Goal: Task Accomplishment & Management: Use online tool/utility

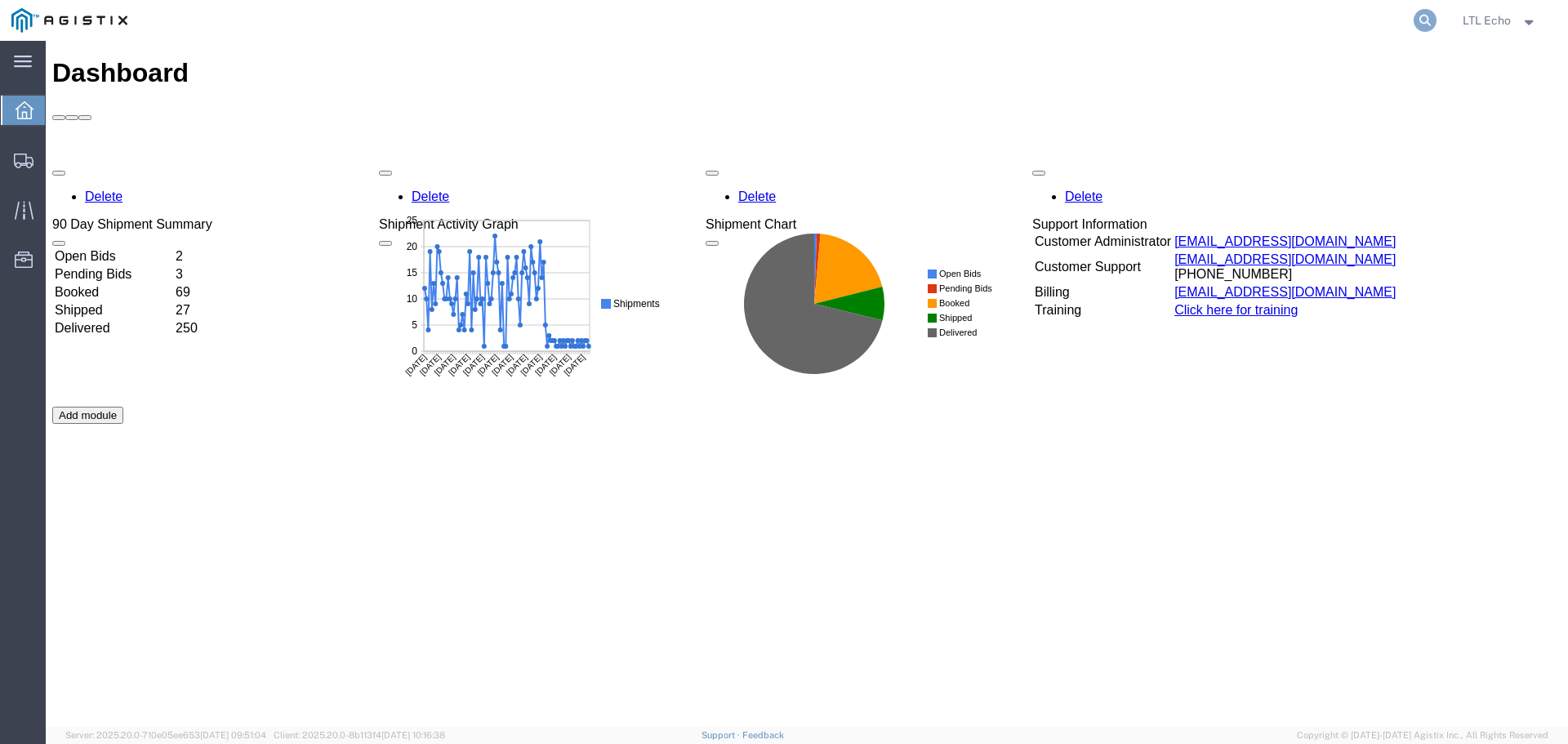
click at [1422, 14] on icon at bounding box center [1425, 21] width 23 height 23
paste input "56949279"
type input "56949279"
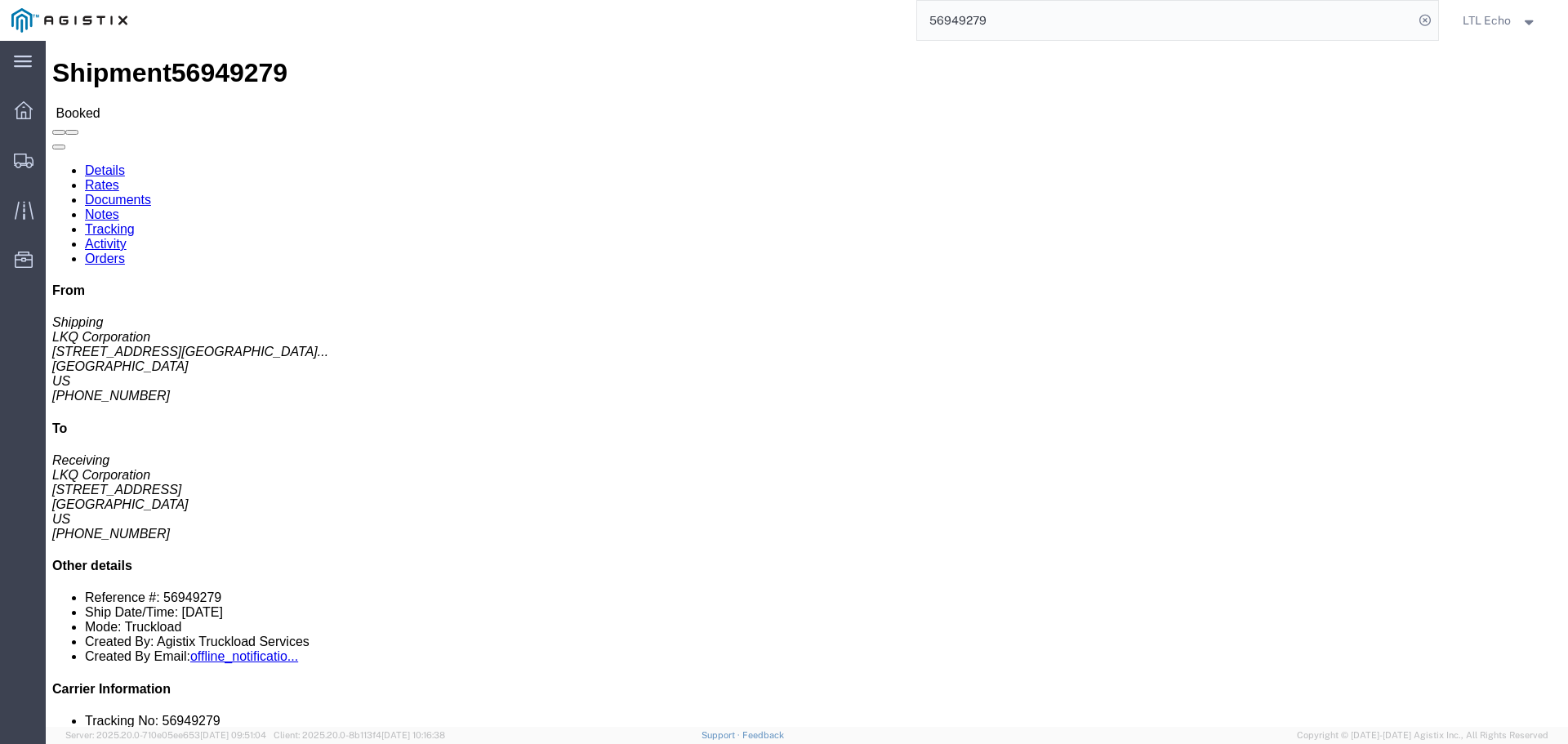
click link "Tracking"
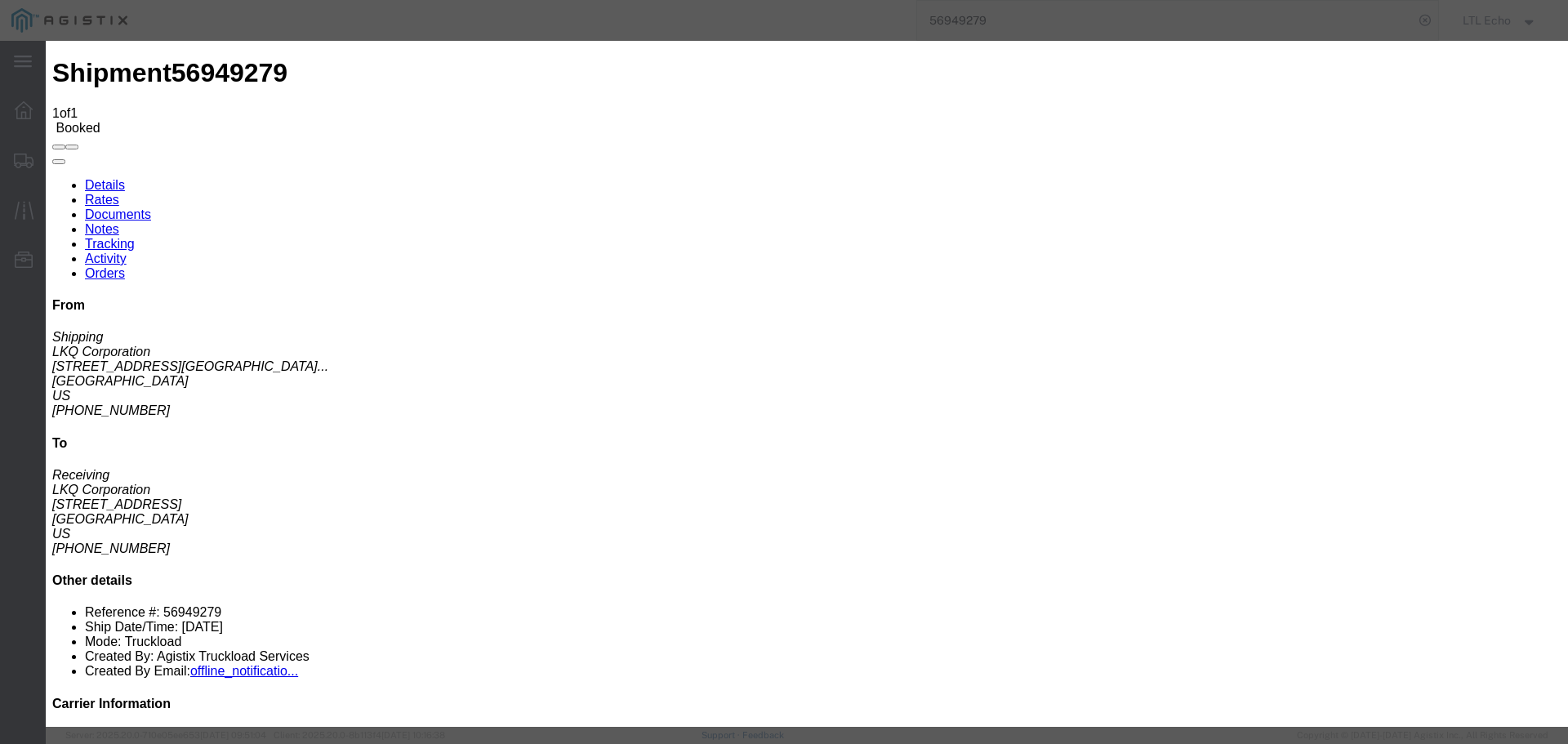
type input "[DATE]"
type input "9:00 AM"
select select "DELIVRED"
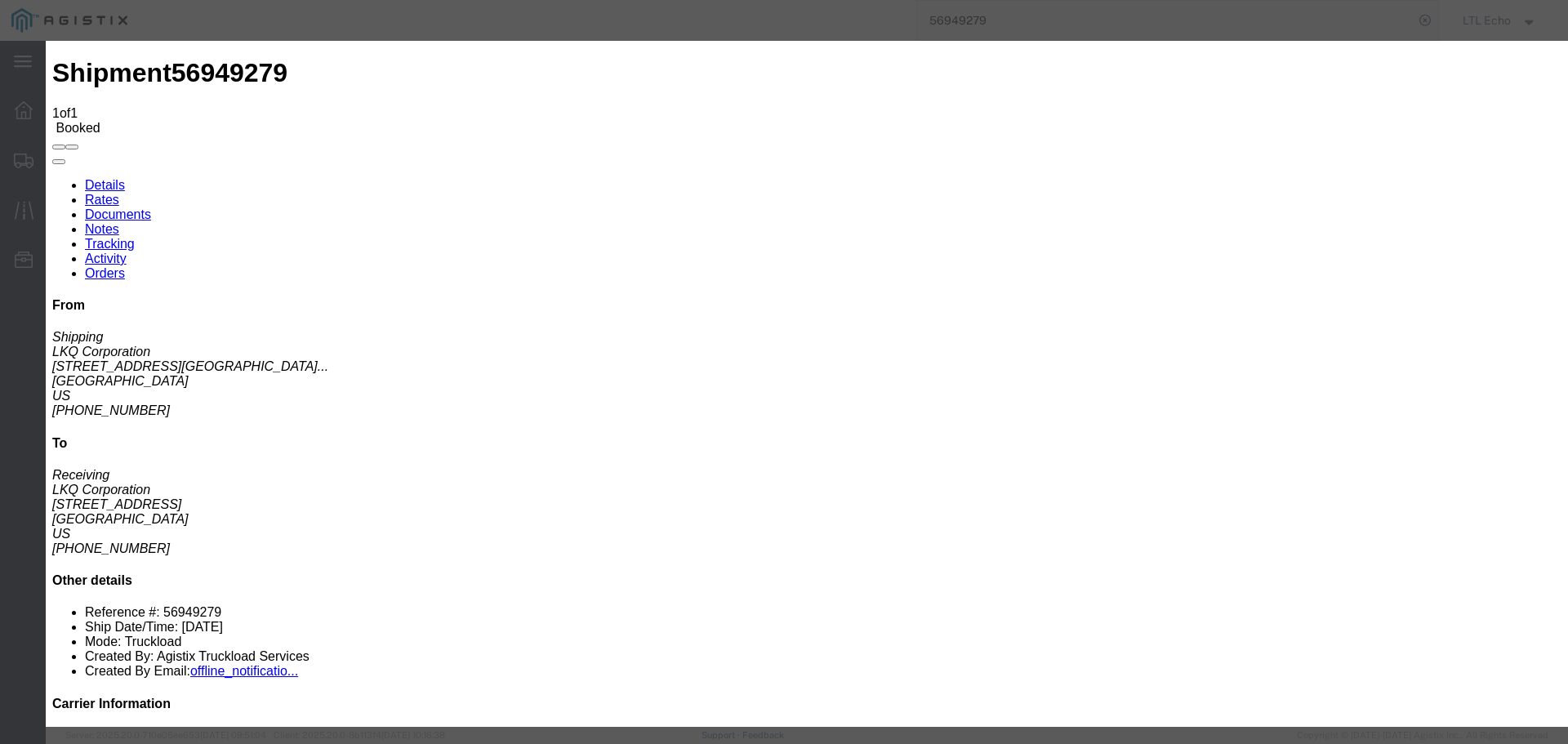
type input "[DATE]"
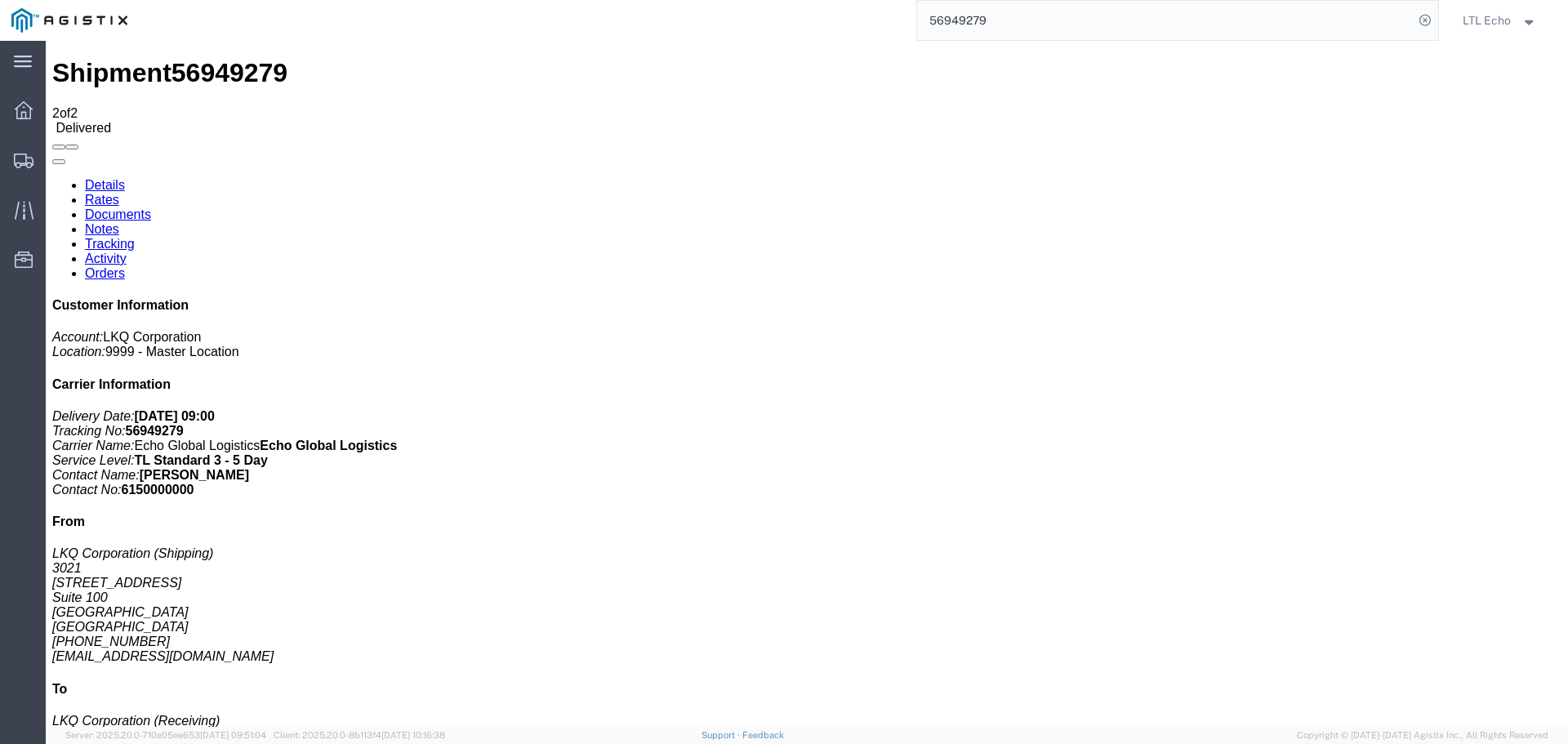
click at [967, 21] on input "56949279" at bounding box center [1166, 21] width 497 height 39
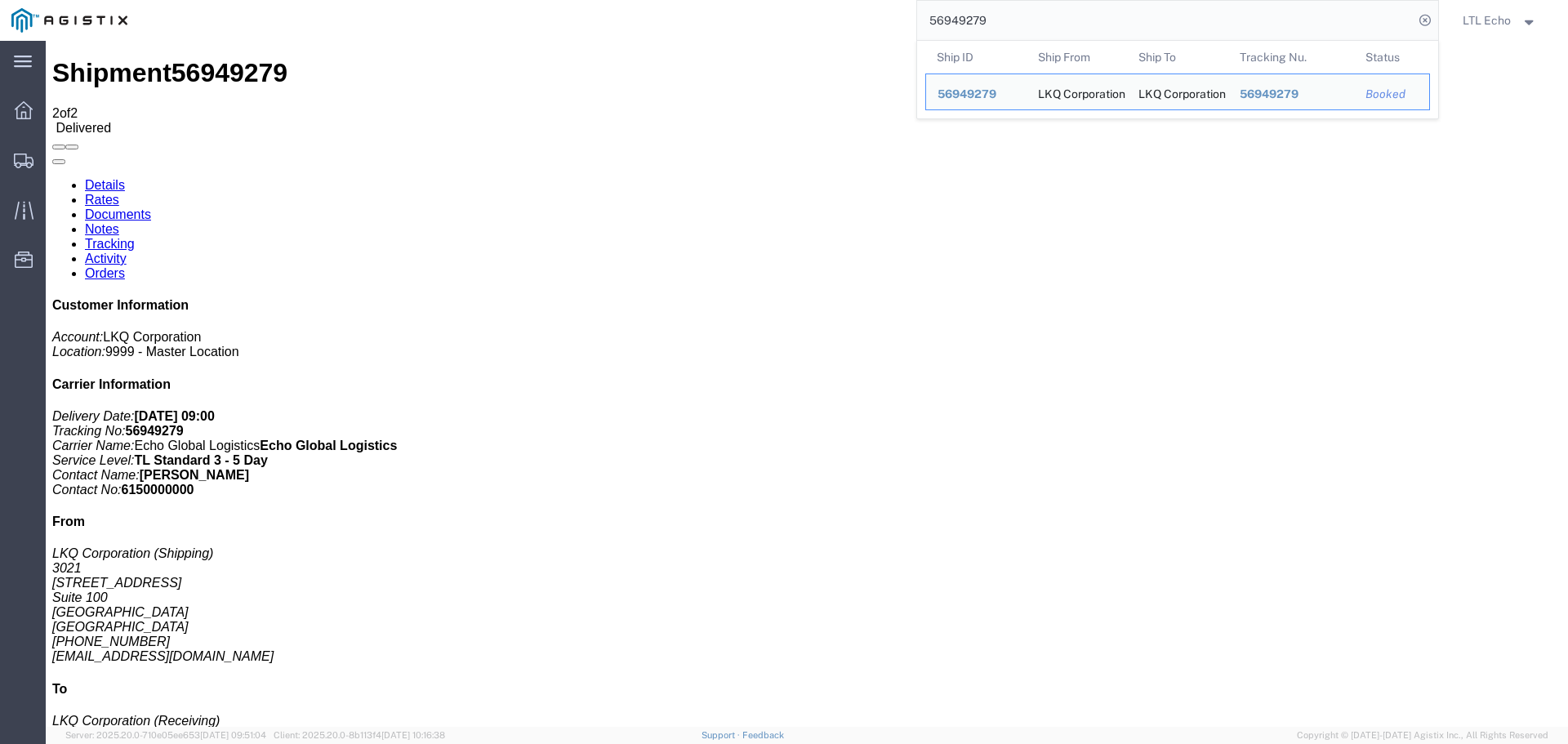
click at [967, 21] on input "56949279" at bounding box center [1166, 21] width 497 height 39
paste input "464"
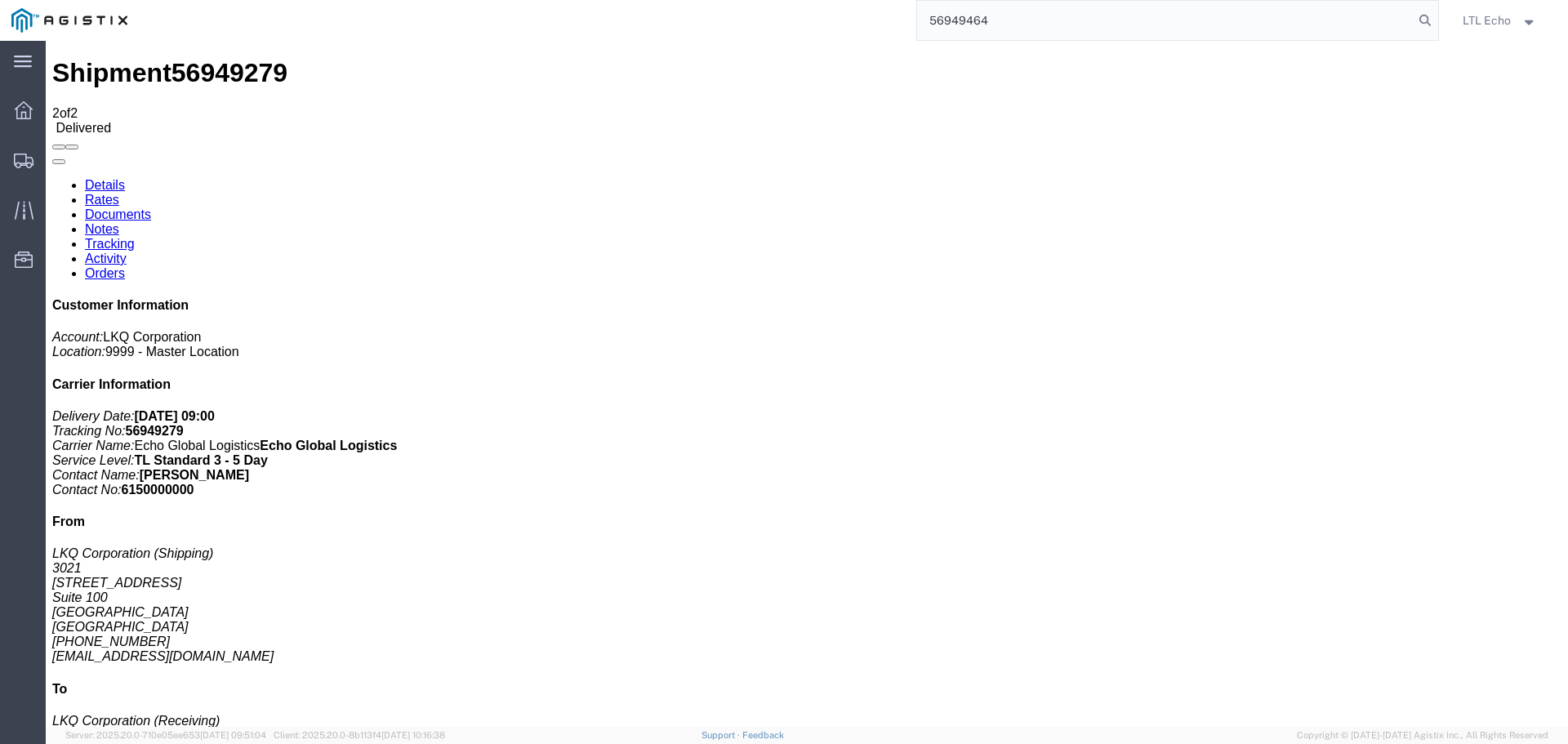
type input "56949464"
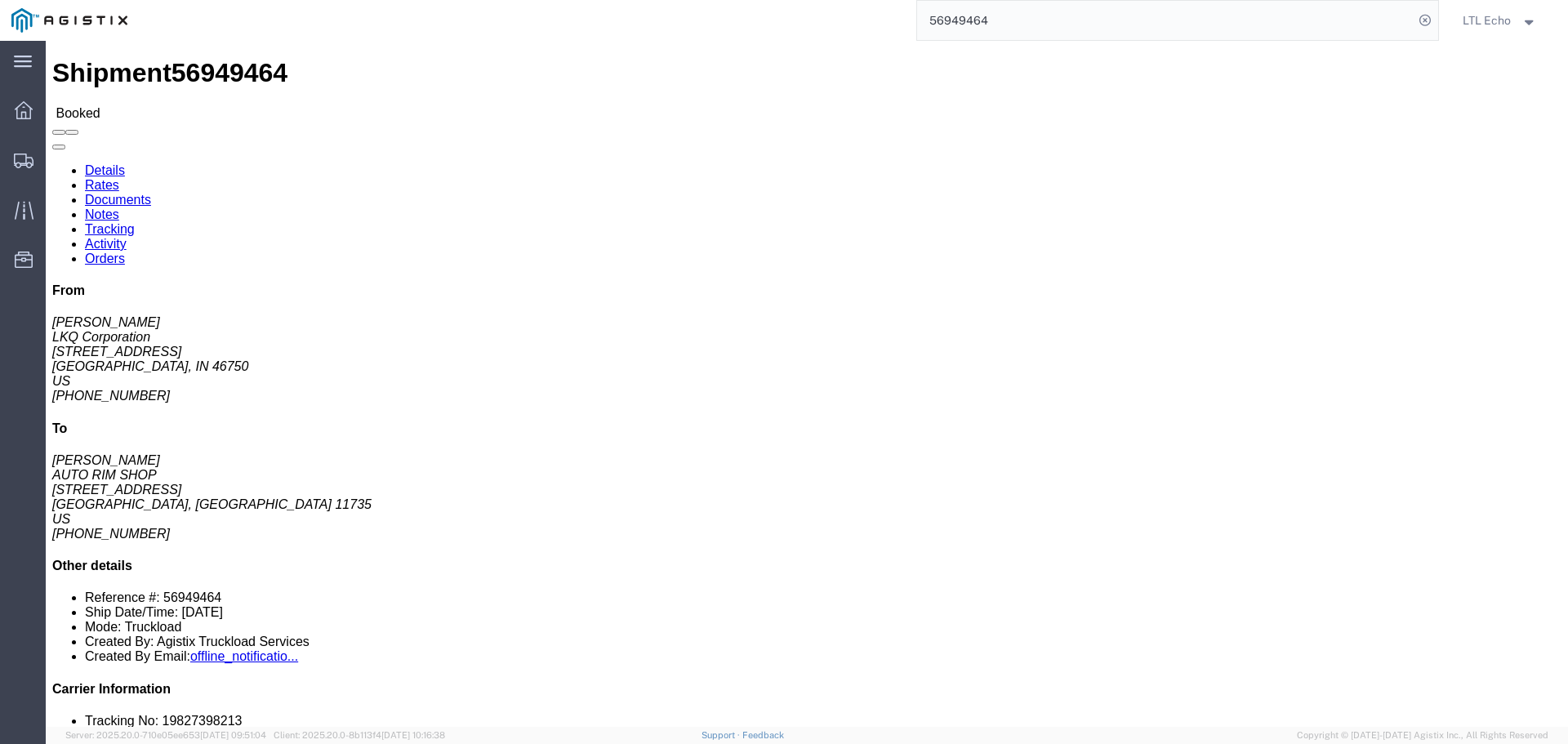
click link "Tracking"
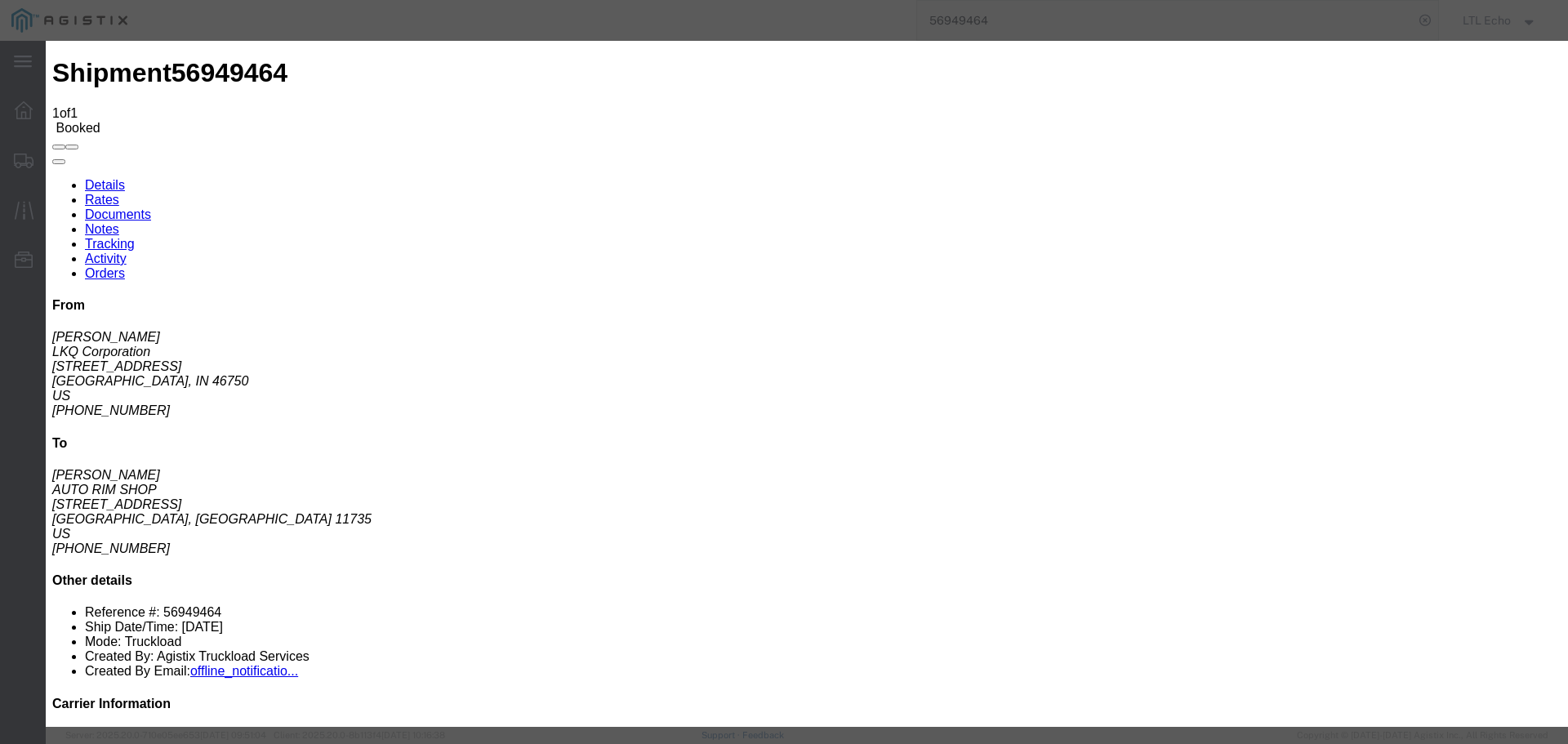
type input "[DATE]"
type input "9:00 AM"
select select "PICKEDUP"
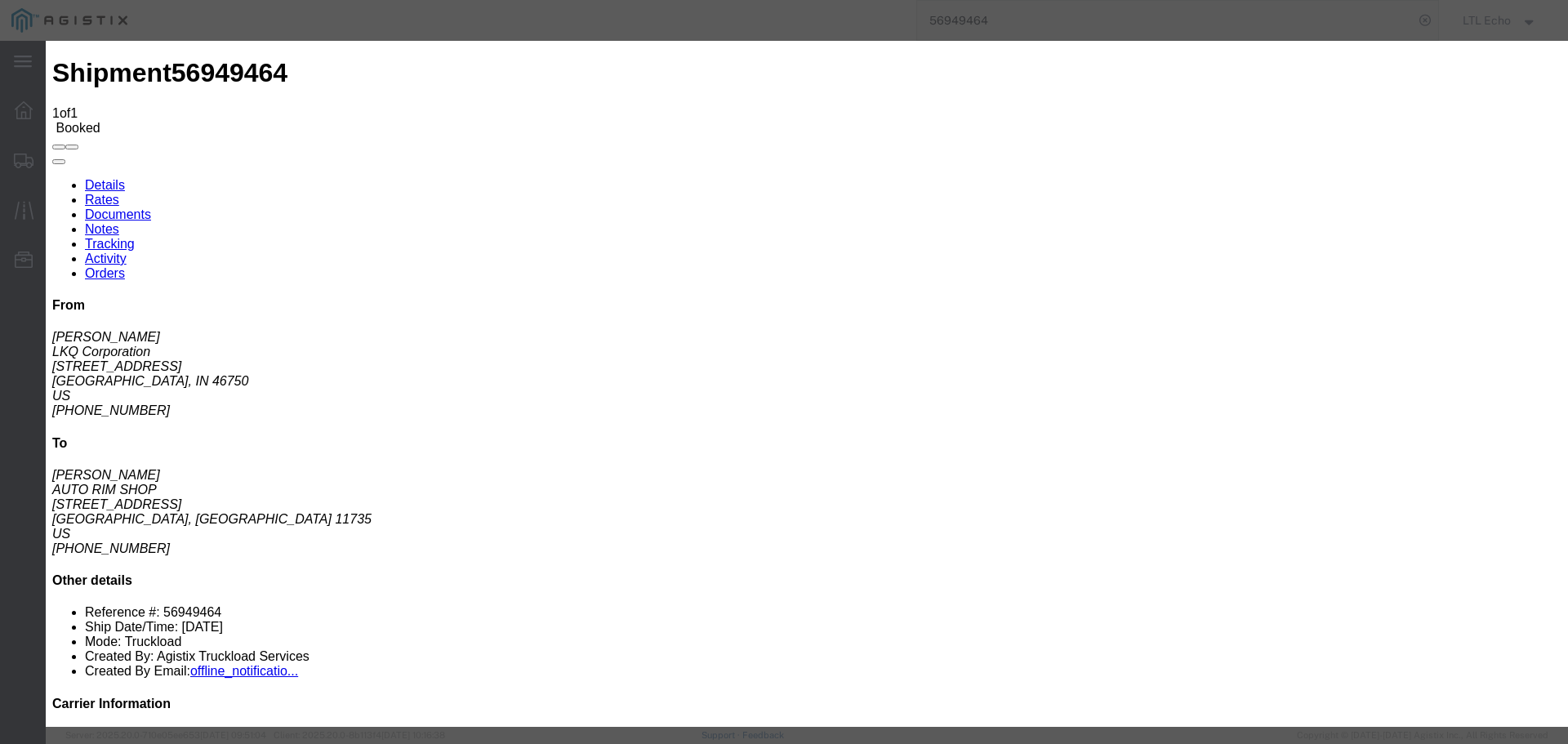
type input "[DATE]"
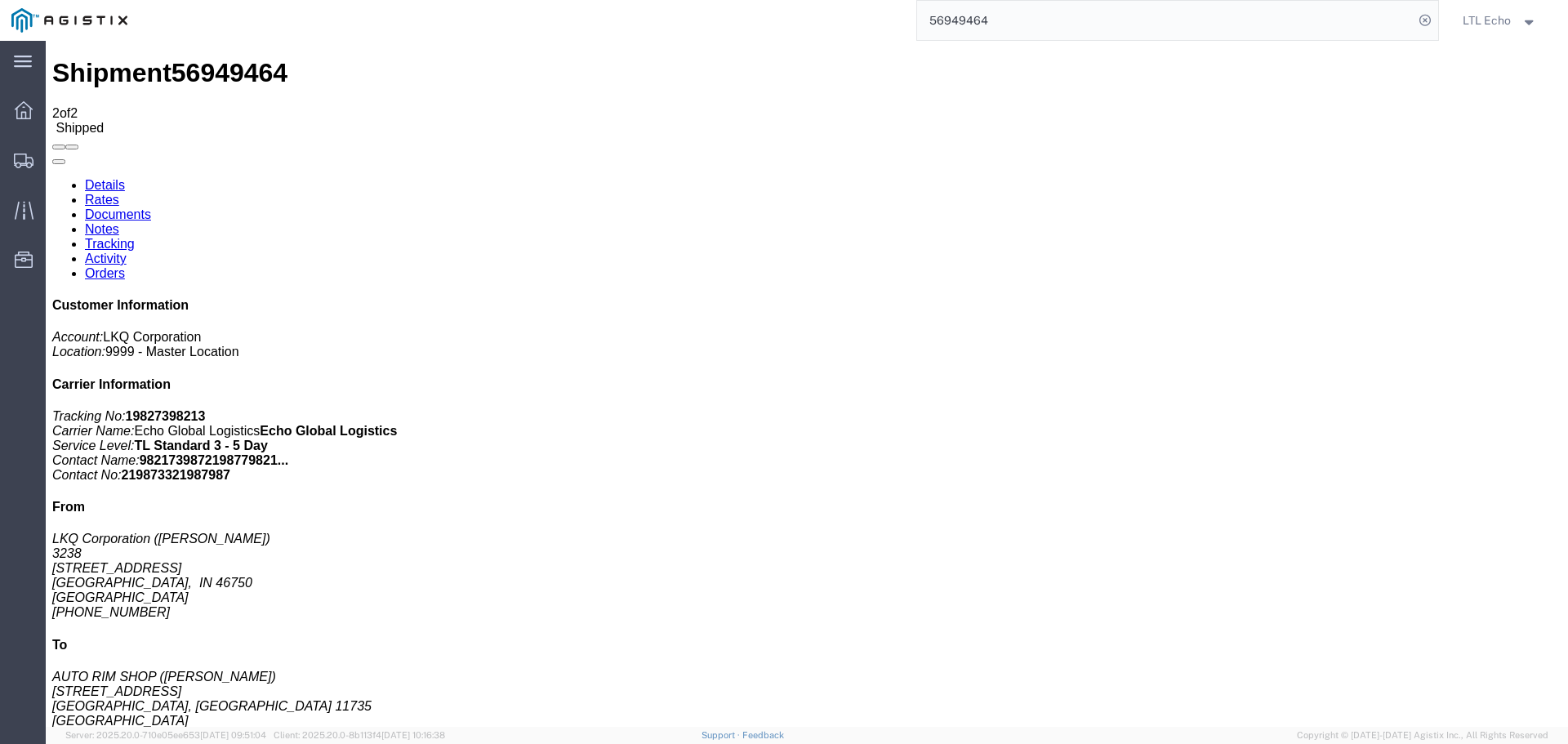
click at [960, 20] on input "56949464" at bounding box center [1166, 21] width 497 height 39
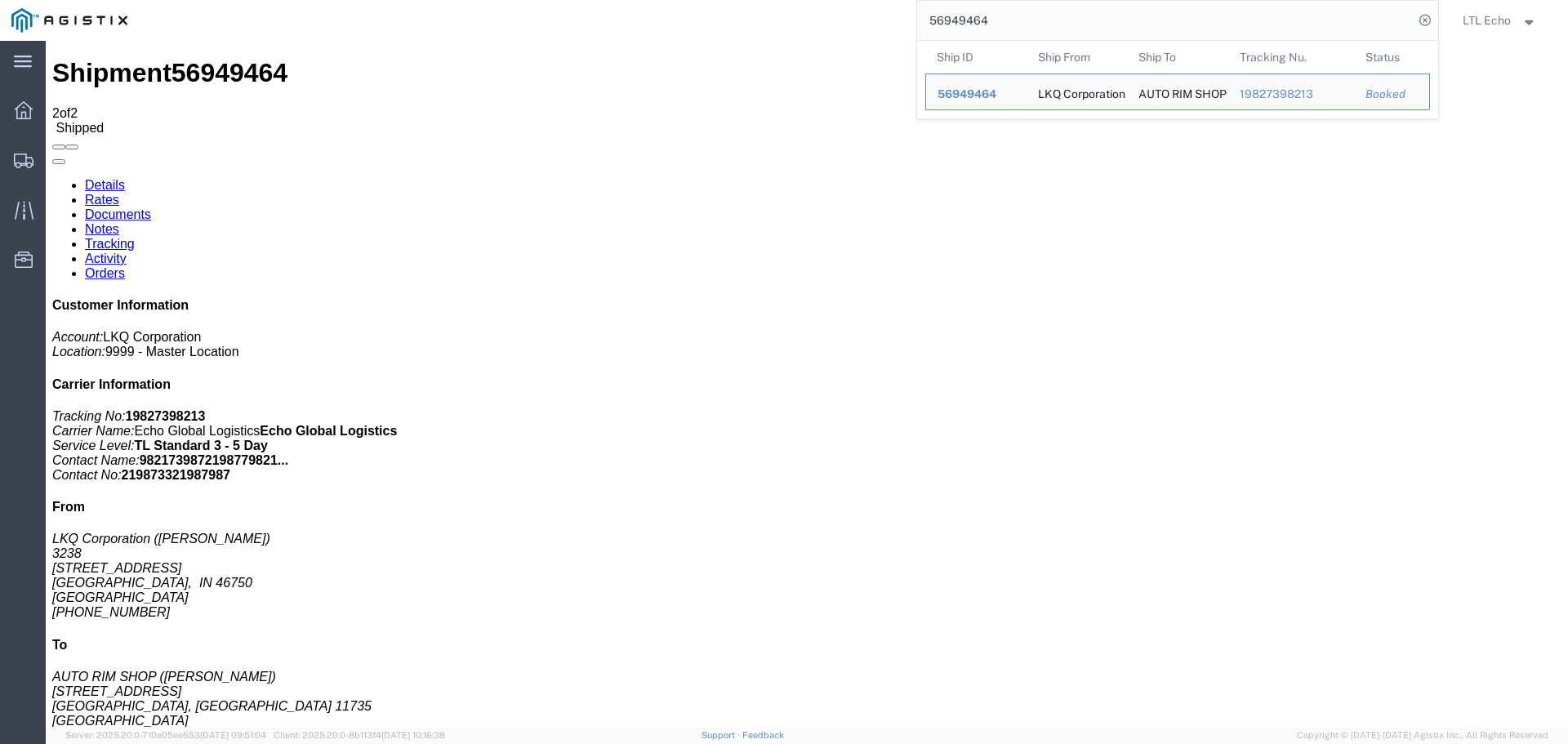
click at [960, 20] on input "56949464" at bounding box center [1166, 21] width 497 height 39
paste input "572"
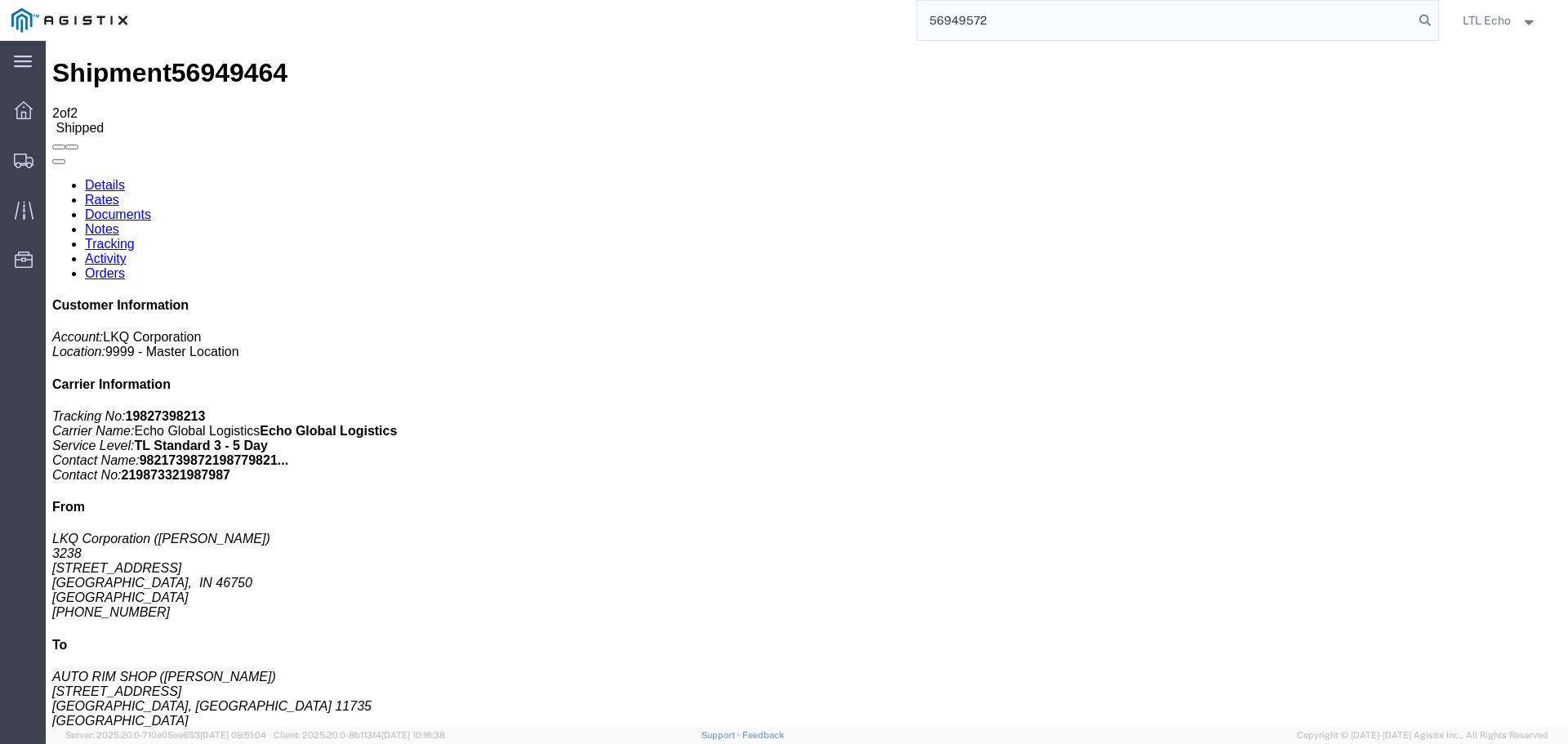
type input "56949572"
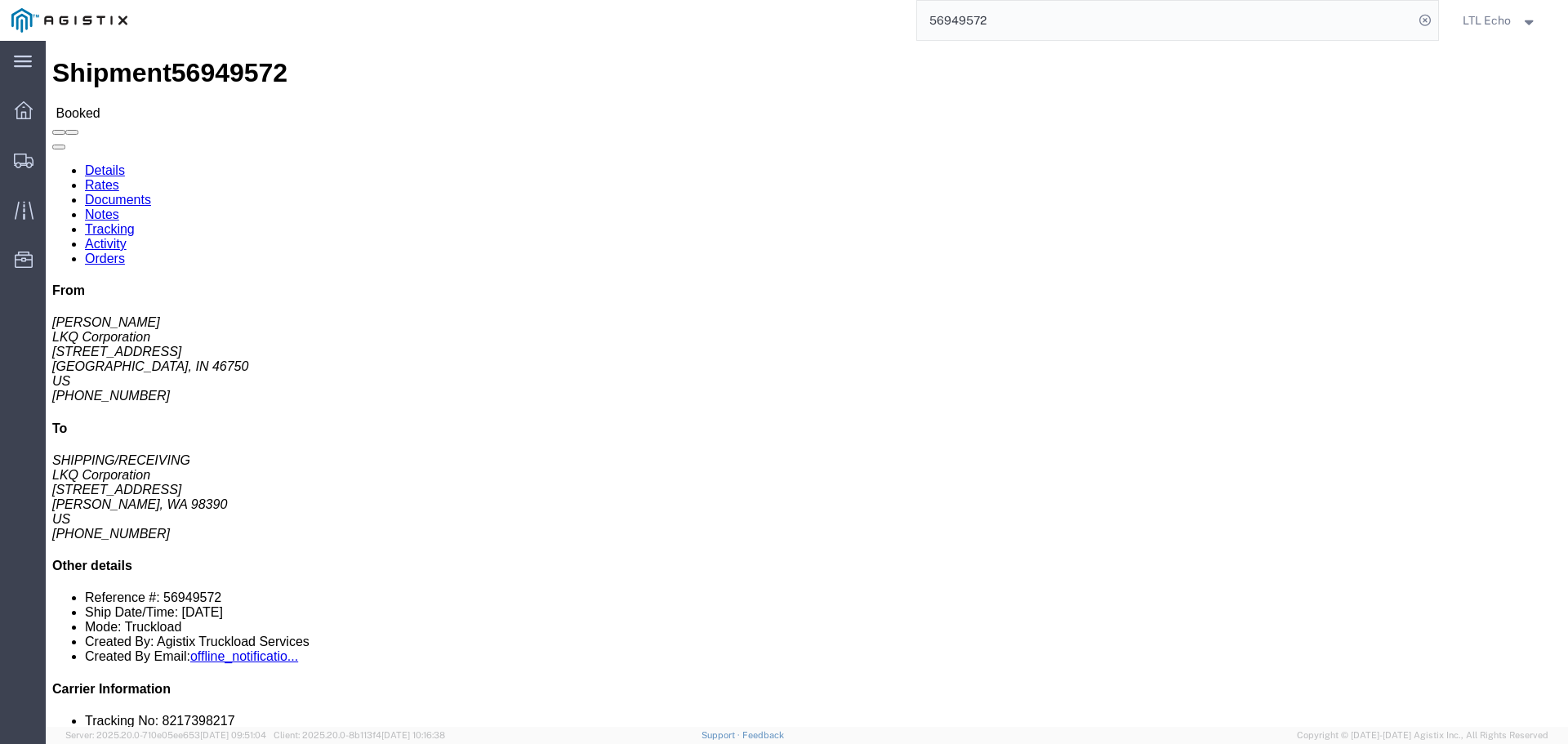
click link "Tracking"
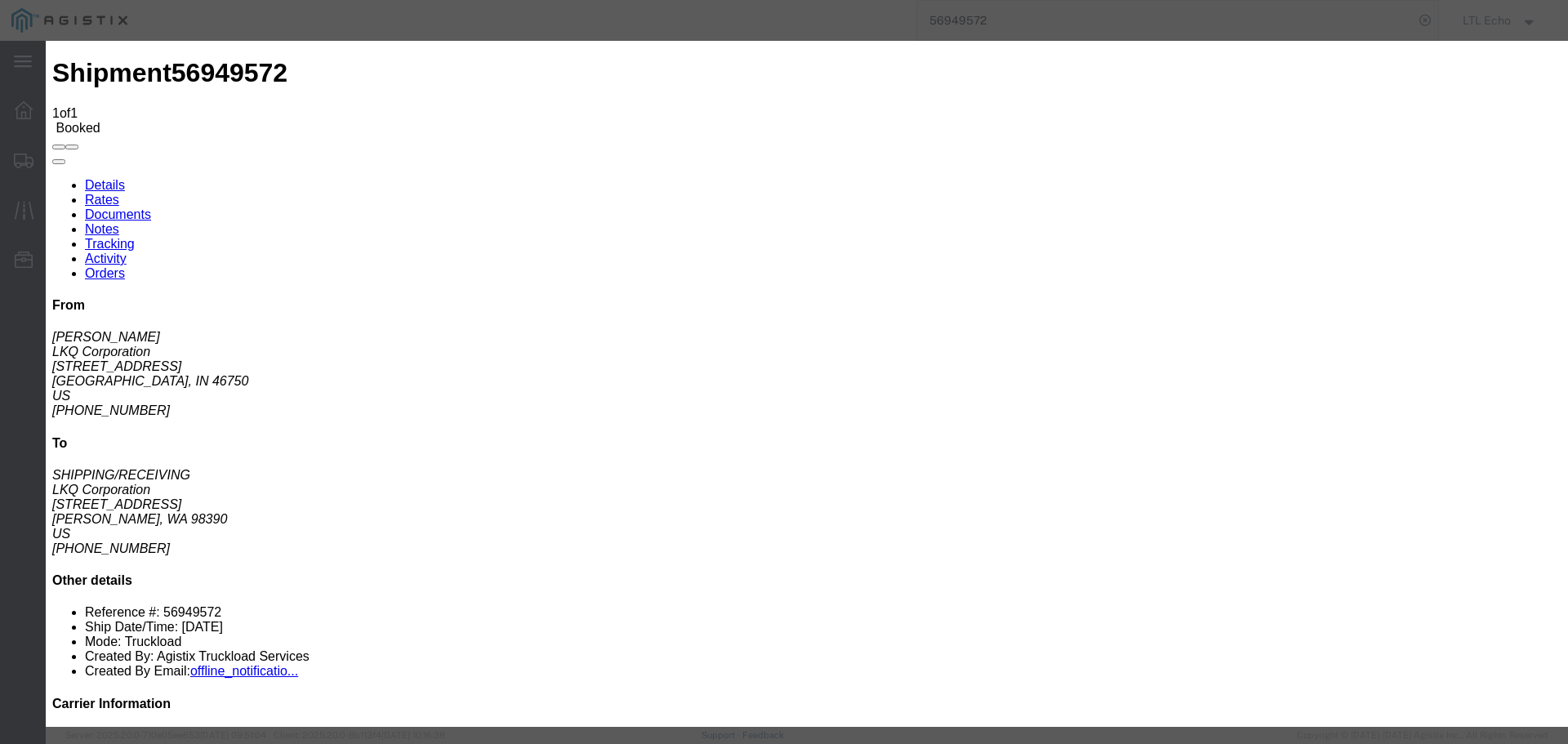
type input "[DATE]"
type input "9:00 AM"
select select "PICKEDUP"
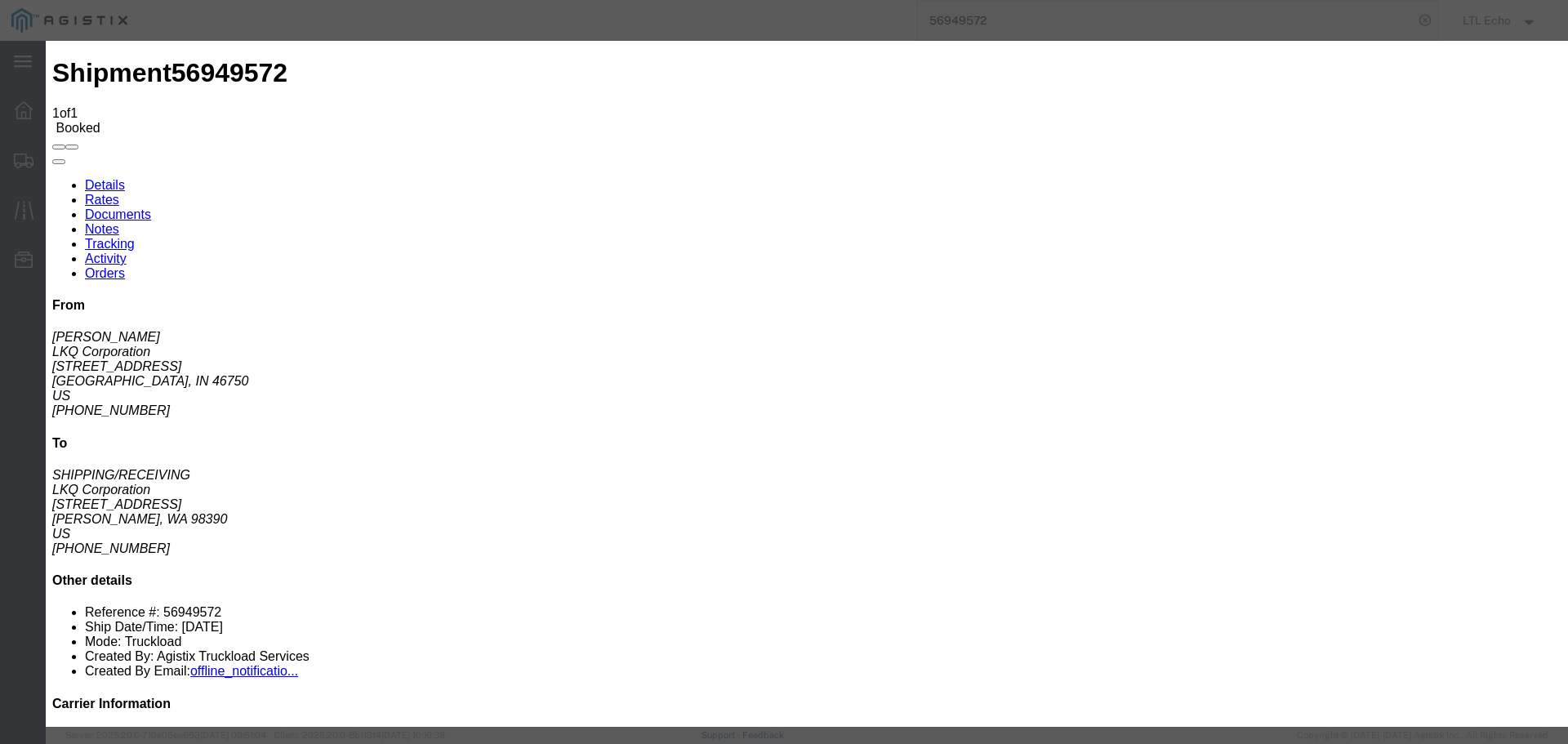
type input "[DATE]"
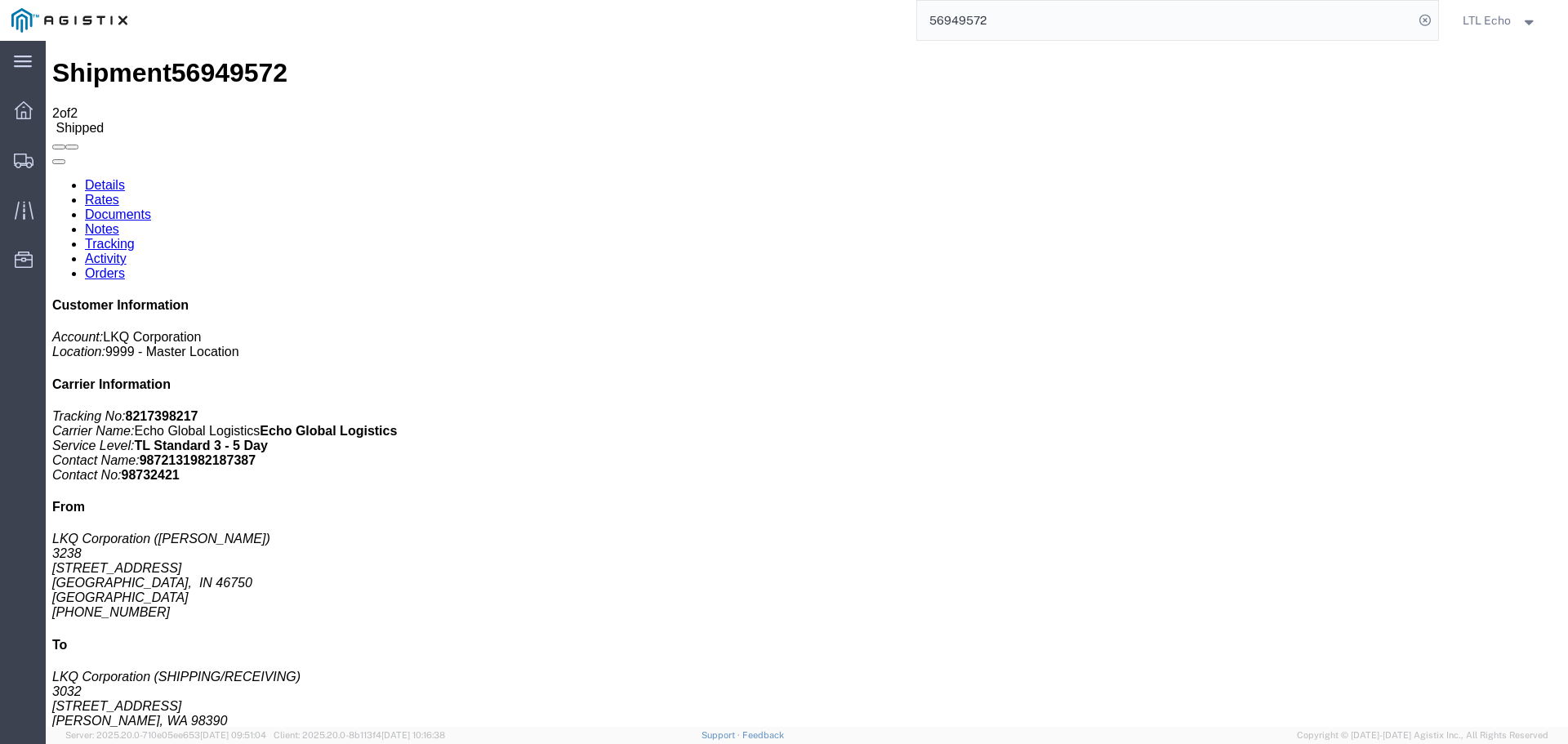
click at [952, 13] on input "56949572" at bounding box center [1166, 21] width 497 height 39
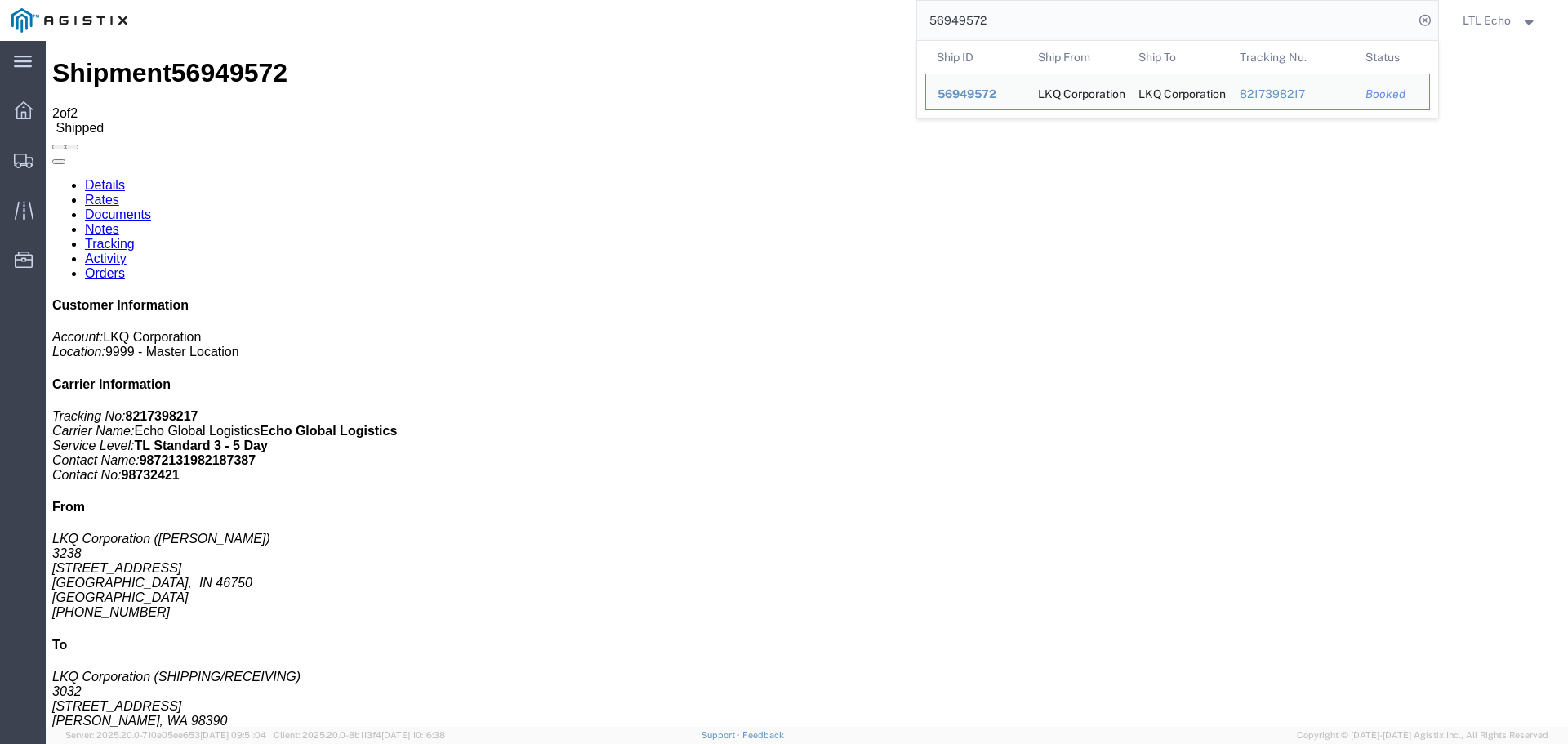
click at [952, 13] on input "56949572" at bounding box center [1166, 21] width 497 height 39
paste input "849101"
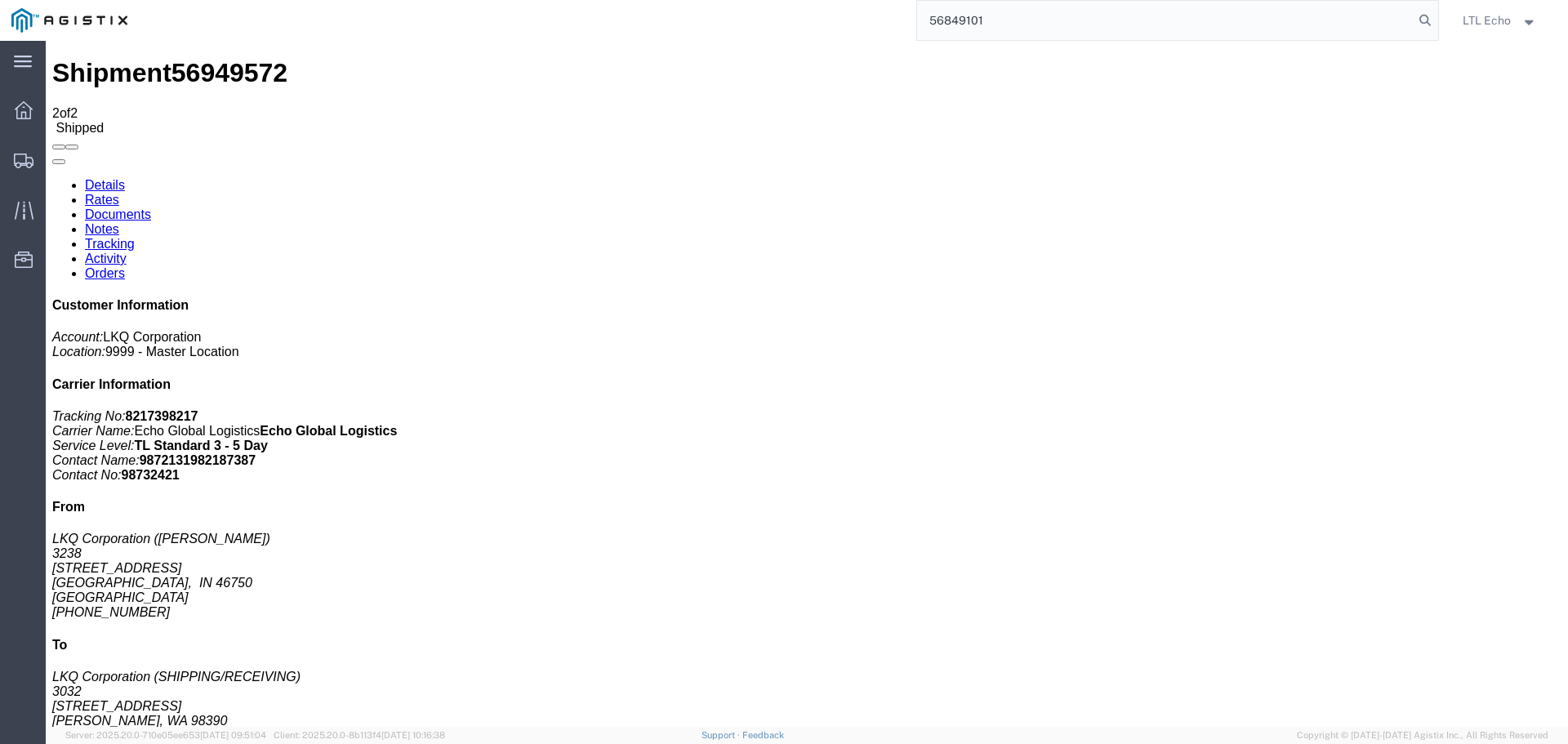
type input "56849101"
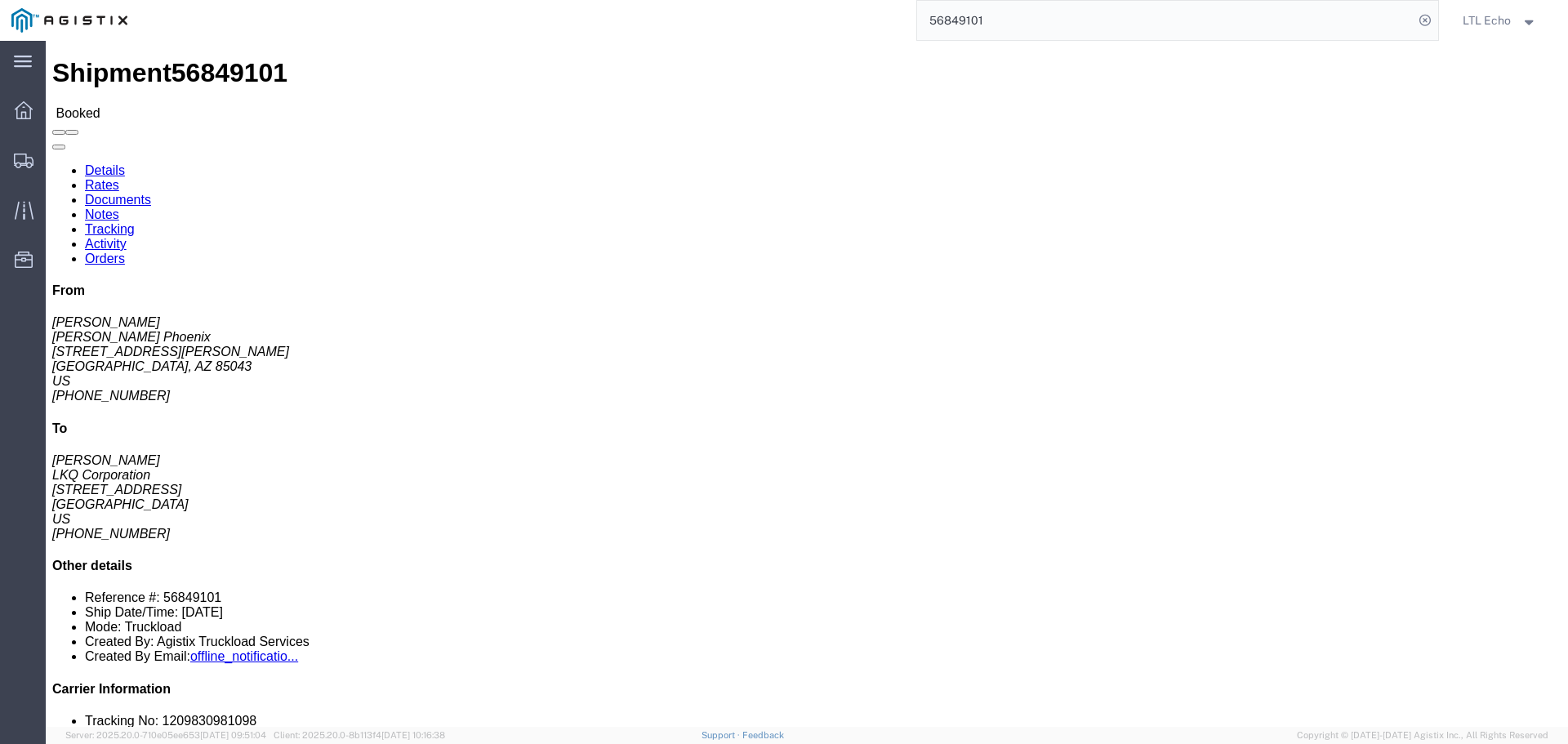
click link "Tracking"
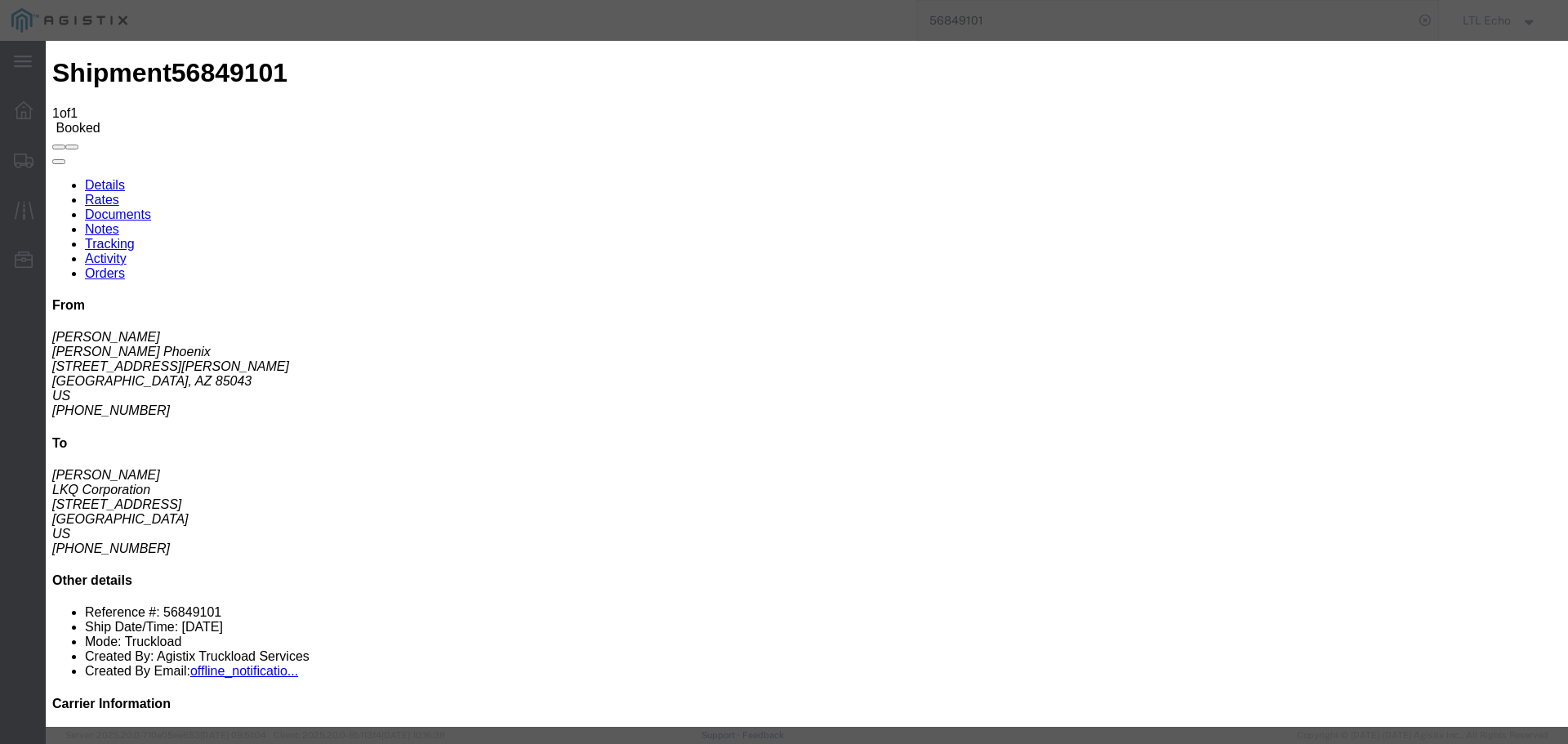
type input "[DATE]"
type input "9:00 AM"
select select "PICKEDUP"
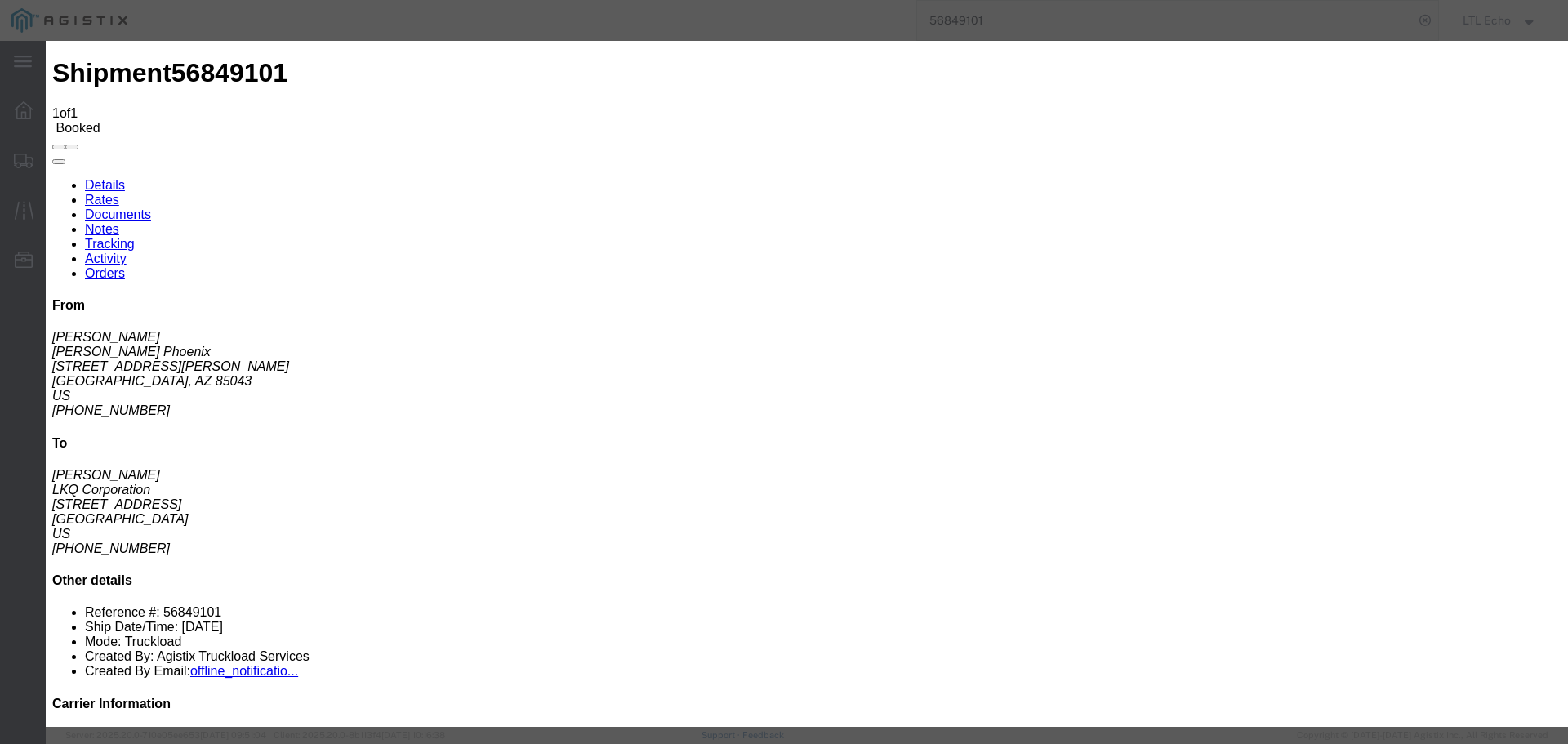
type input "[DATE]"
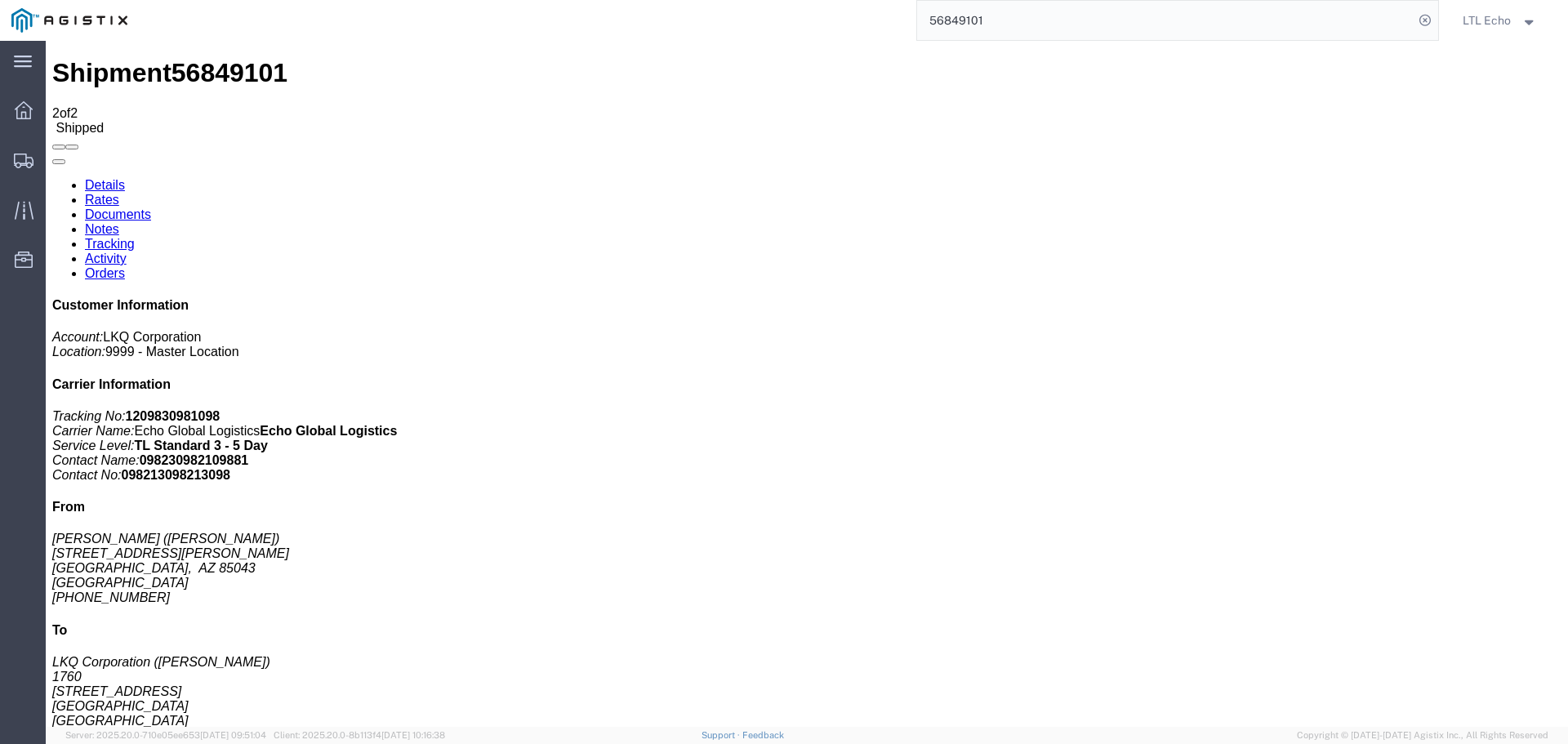
click at [958, 22] on input "56849101" at bounding box center [1166, 21] width 497 height 39
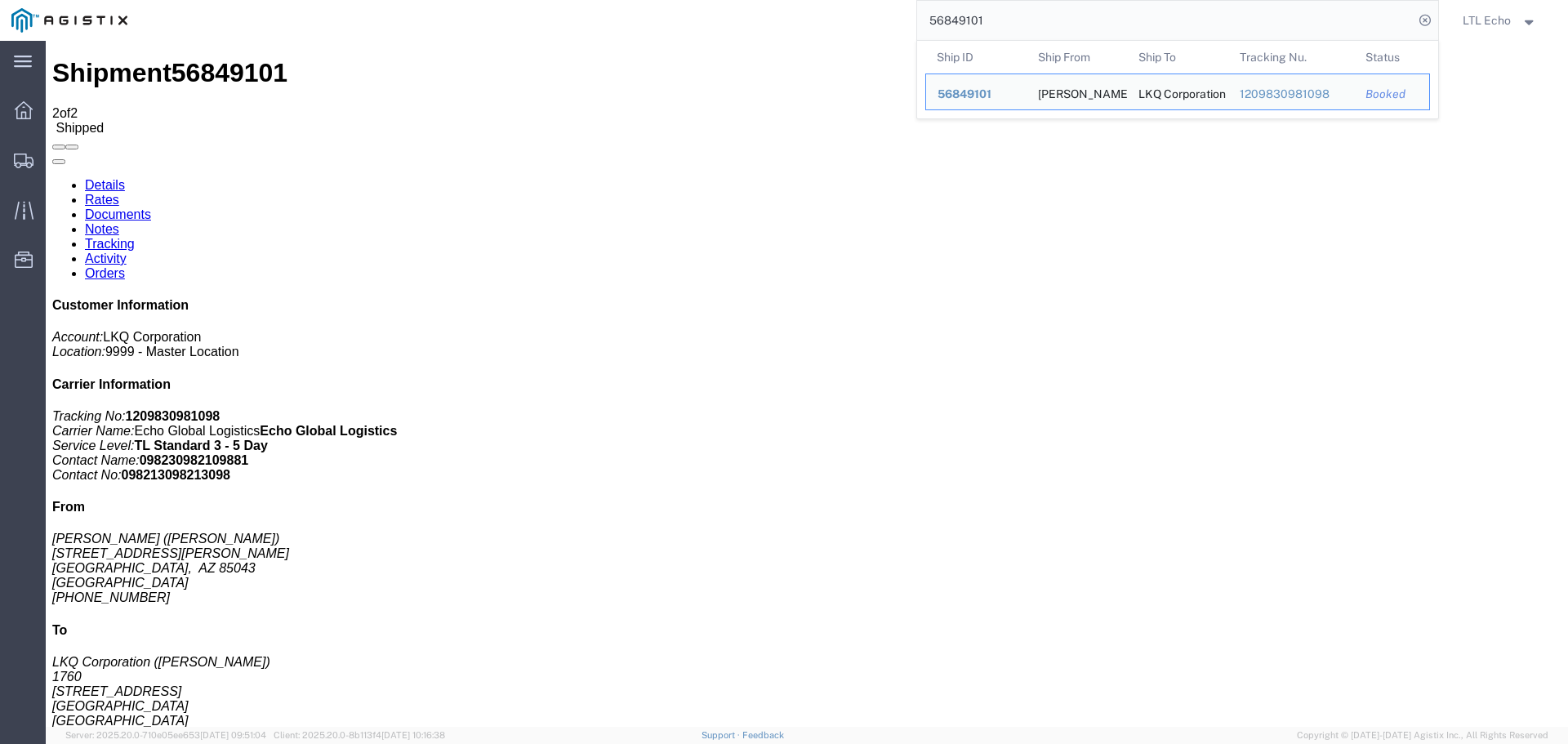
click at [958, 22] on input "56849101" at bounding box center [1166, 21] width 497 height 39
paste input "949415"
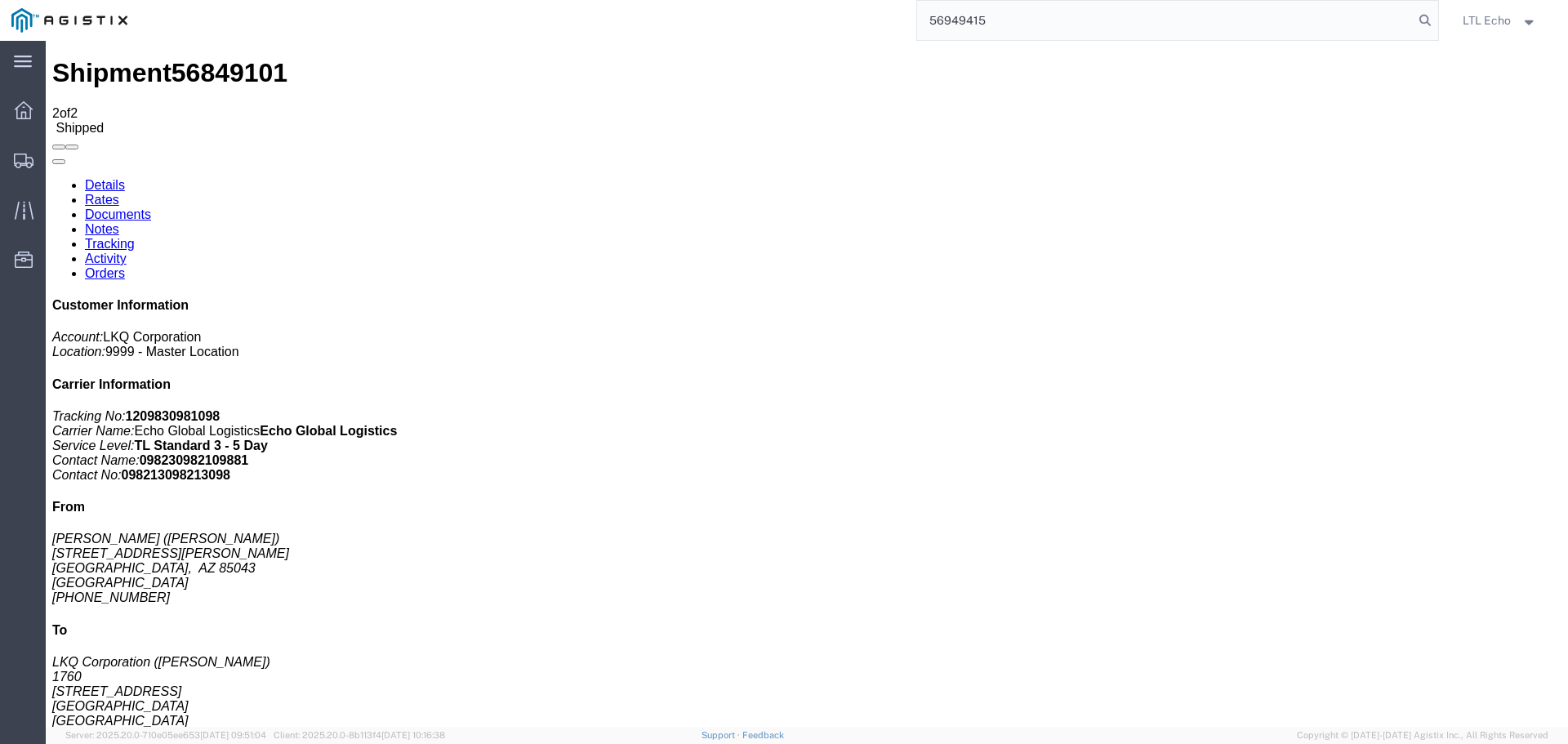
type input "56949415"
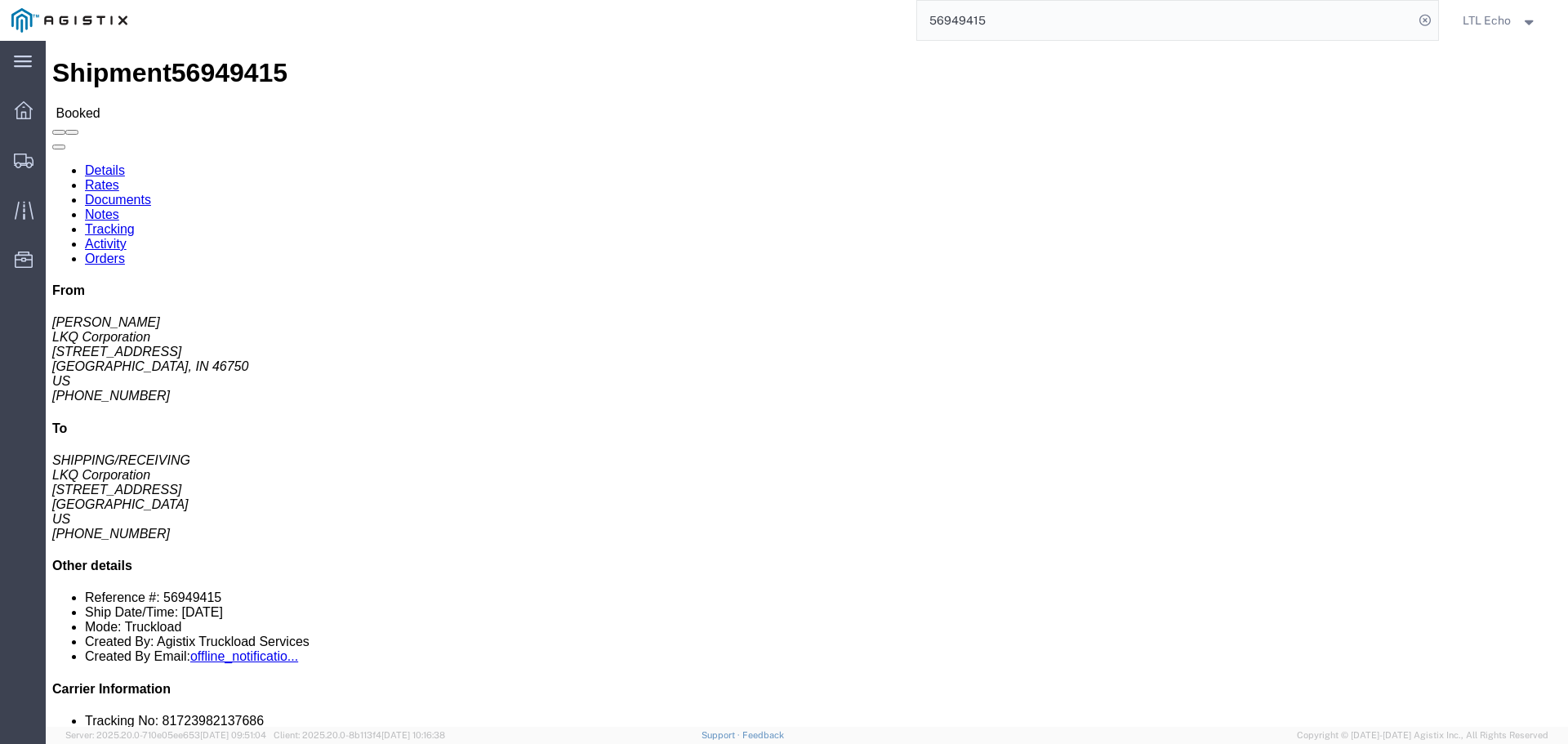
click link "Tracking"
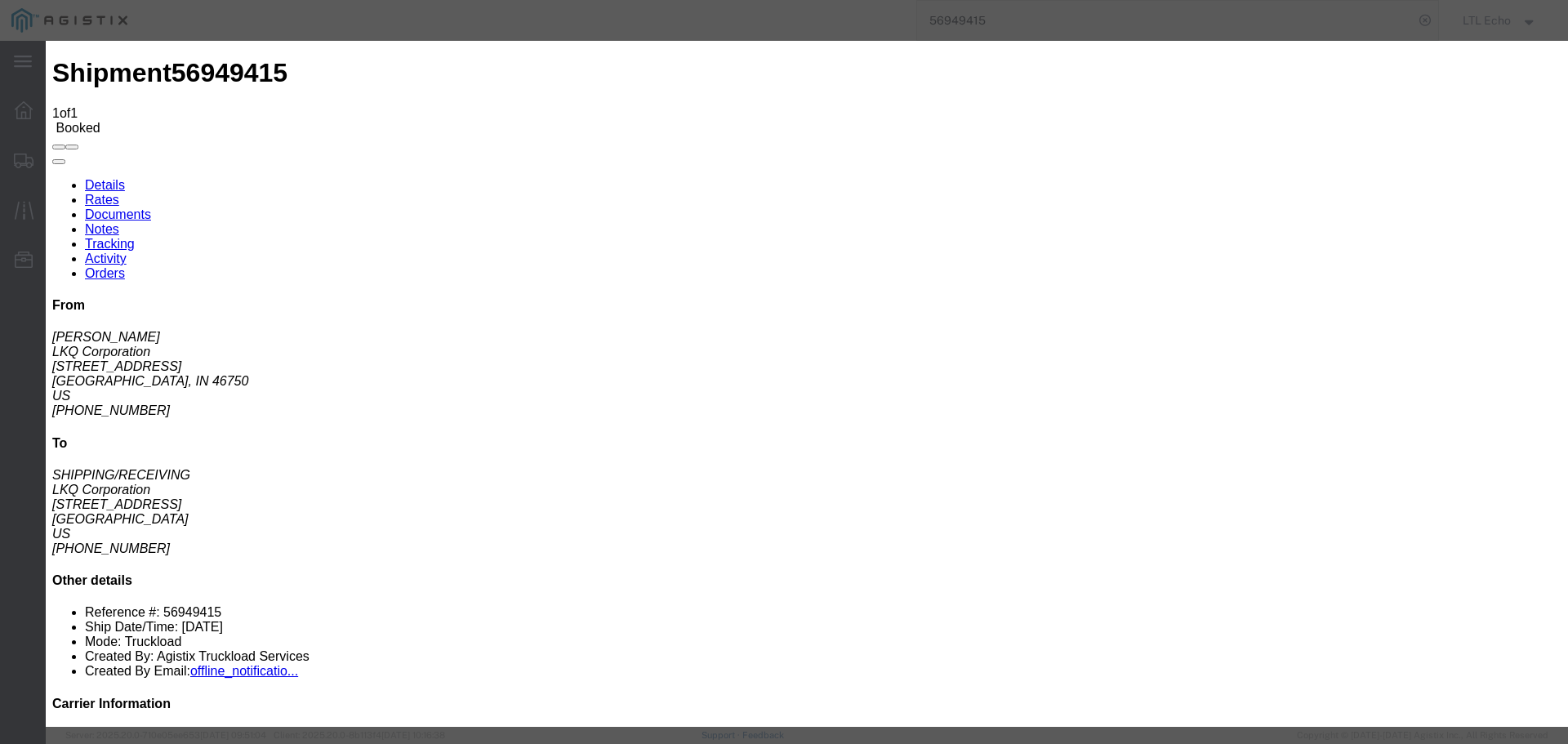
type input "[DATE]"
type input "9:00 AM"
select select "PICKEDUP"
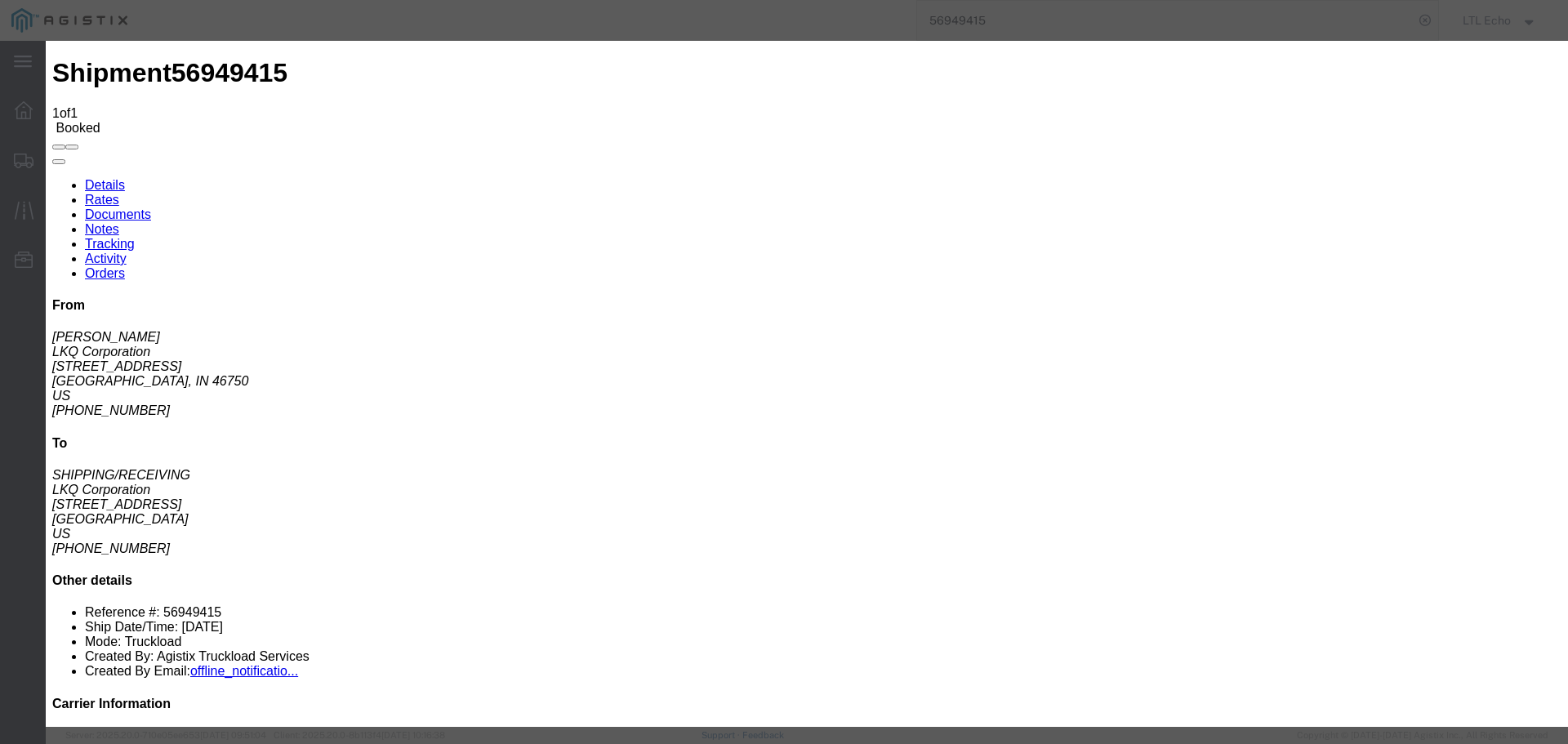
type input "[DATE]"
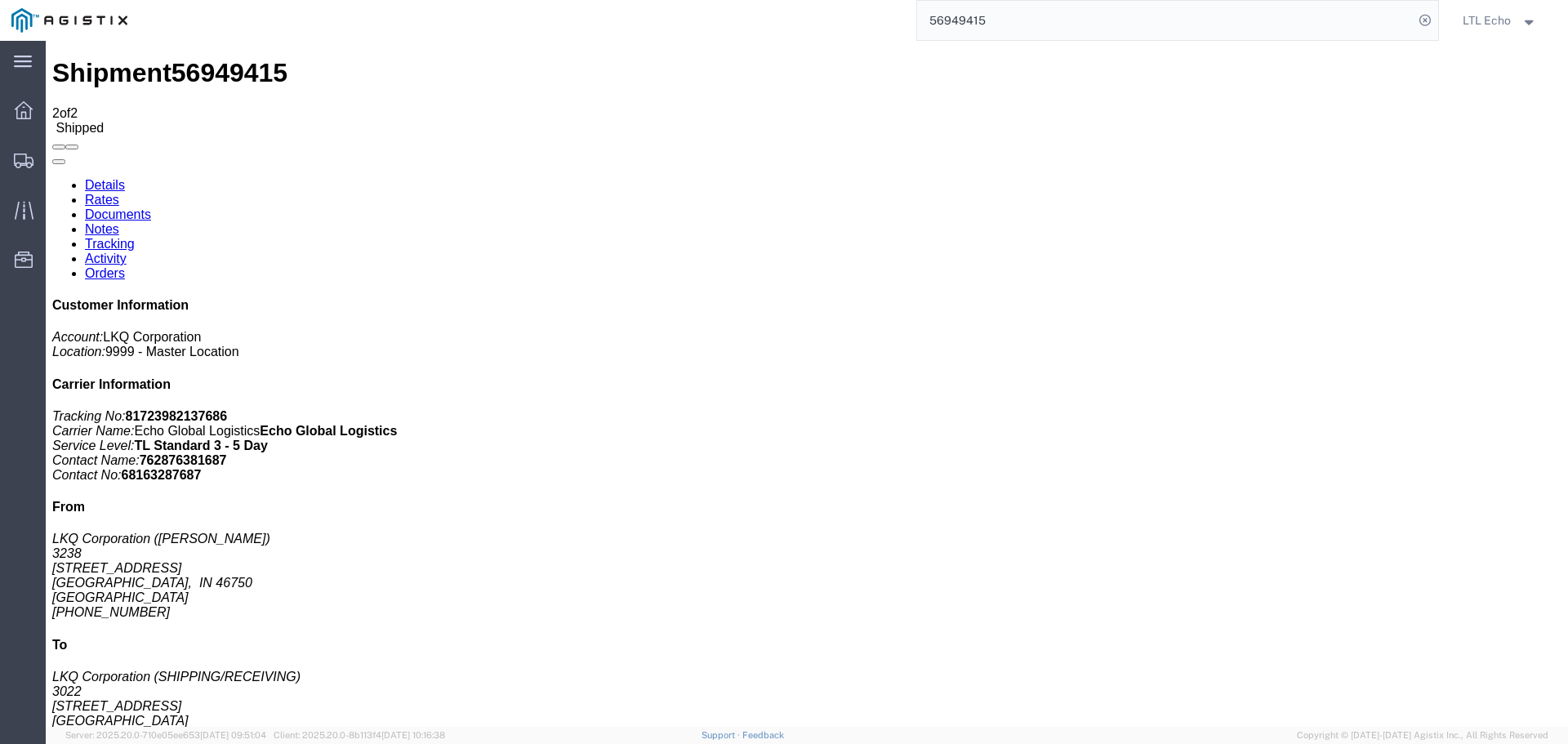
click at [957, 22] on input "56949415" at bounding box center [1166, 21] width 497 height 39
click at [957, 21] on input "56949415" at bounding box center [1166, 21] width 497 height 39
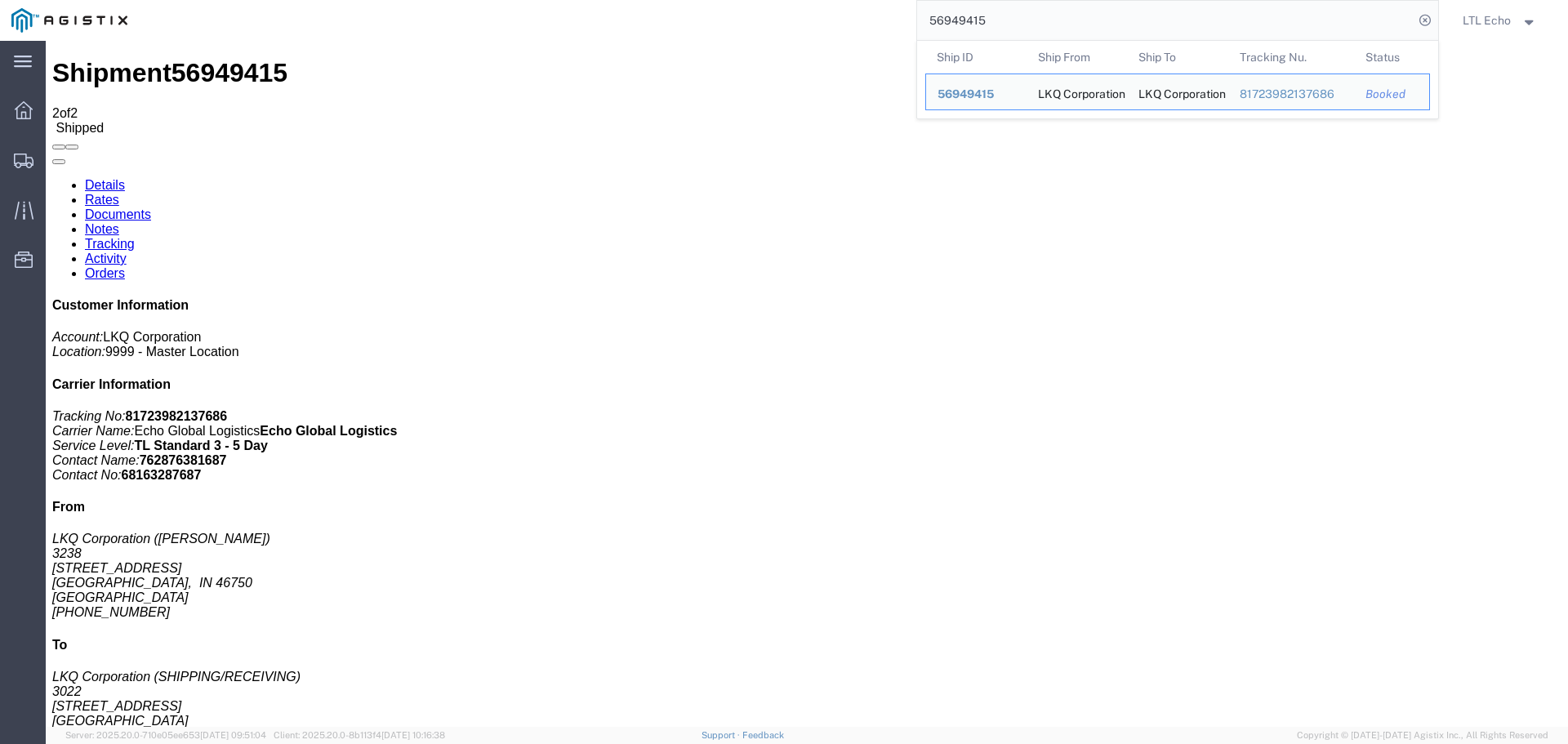
paste input "851646"
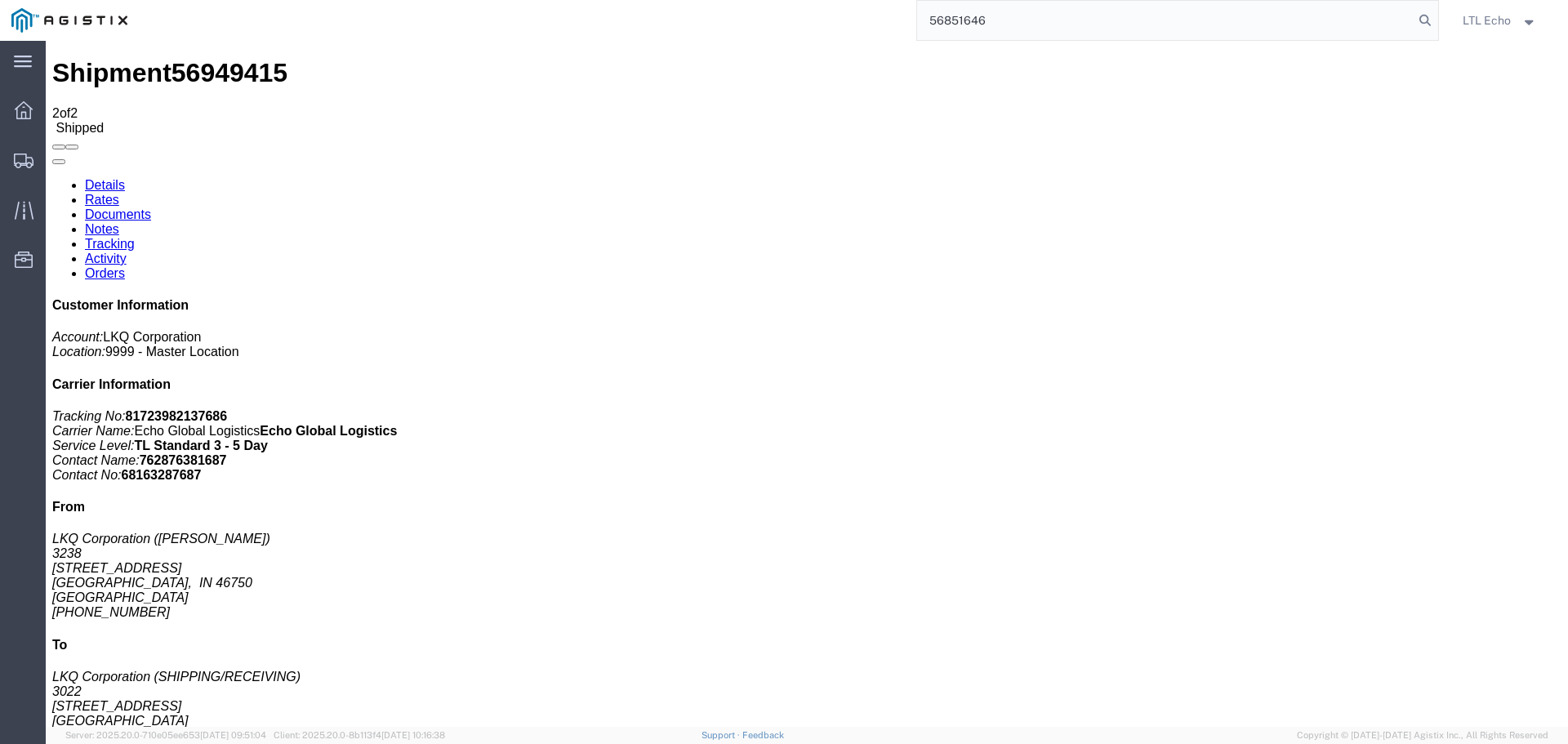
type input "56851646"
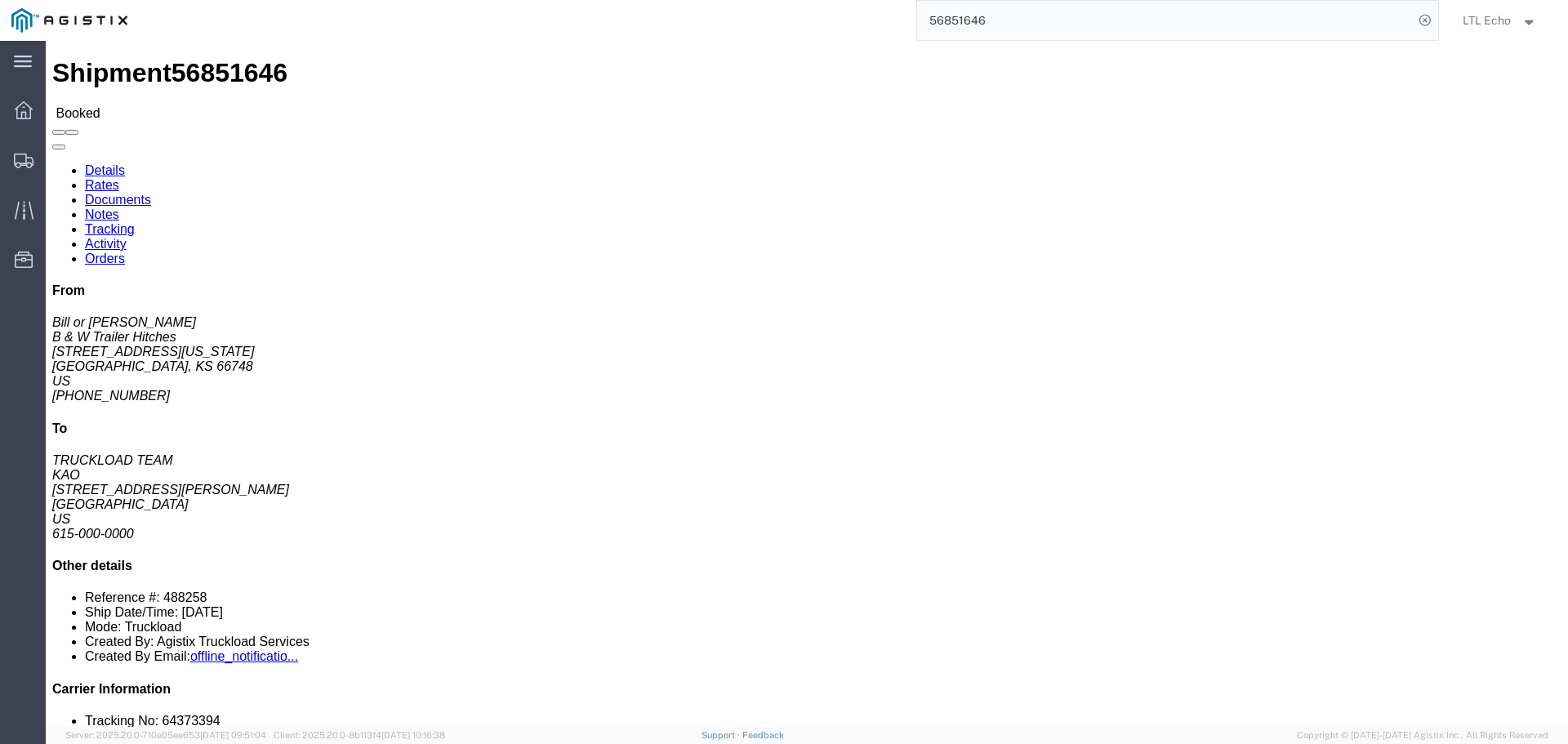
click link "Tracking"
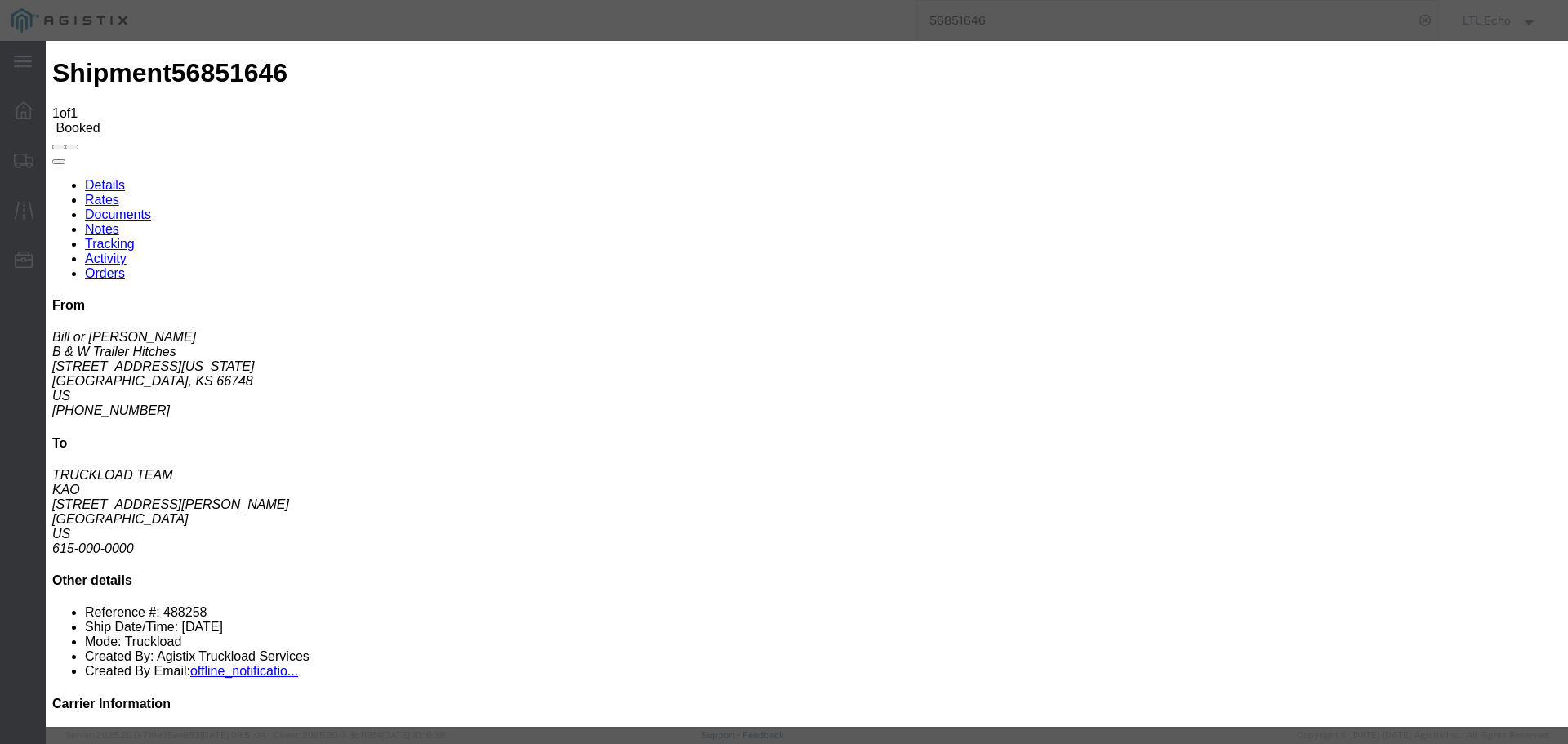
type input "[DATE]"
type input "9:00 AM"
select select "PICKEDUP"
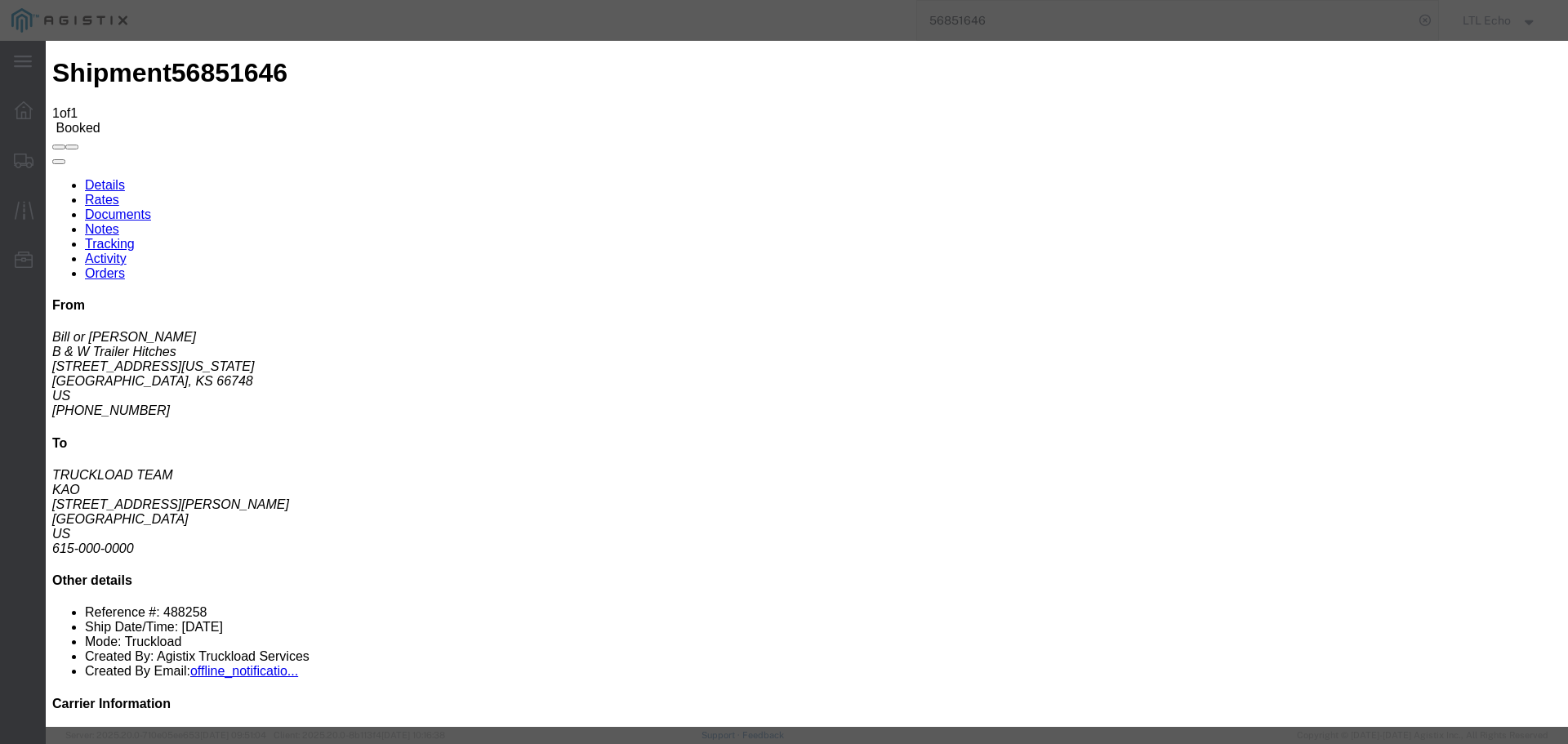
type input "[DATE]"
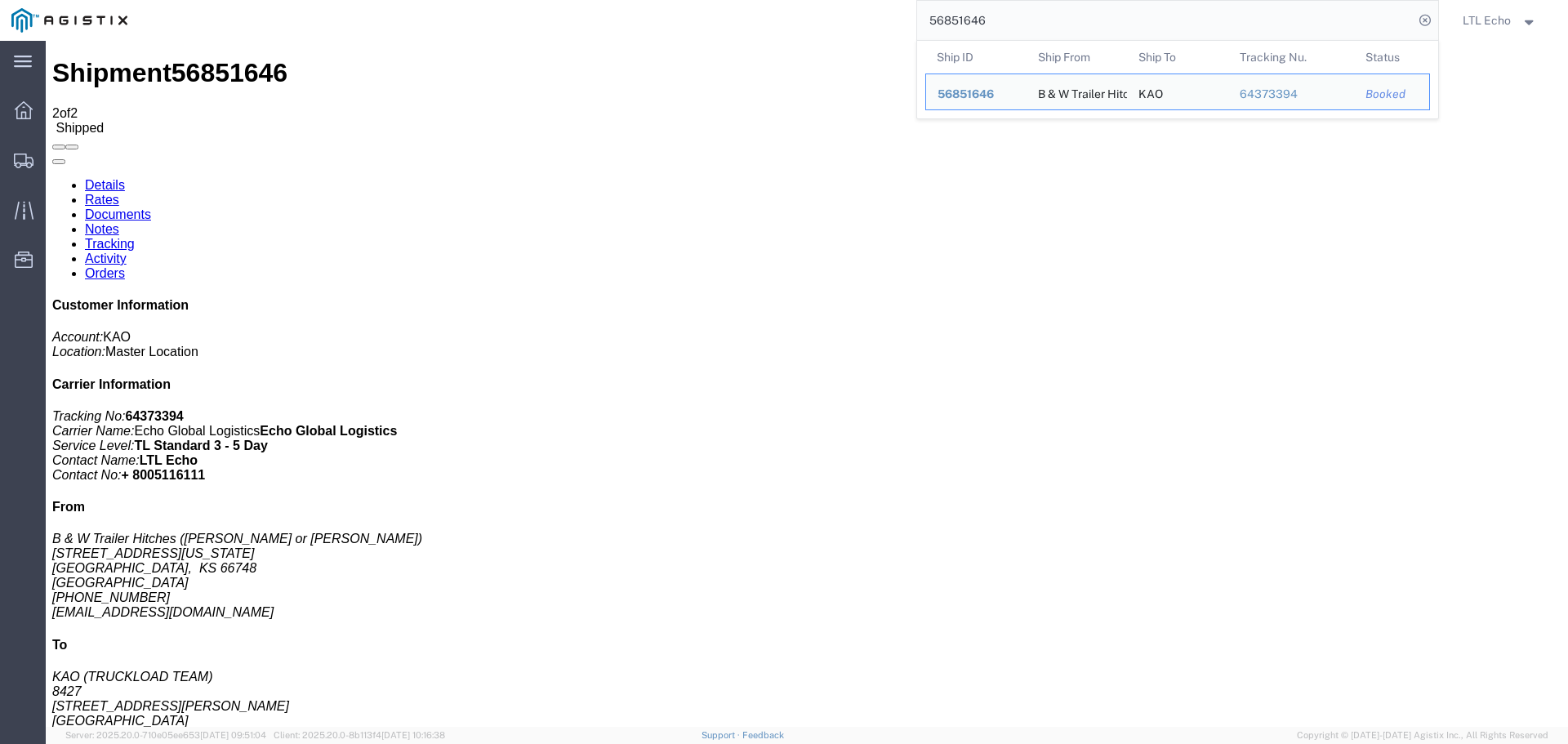
click at [968, 15] on input "56851646" at bounding box center [1166, 21] width 497 height 39
paste input "90096"
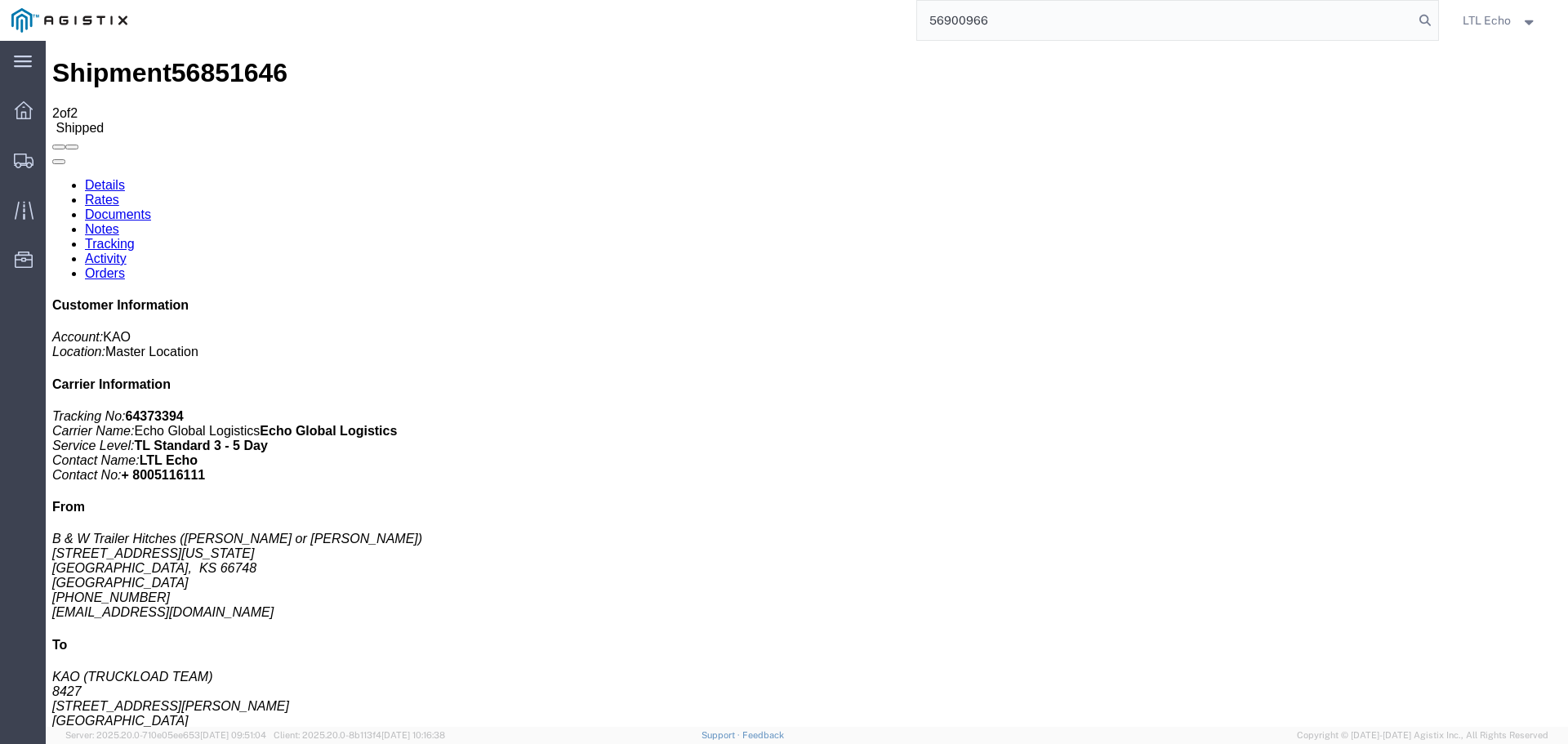
type input "56900966"
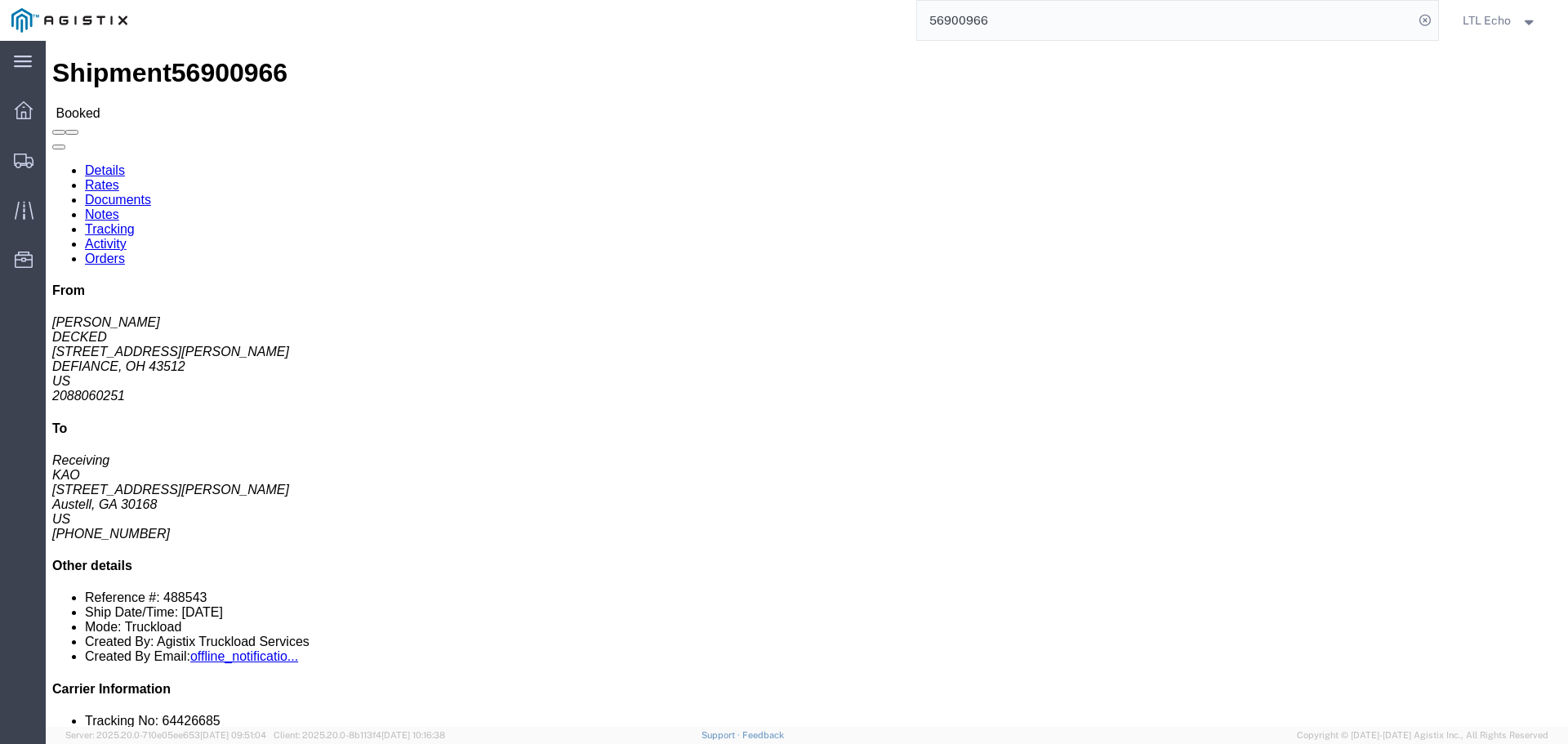
click link "Tracking"
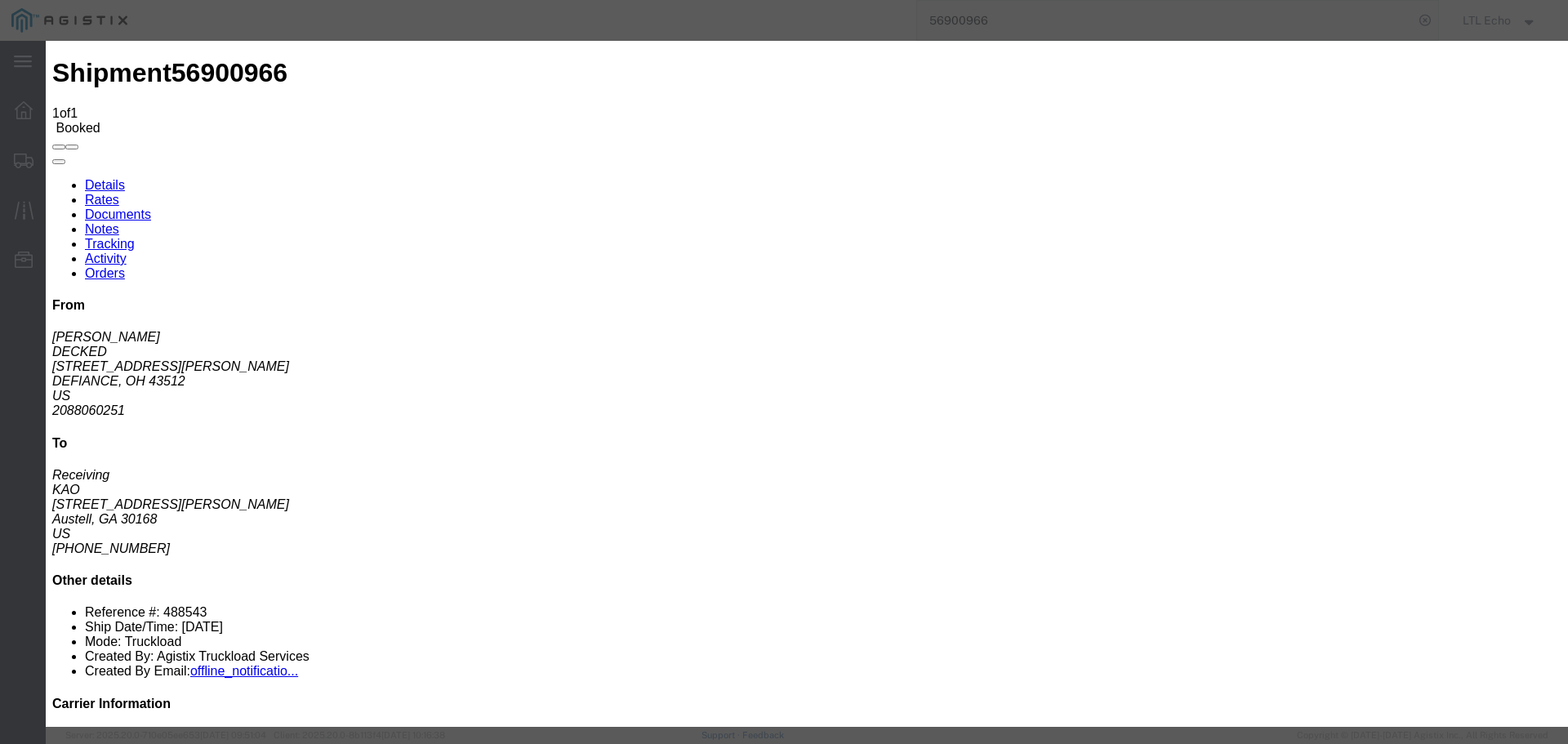
type input "[DATE]"
type input "9:00 AM"
select select "PICKEDUP"
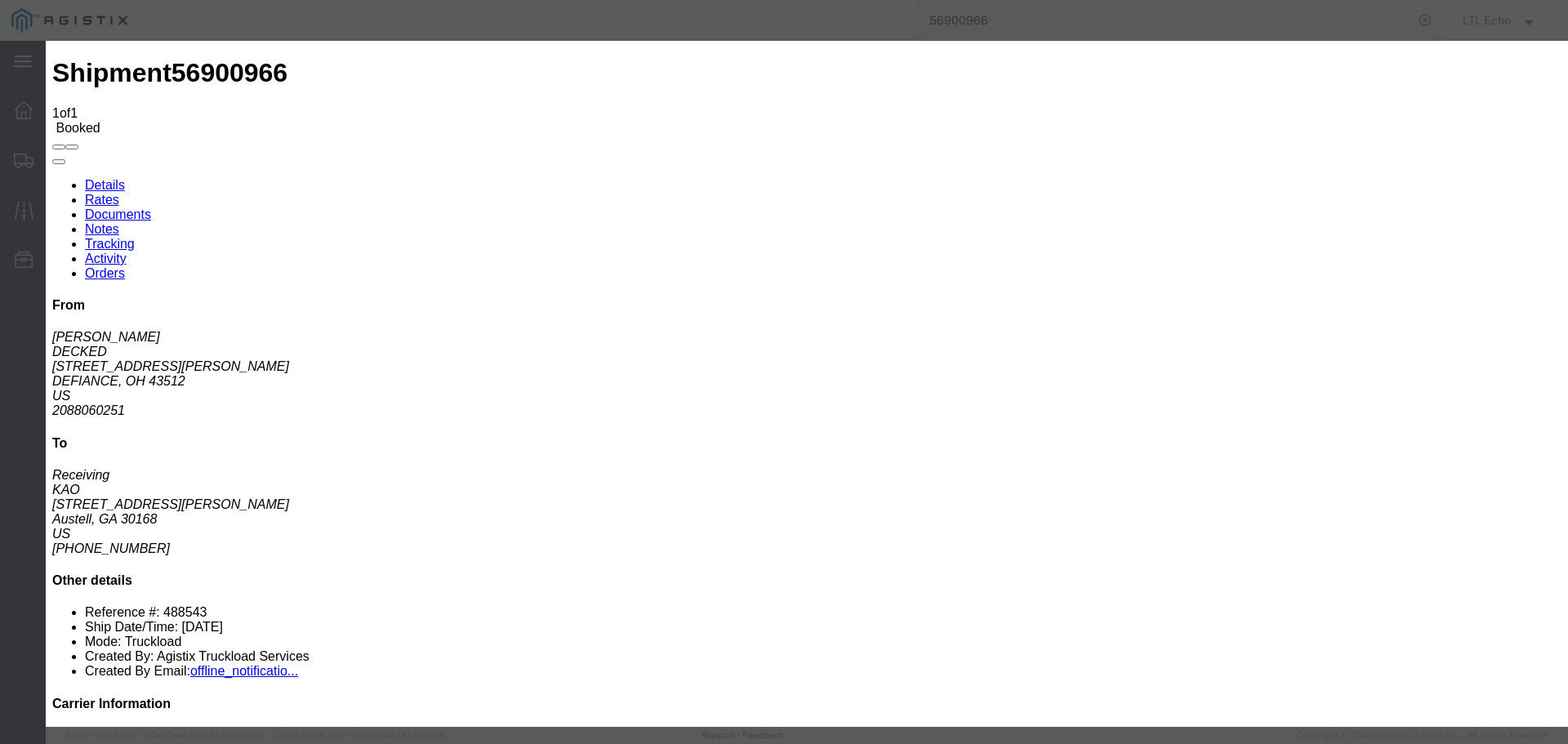
type input "[DATE]"
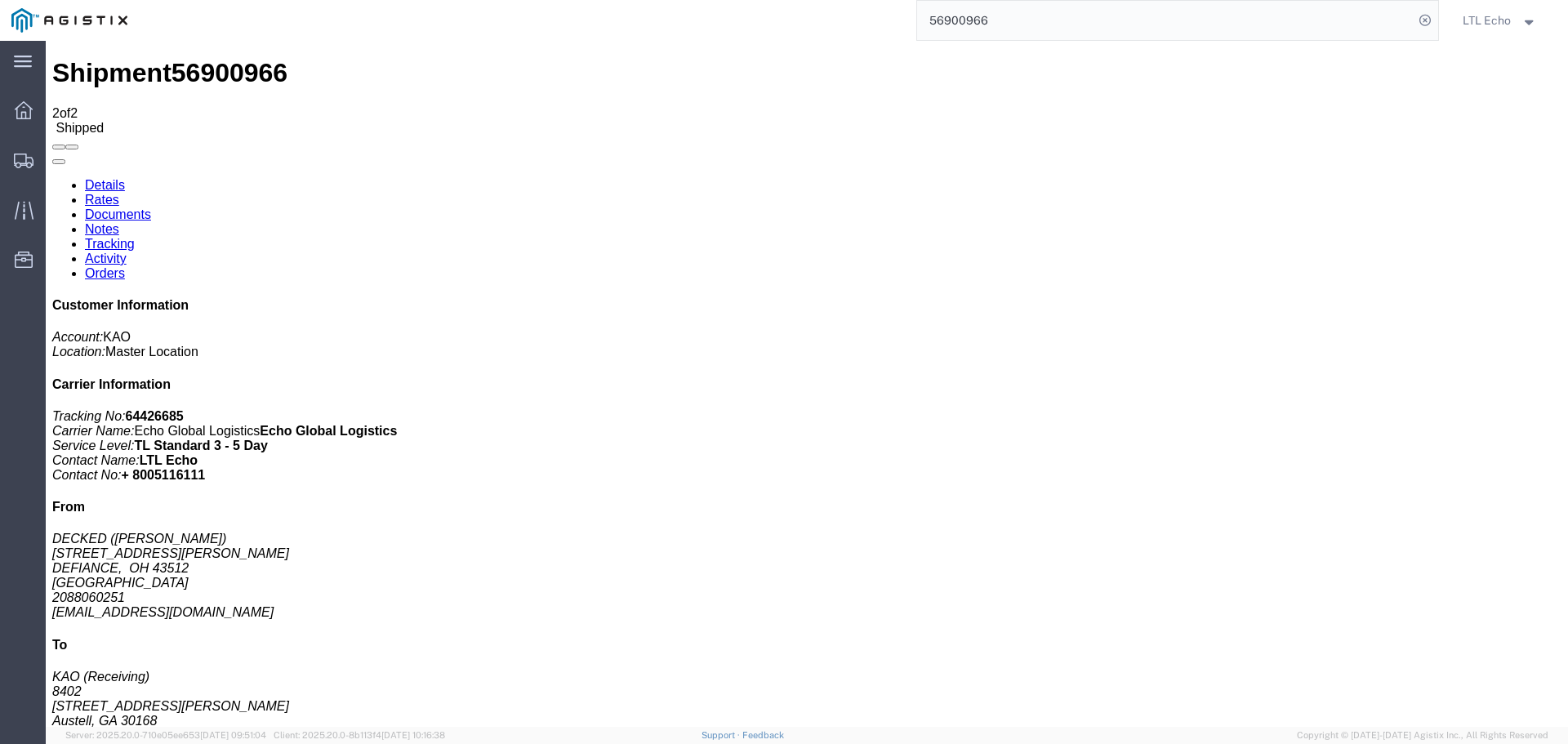
click at [940, 25] on input "56900966" at bounding box center [1166, 21] width 497 height 39
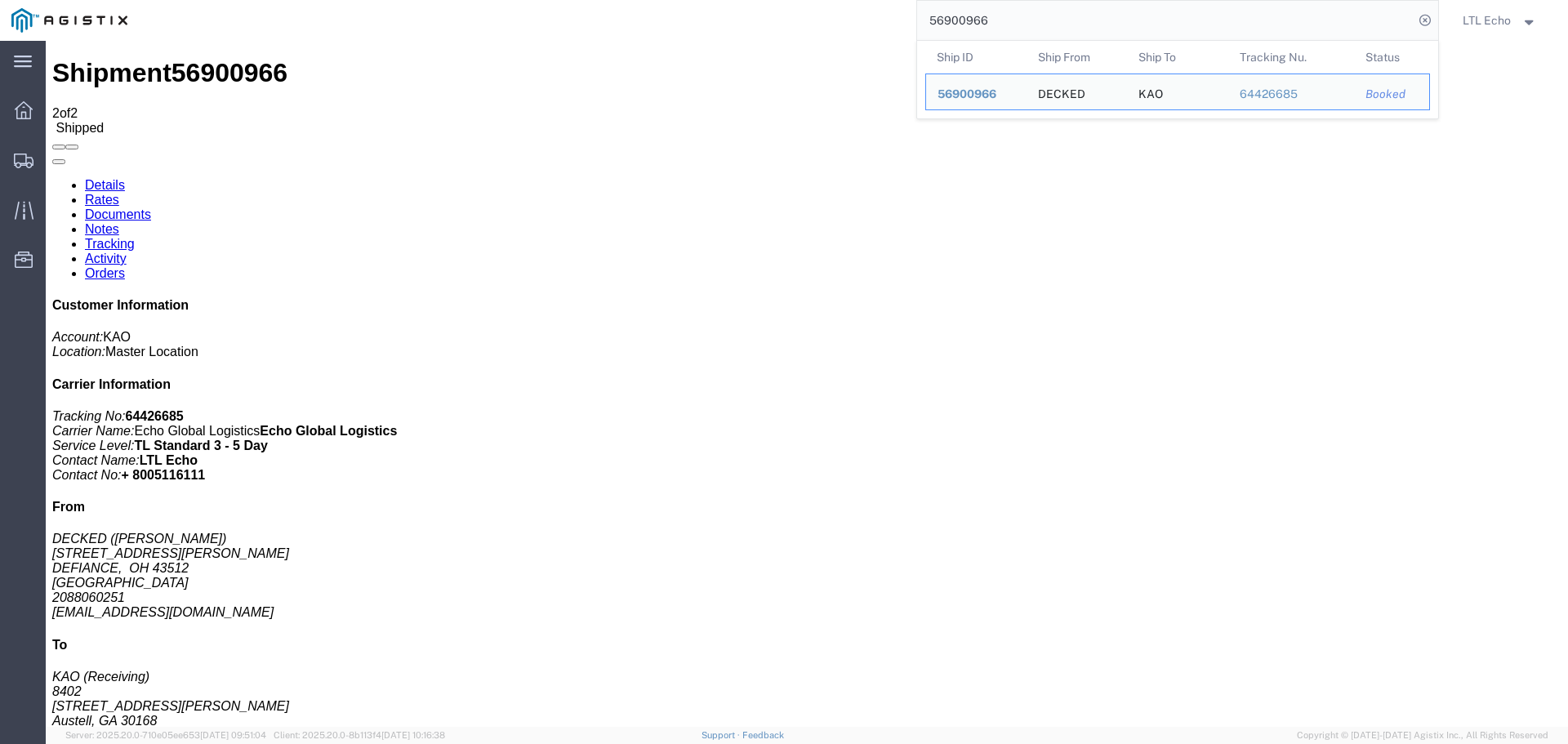
click at [940, 25] on input "56900966" at bounding box center [1166, 21] width 497 height 39
paste input "889537"
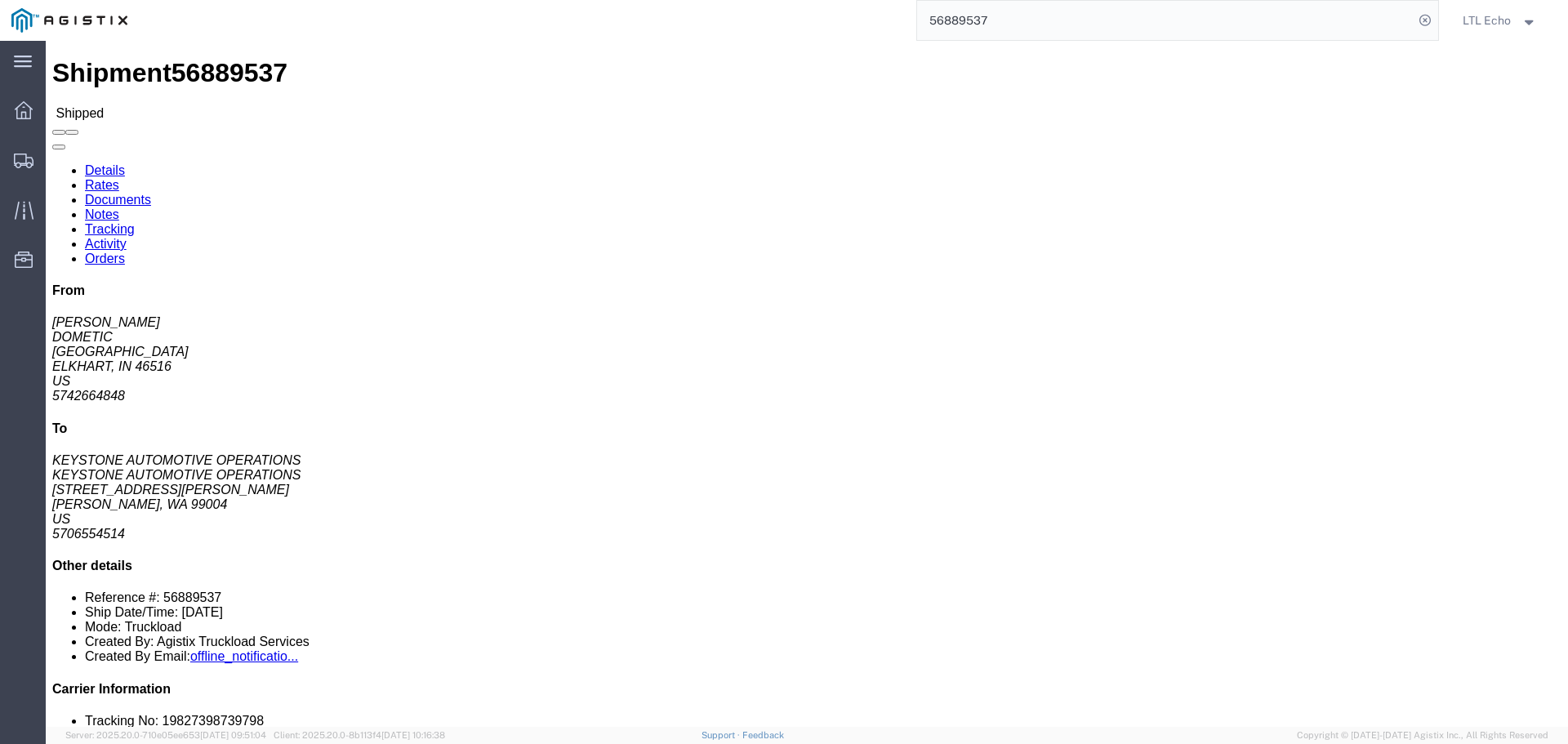
click link "Tracking"
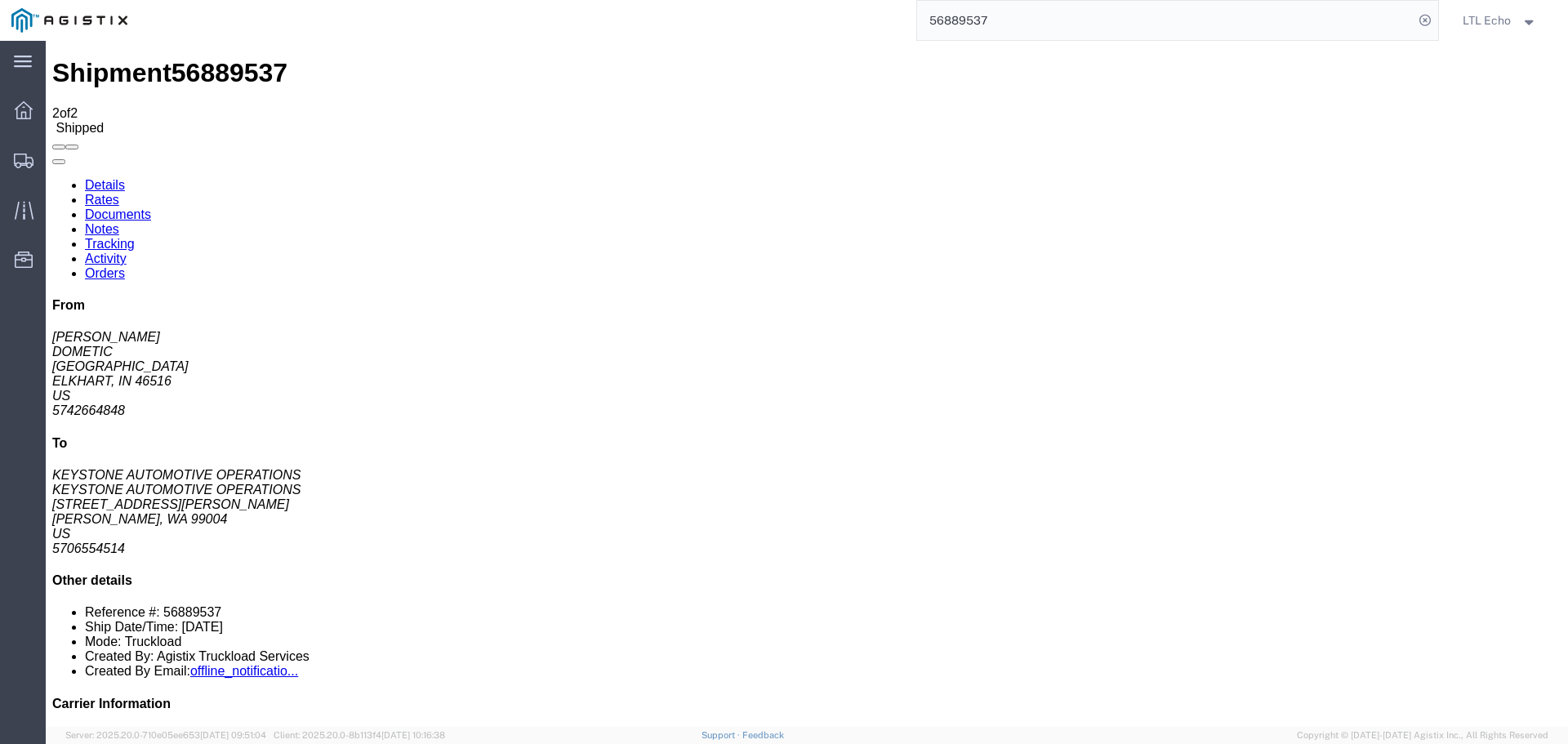
click at [952, 16] on input "56889537" at bounding box center [1166, 21] width 497 height 39
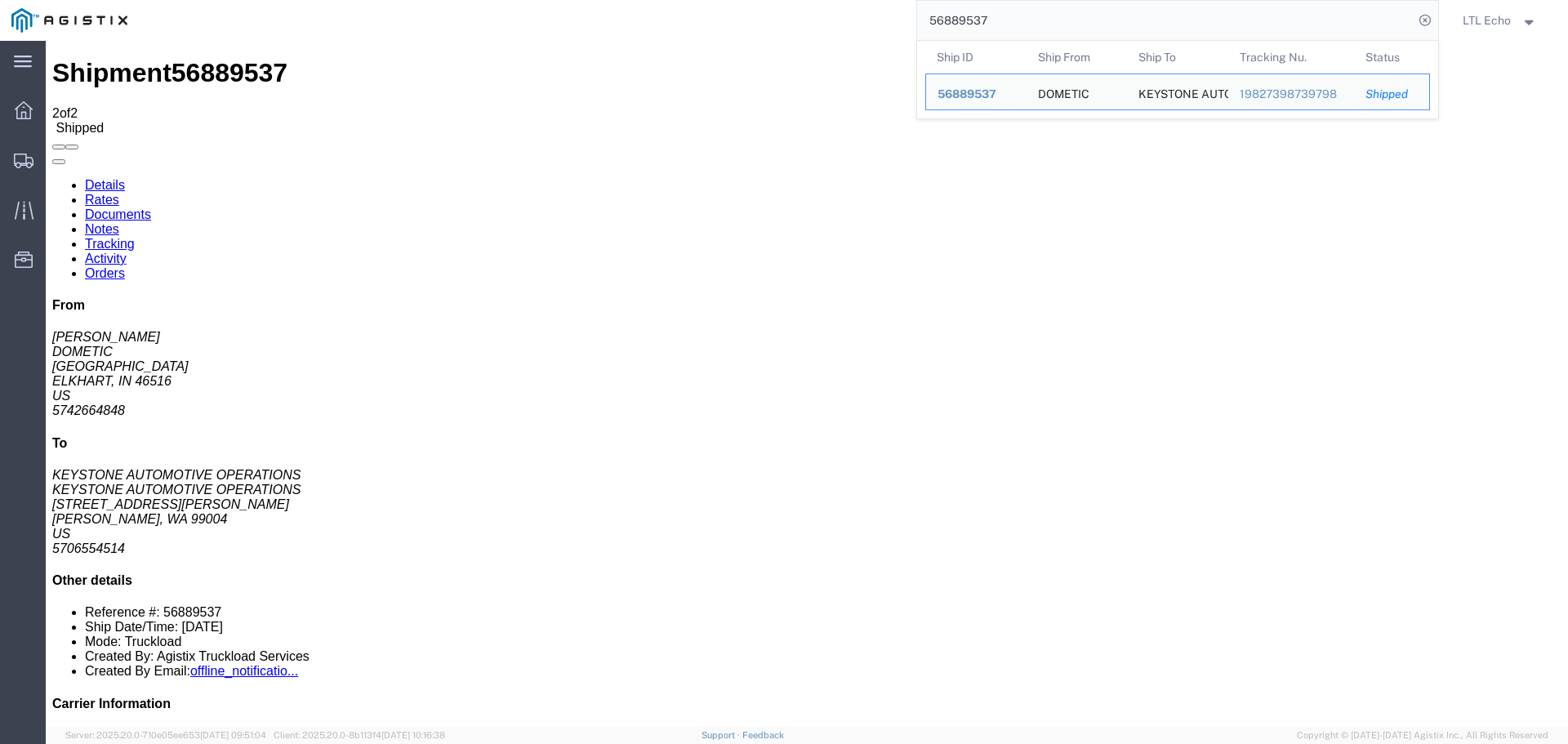
click at [952, 16] on input "56889537" at bounding box center [1166, 21] width 497 height 39
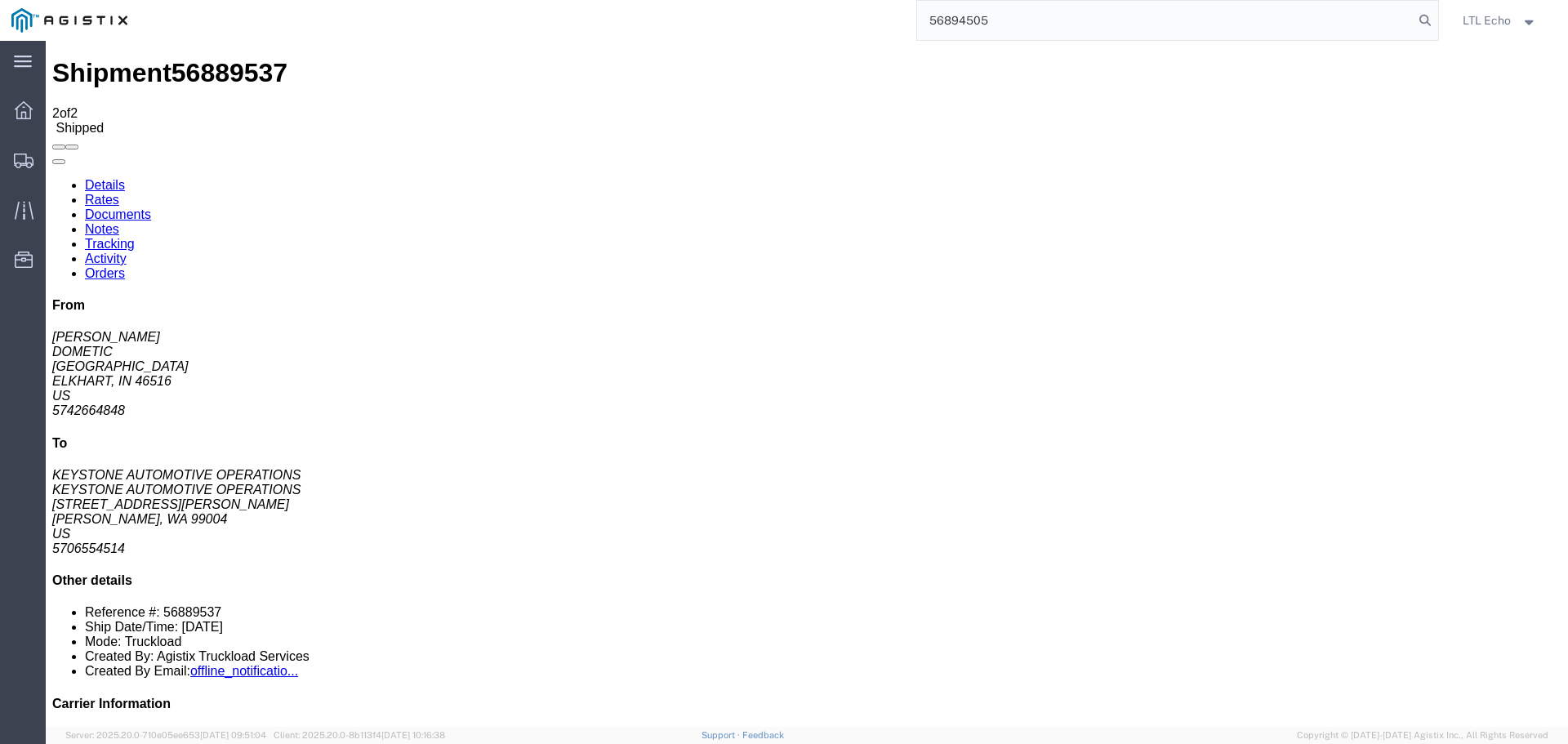
type input "56894505"
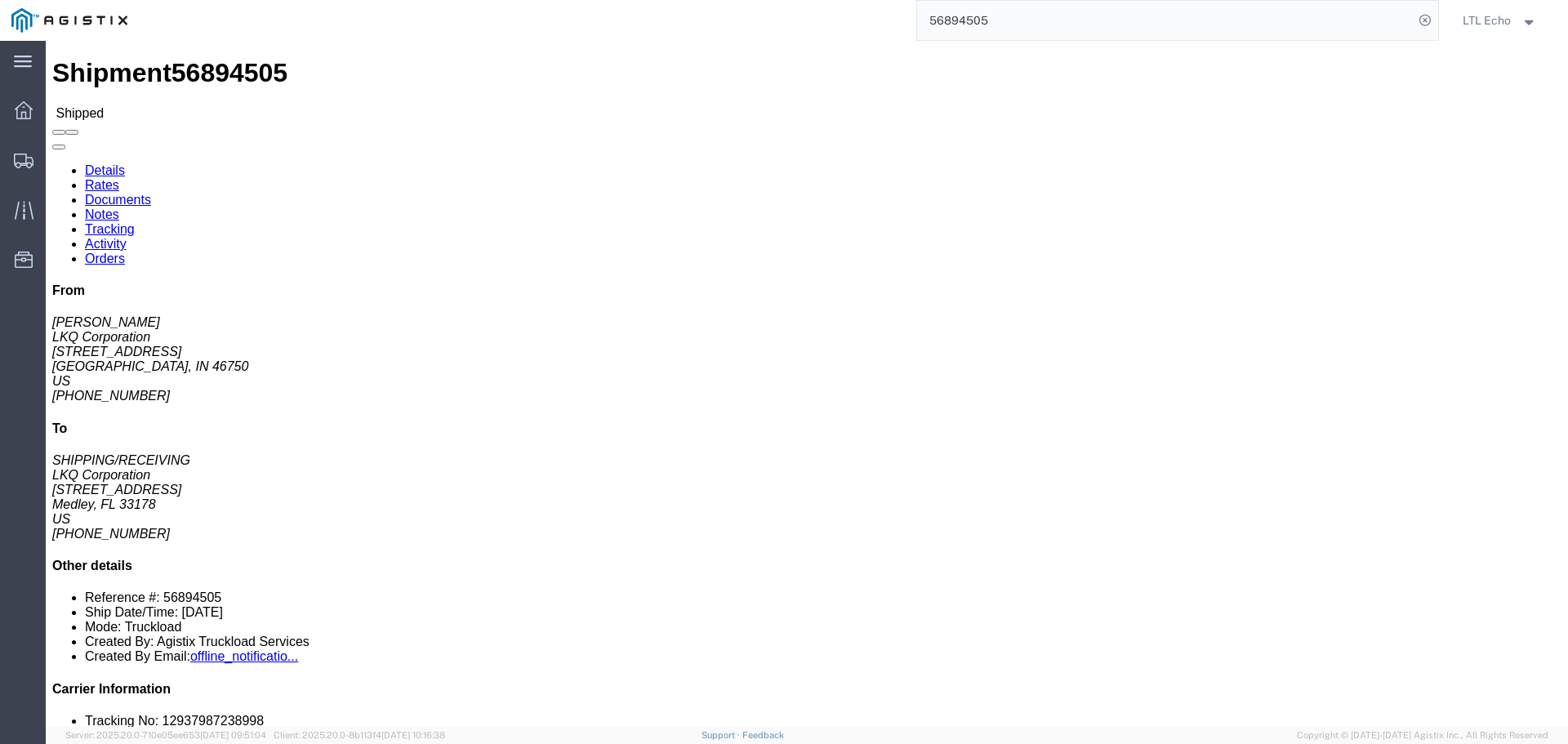
click link "Tracking"
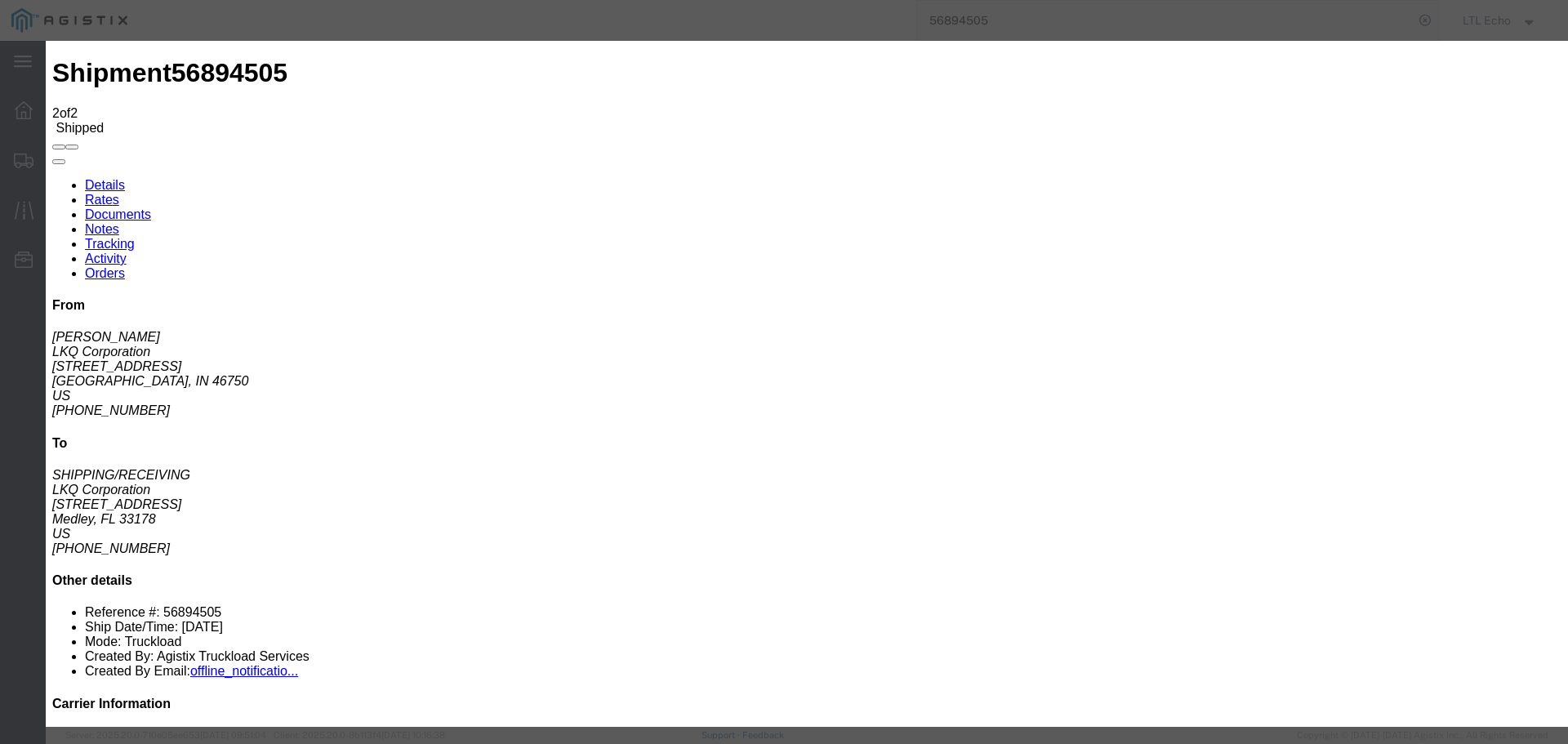
type input "[DATE]"
type input "10:00 AM"
select select "DELIVRED"
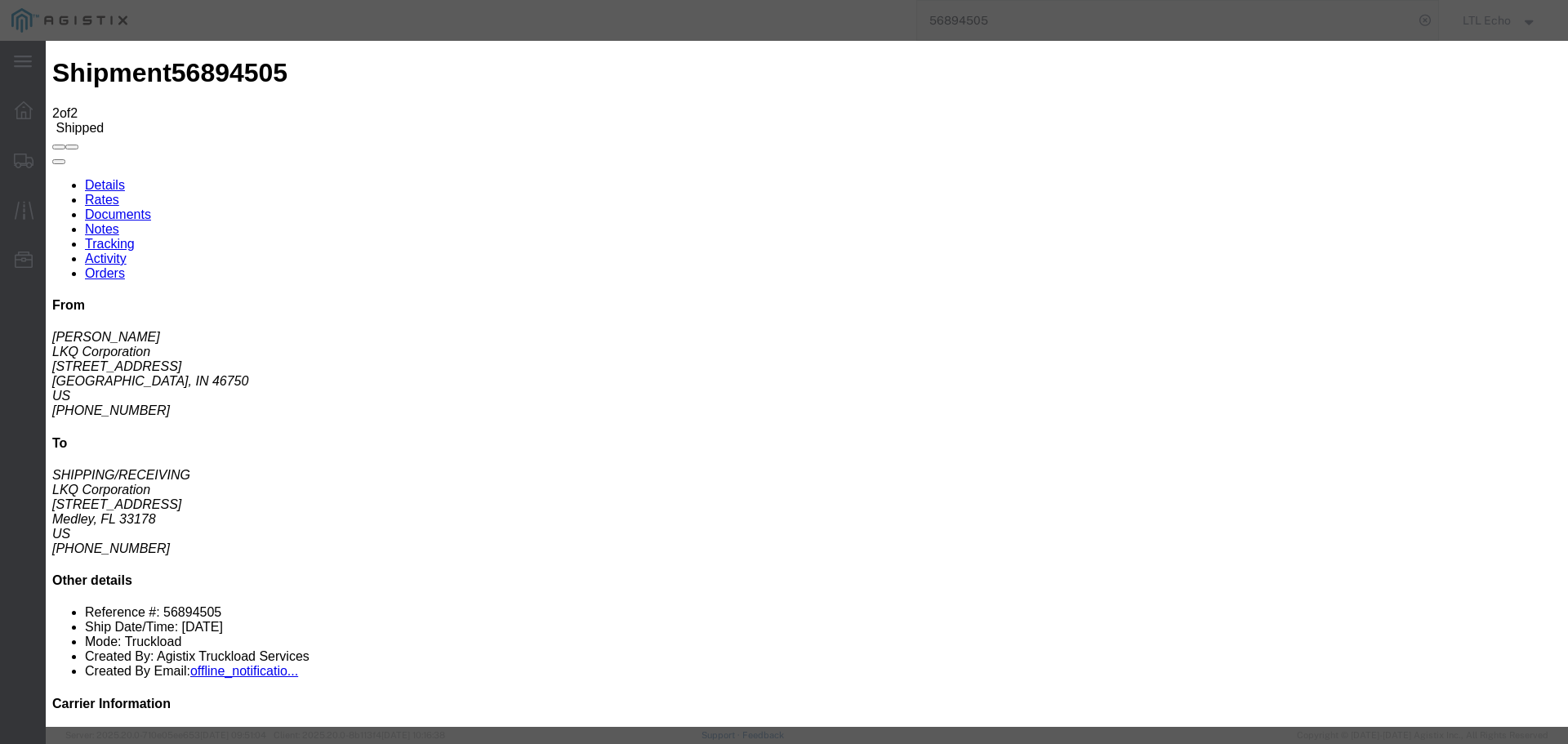
type input "[DATE]"
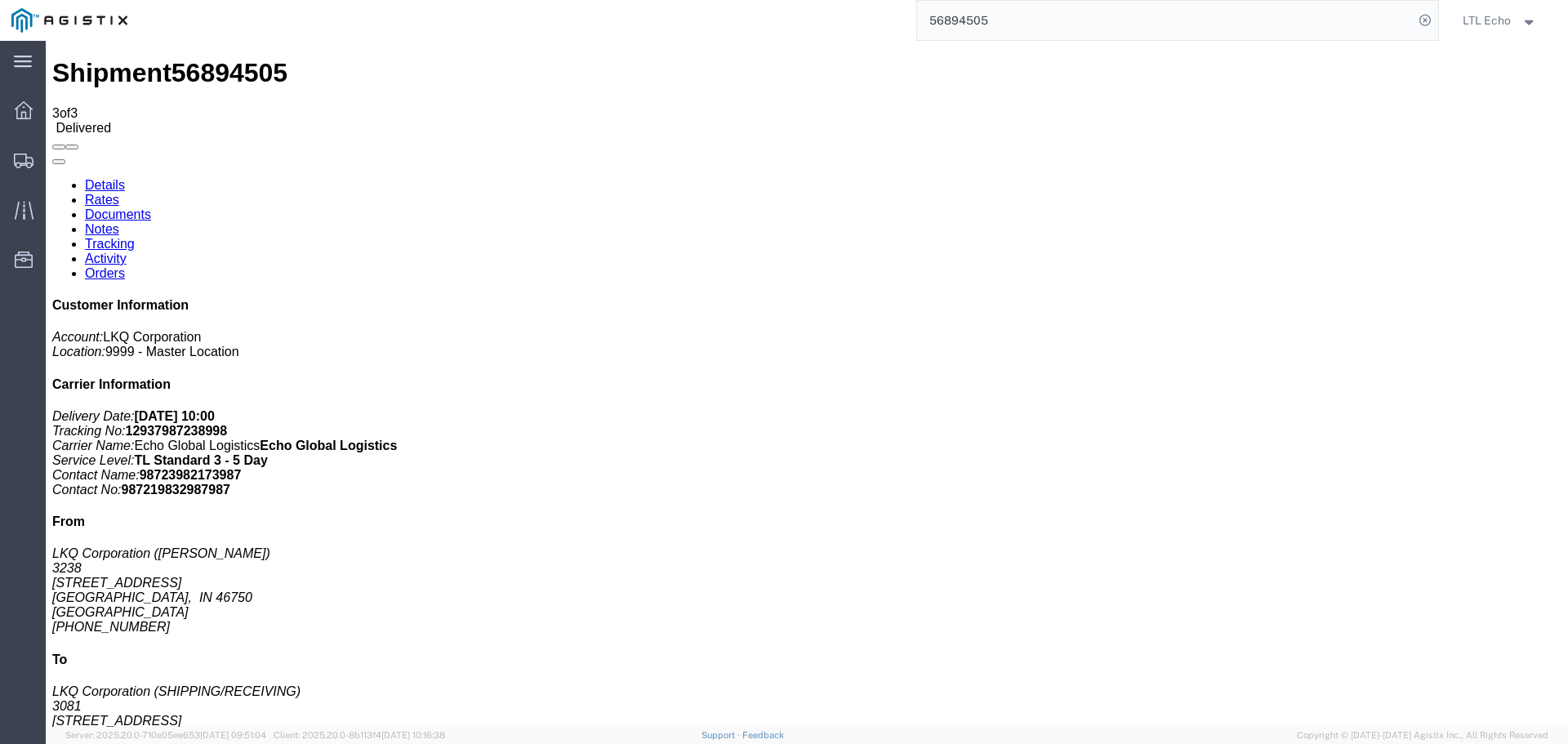
click at [958, 19] on input "56894505" at bounding box center [1166, 21] width 497 height 39
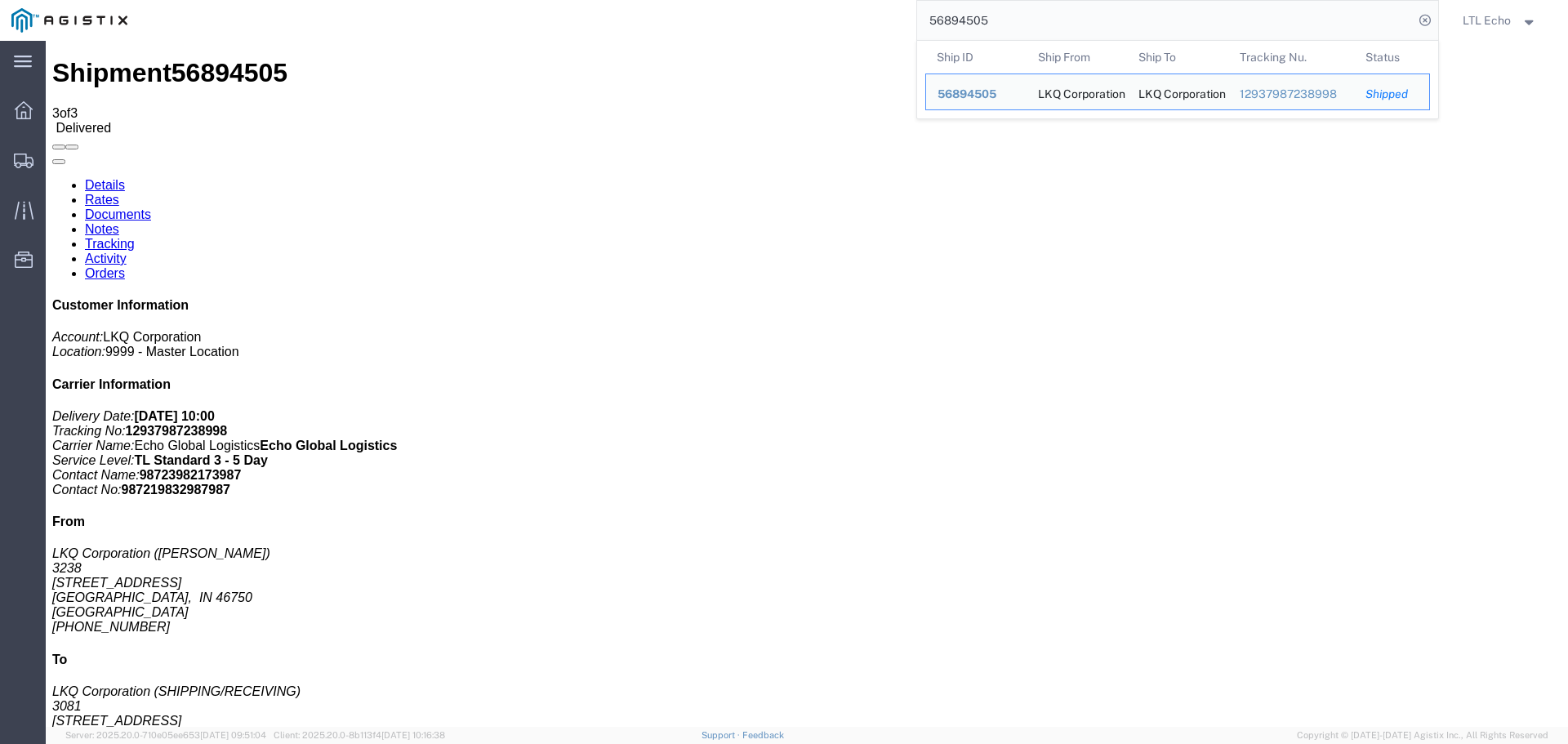
click at [956, 18] on input "56894505" at bounding box center [1166, 21] width 497 height 39
paste input "52688"
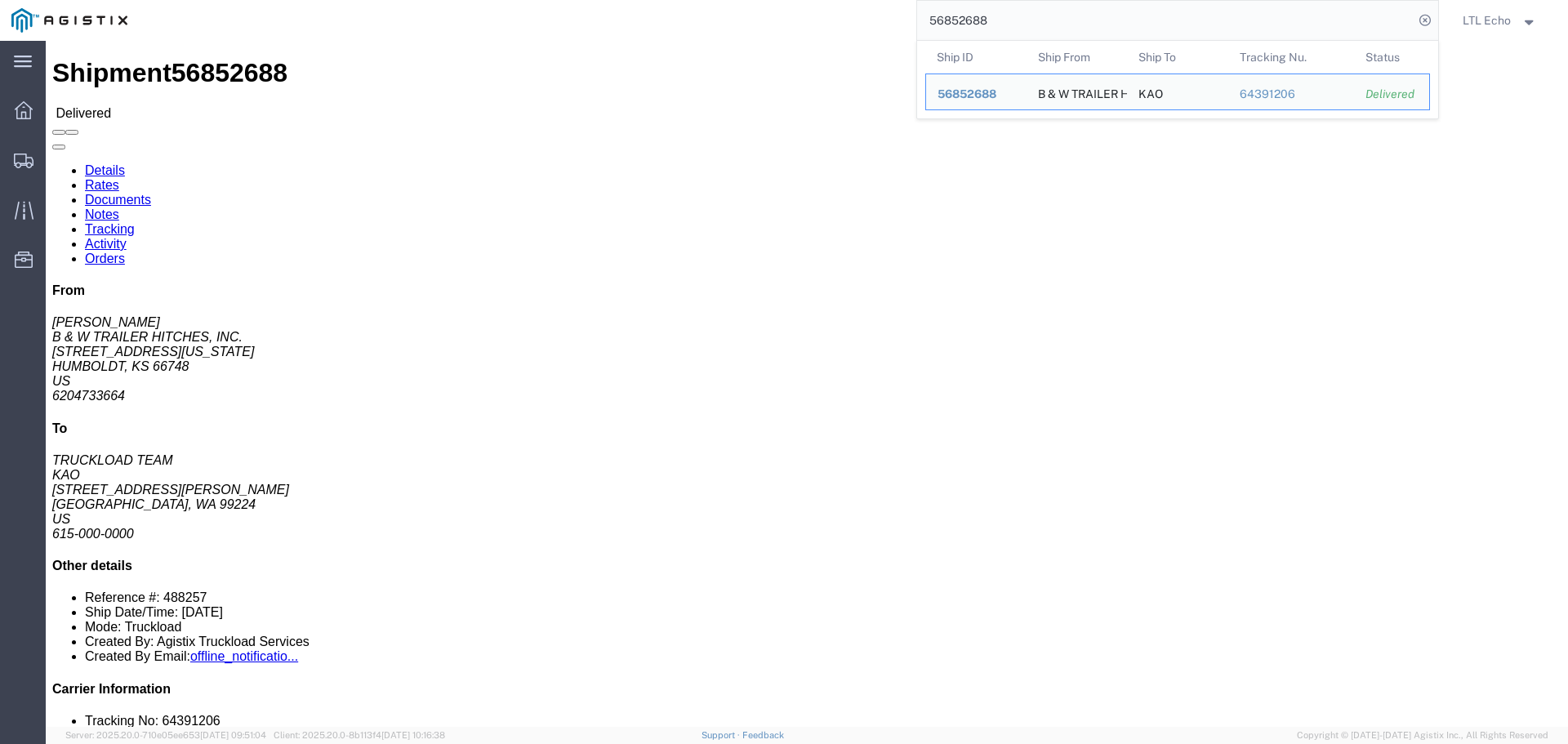
click at [960, 22] on input "56852688" at bounding box center [1166, 21] width 497 height 39
paste input "912521"
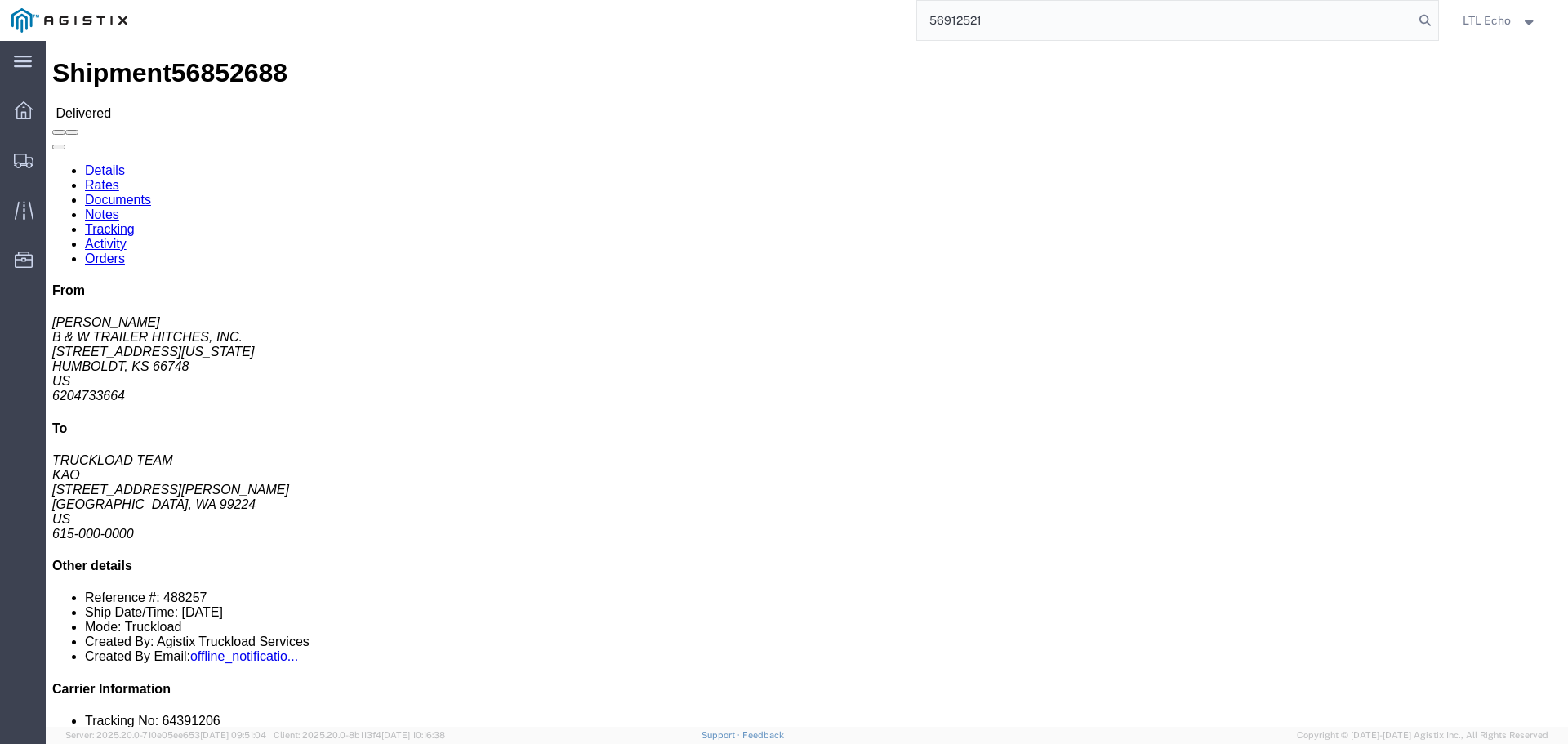
type input "56912521"
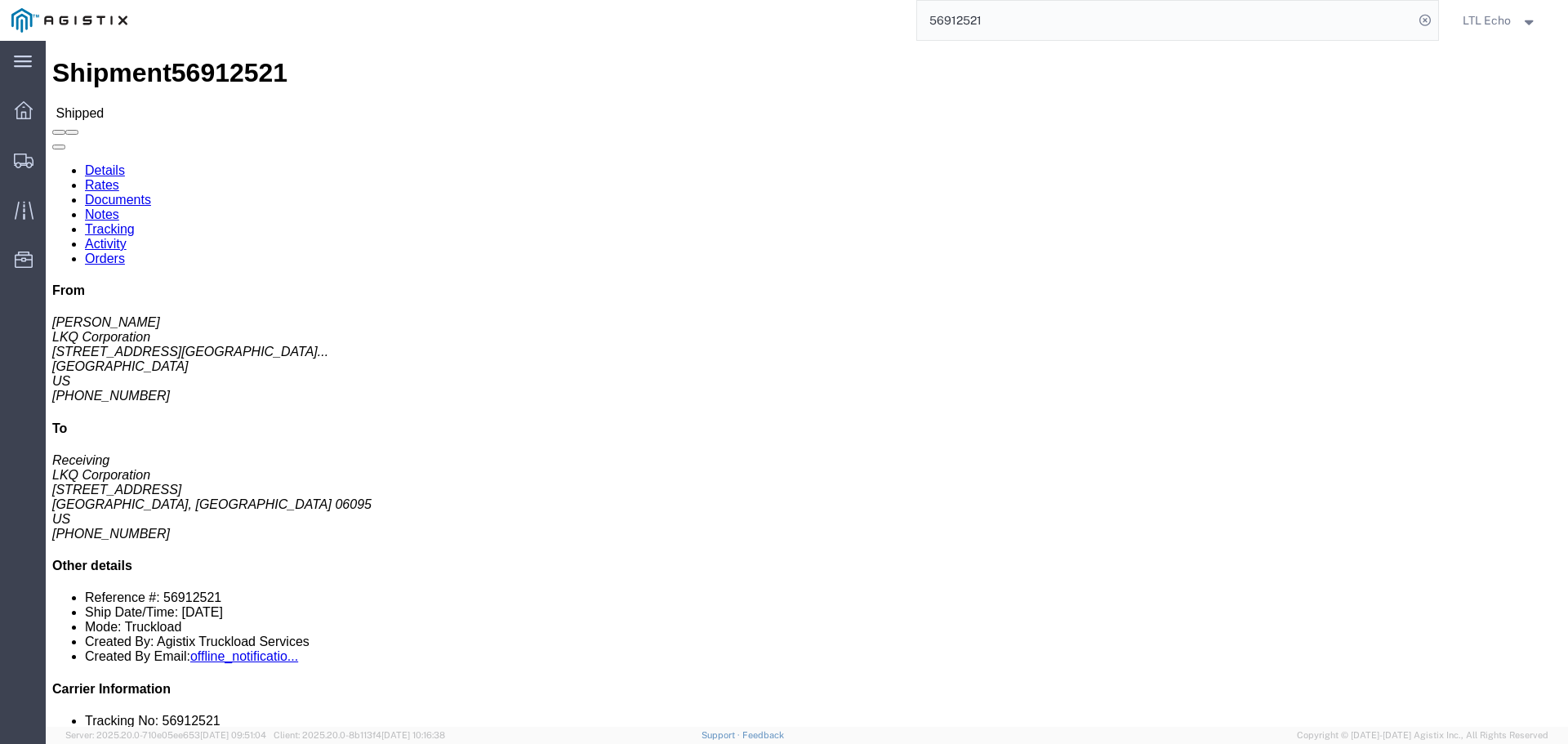
click link "Tracking"
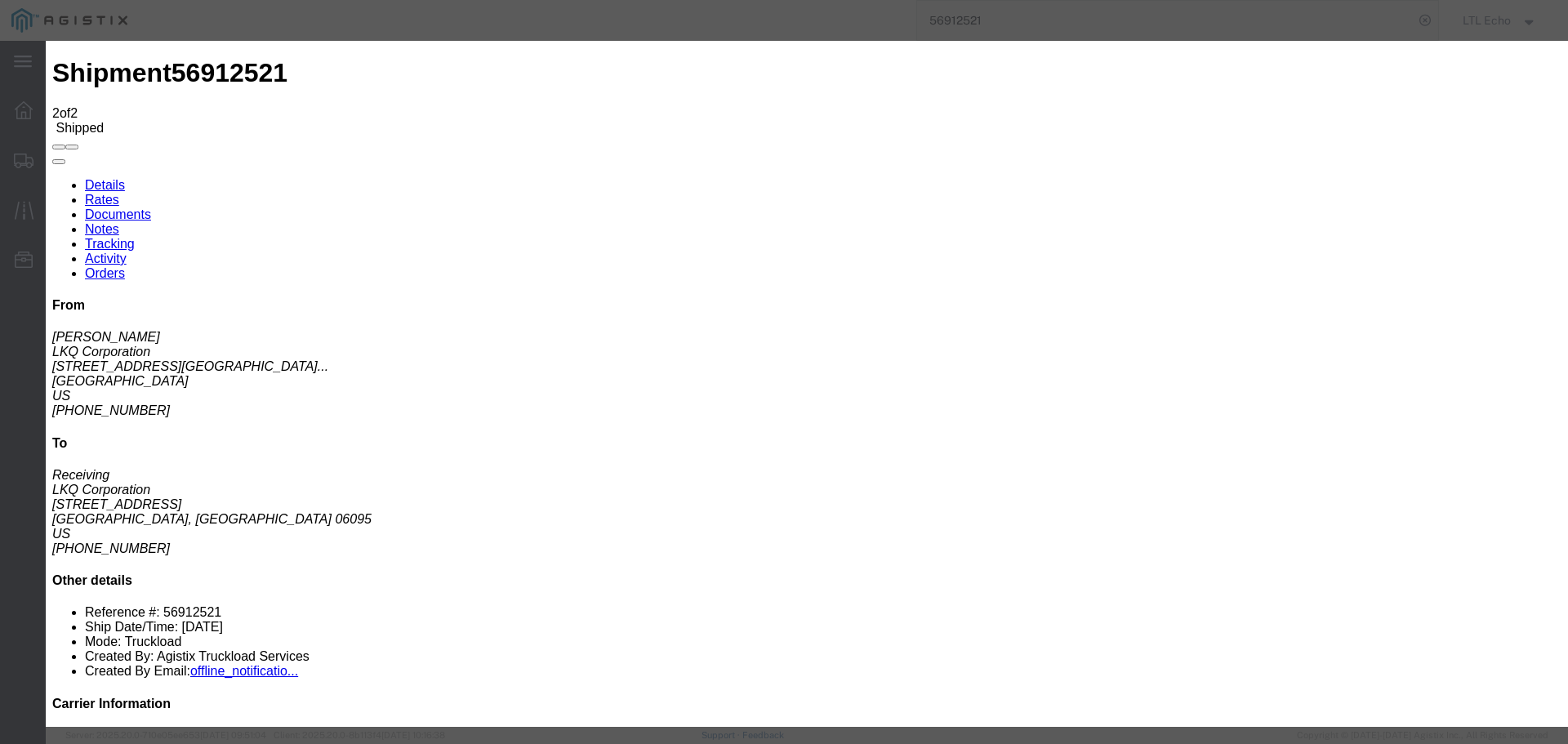
type input "[DATE]"
type input "10:00 AM"
select select "DELIVRED"
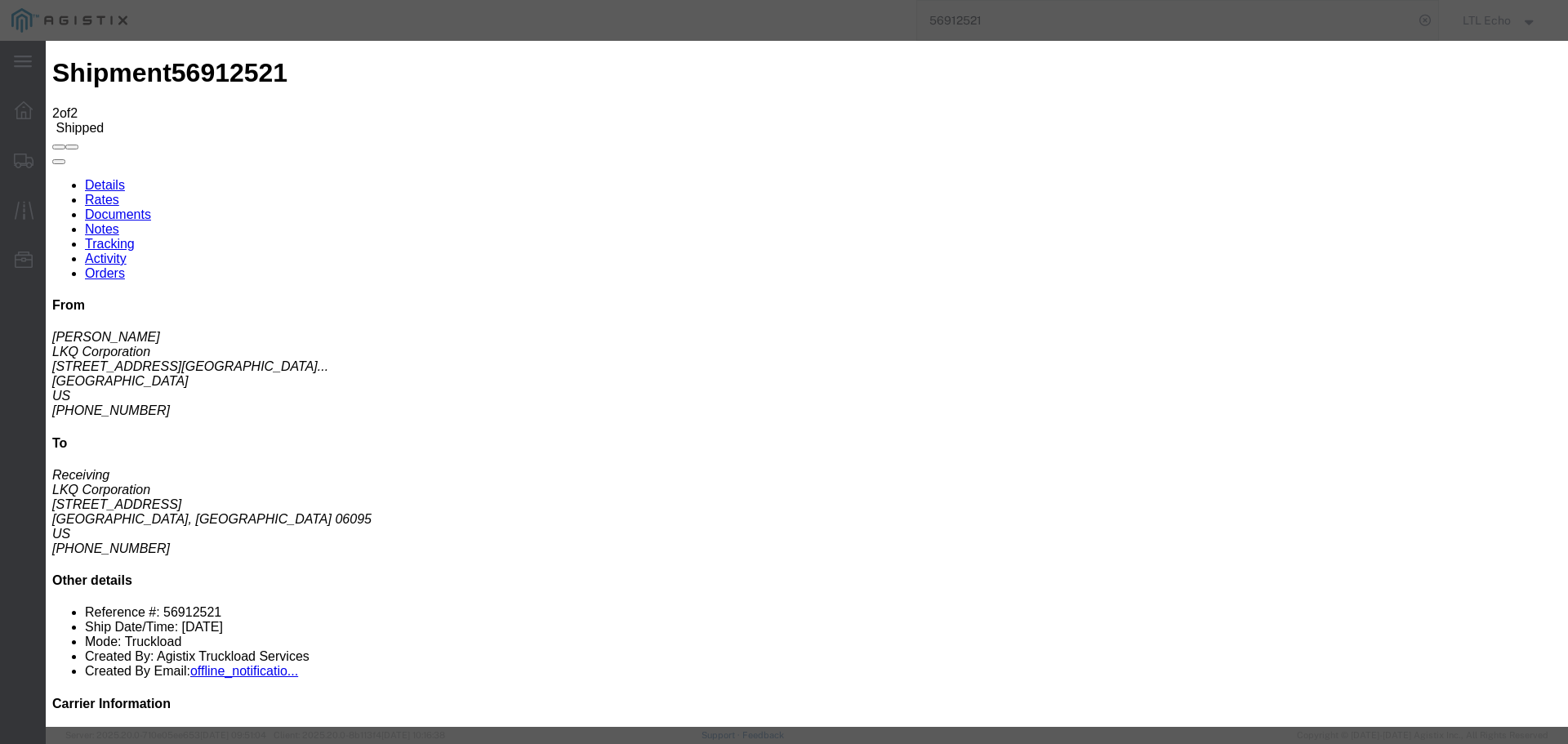
type input "[DATE]"
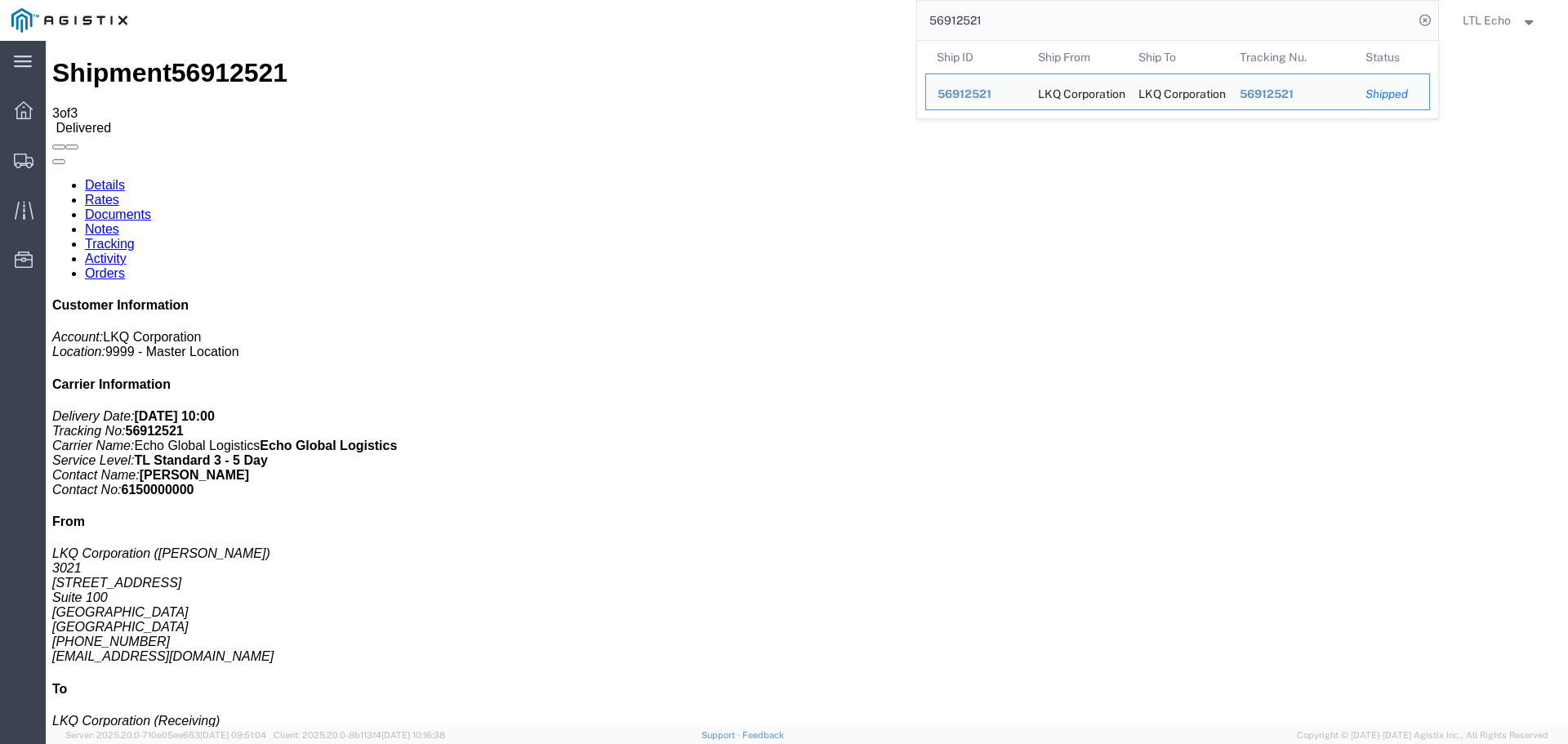
click at [966, 21] on input "56912521" at bounding box center [1166, 21] width 497 height 39
paste input "425"
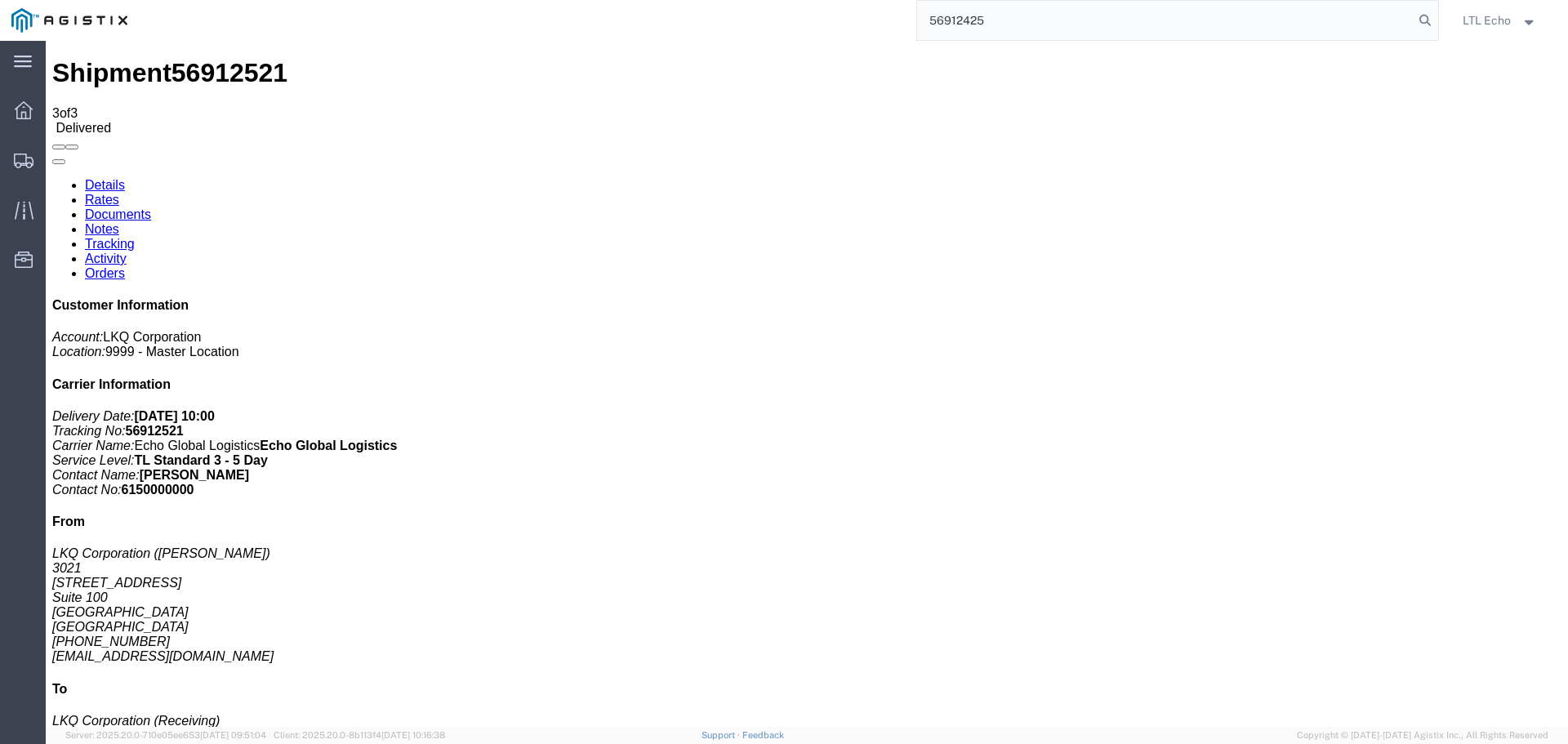
type input "56912425"
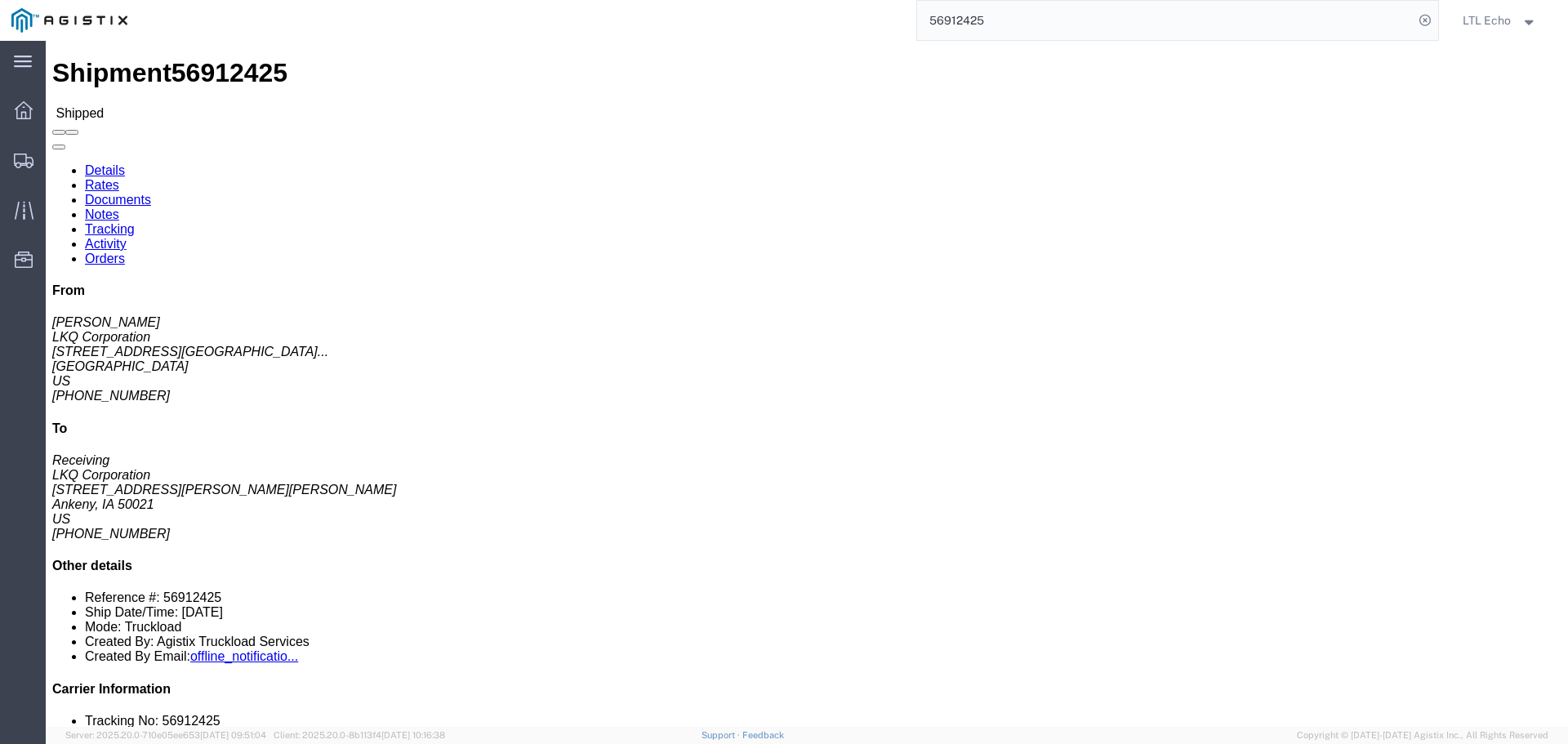
click link "Tracking"
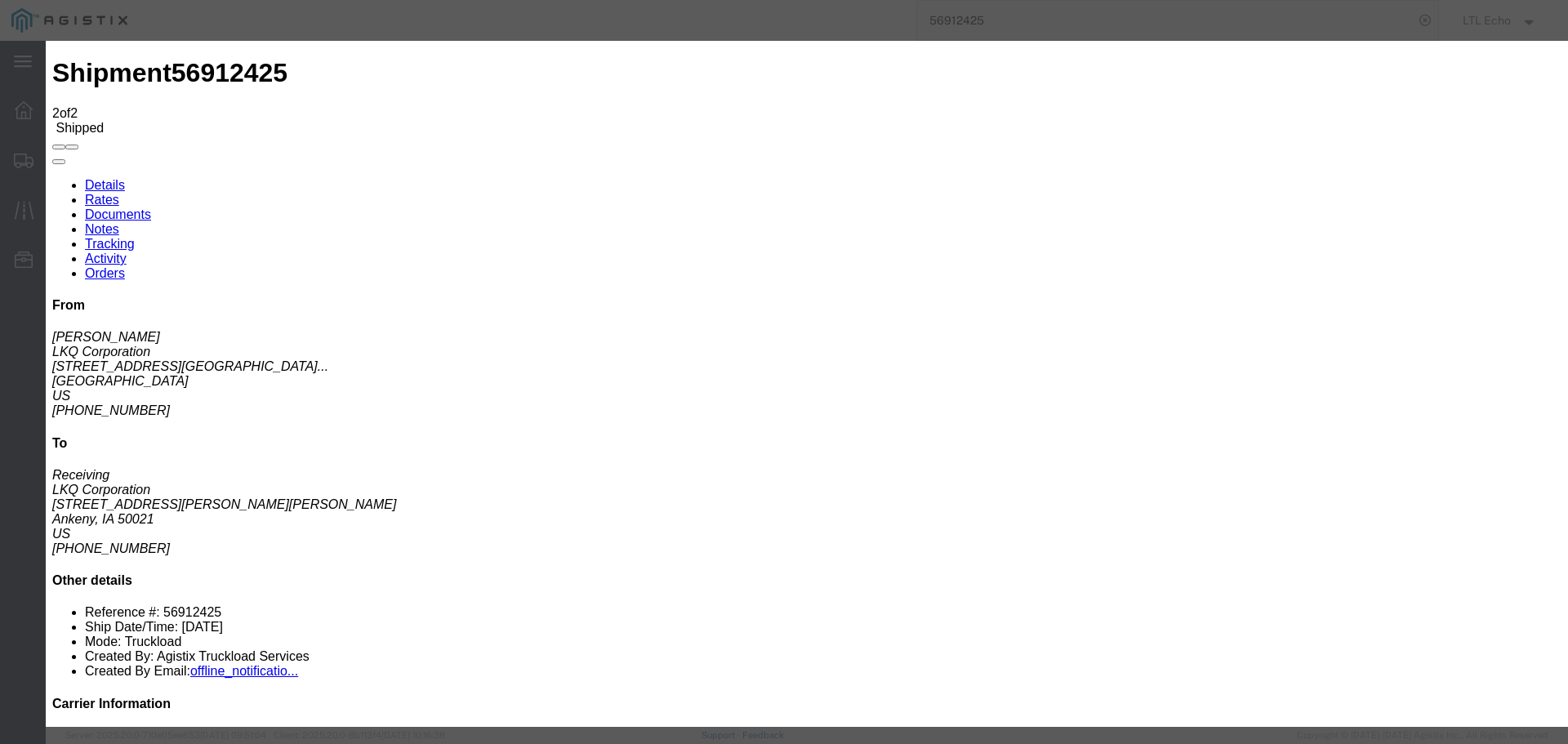
type input "[DATE]"
type input "10:00 AM"
select select "DELIVRED"
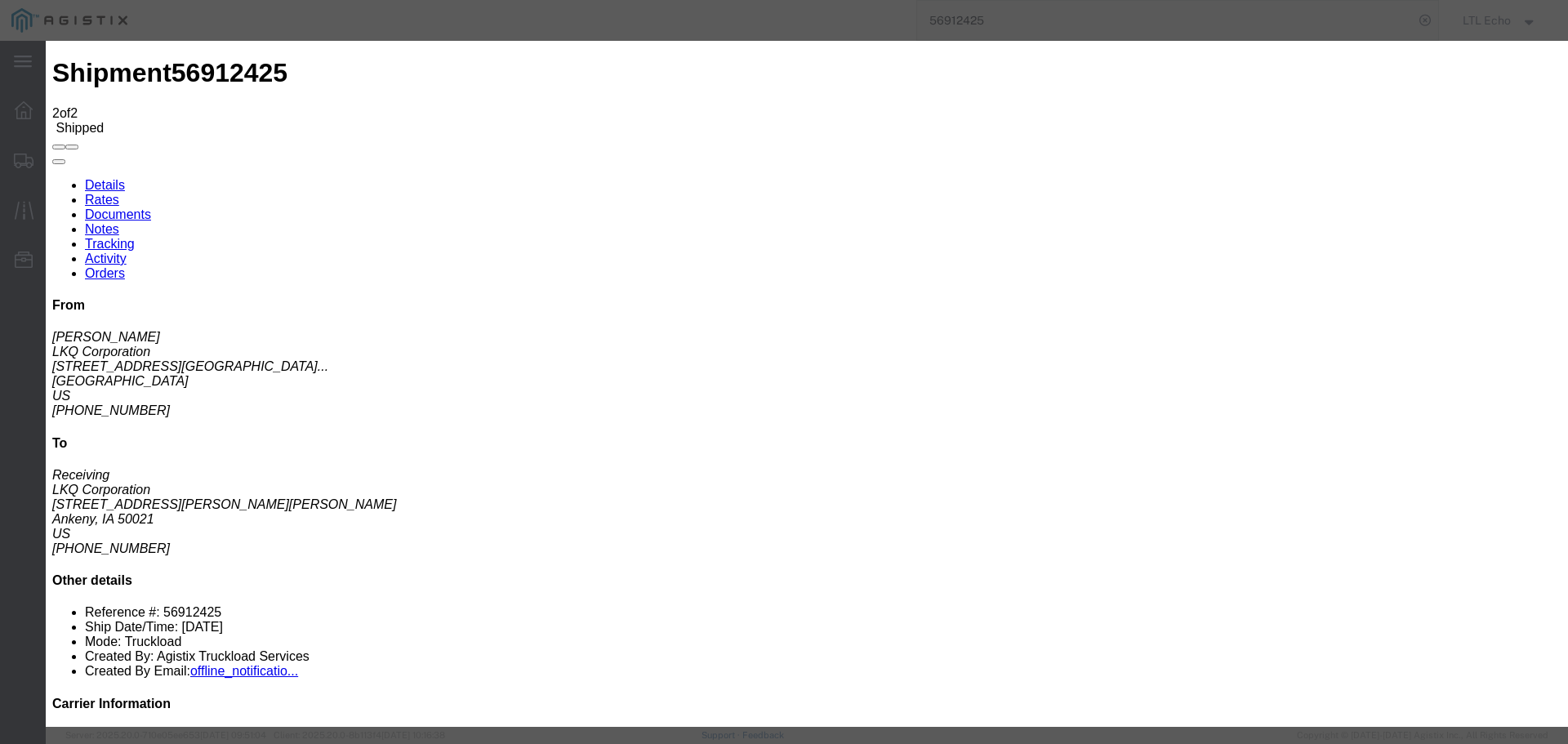
type input "[DATE]"
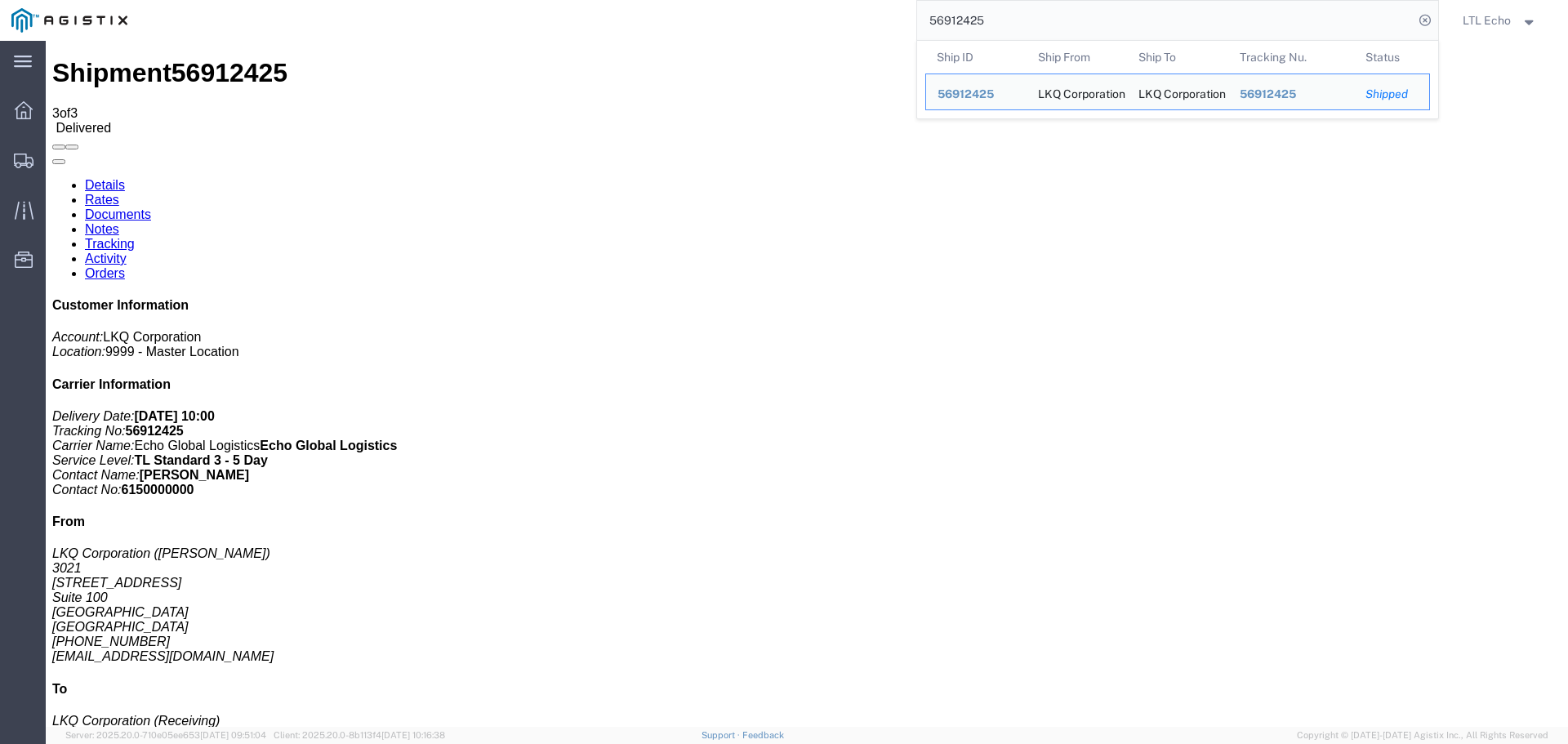
click at [956, 20] on input "56912425" at bounding box center [1166, 21] width 497 height 39
paste input "20574"
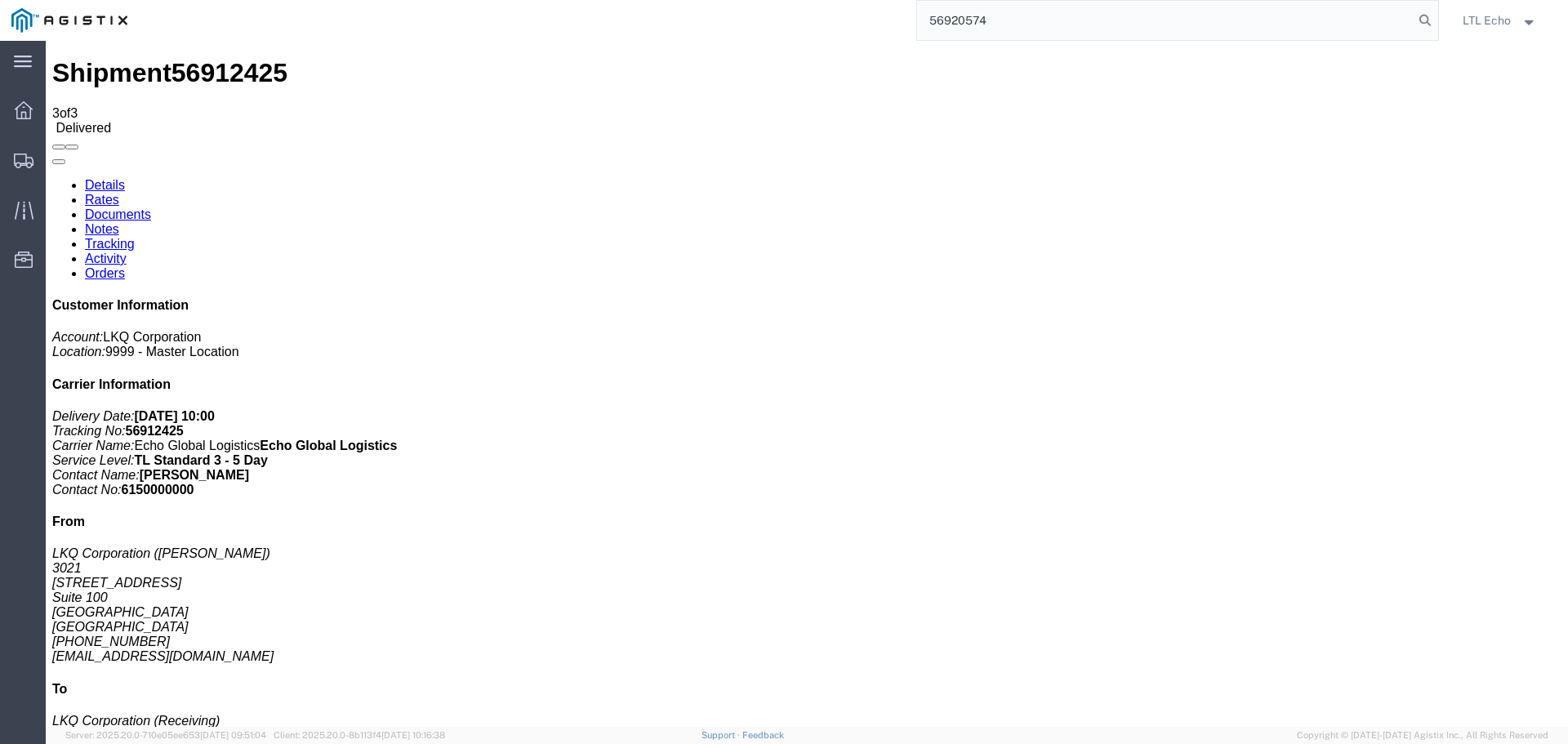
type input "56920574"
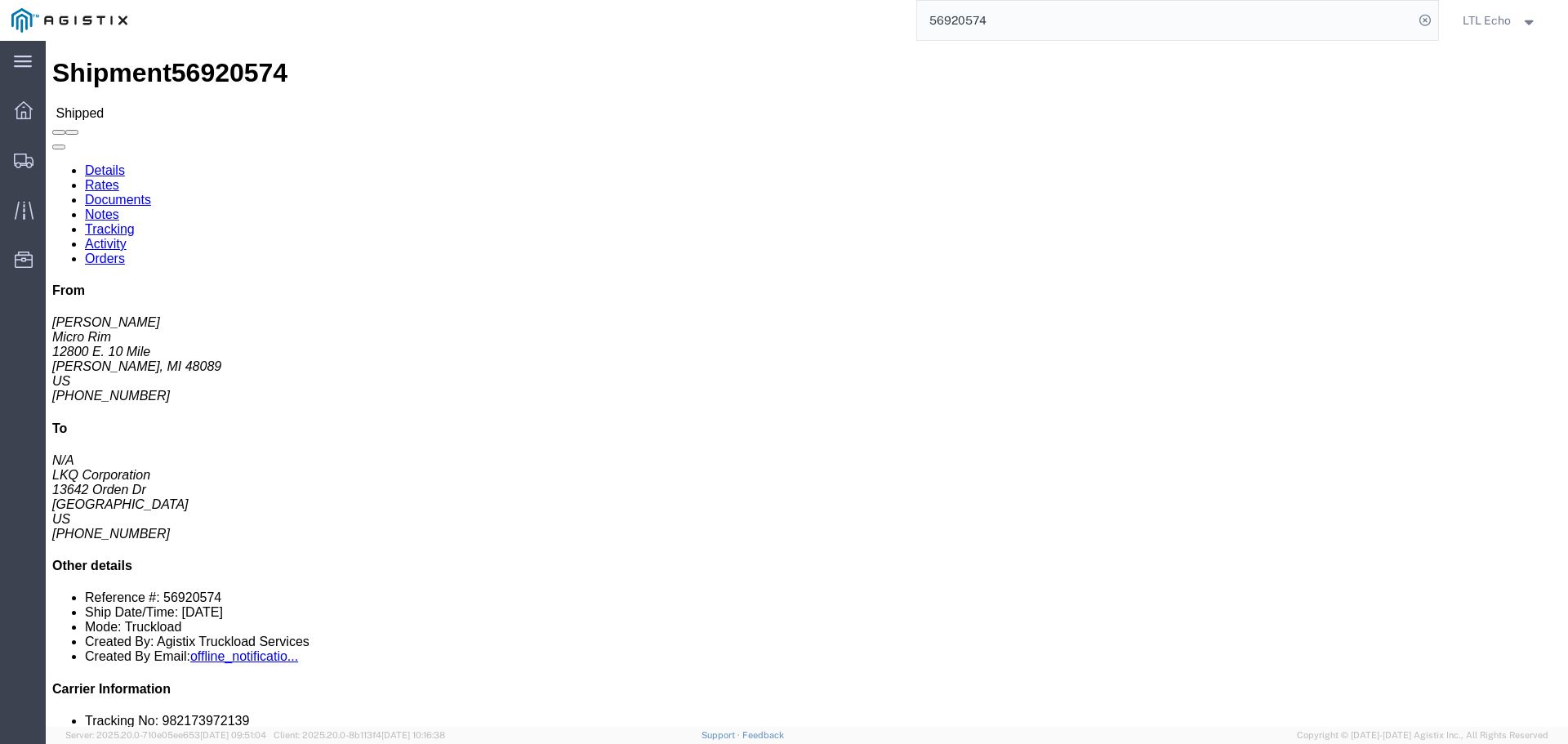
click link "Tracking"
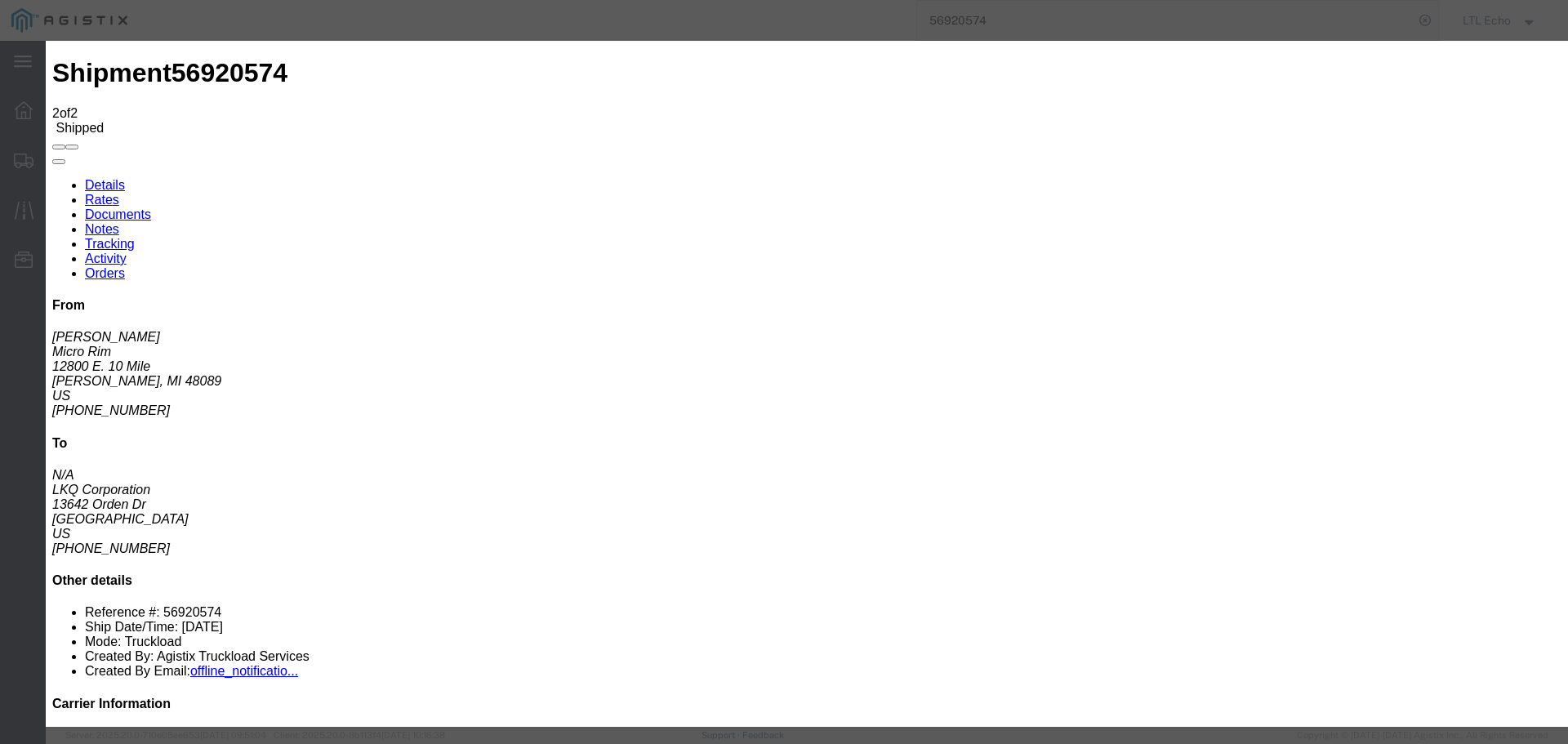
type input "[DATE]"
type input "10:00 AM"
select select "DELIVRED"
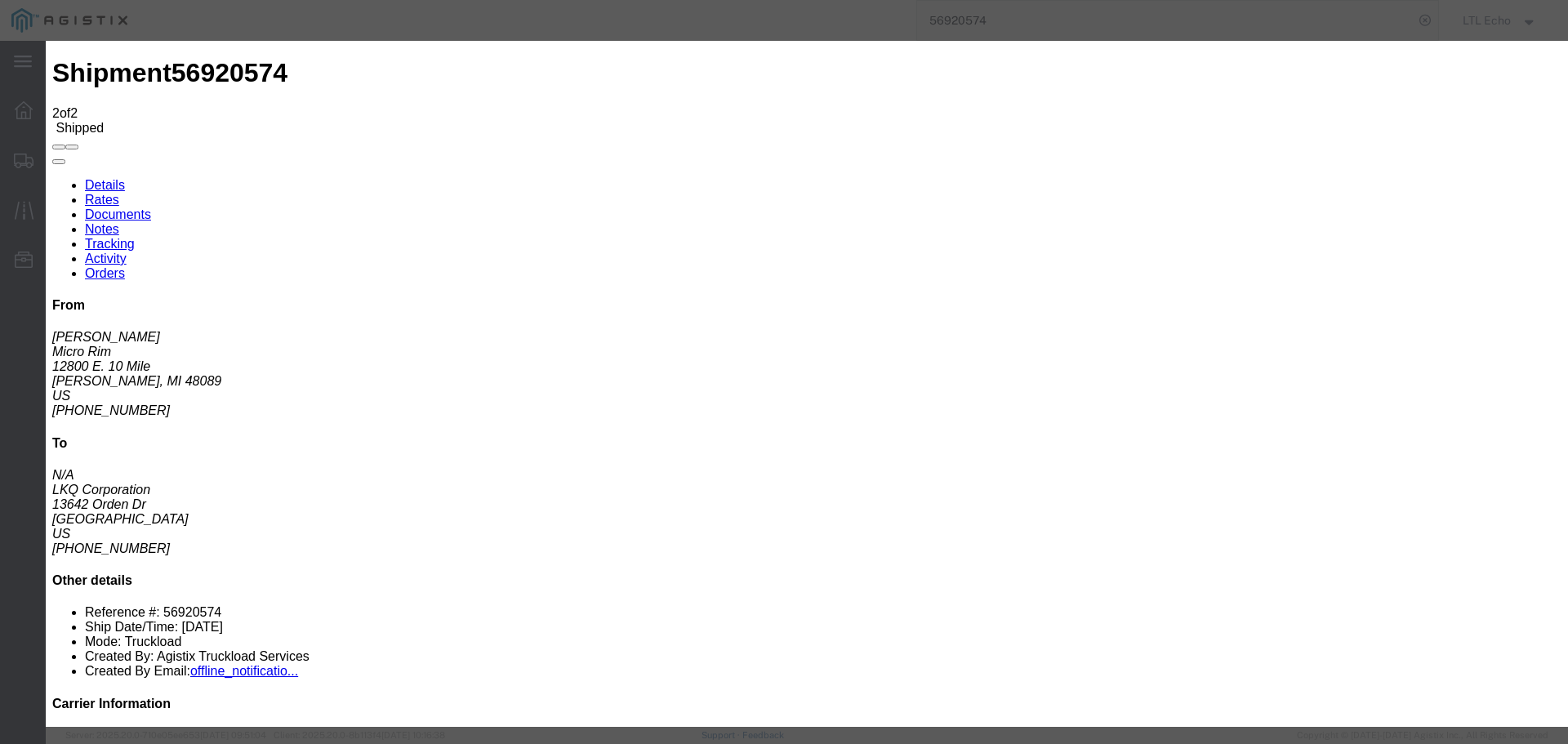
type input "[DATE]"
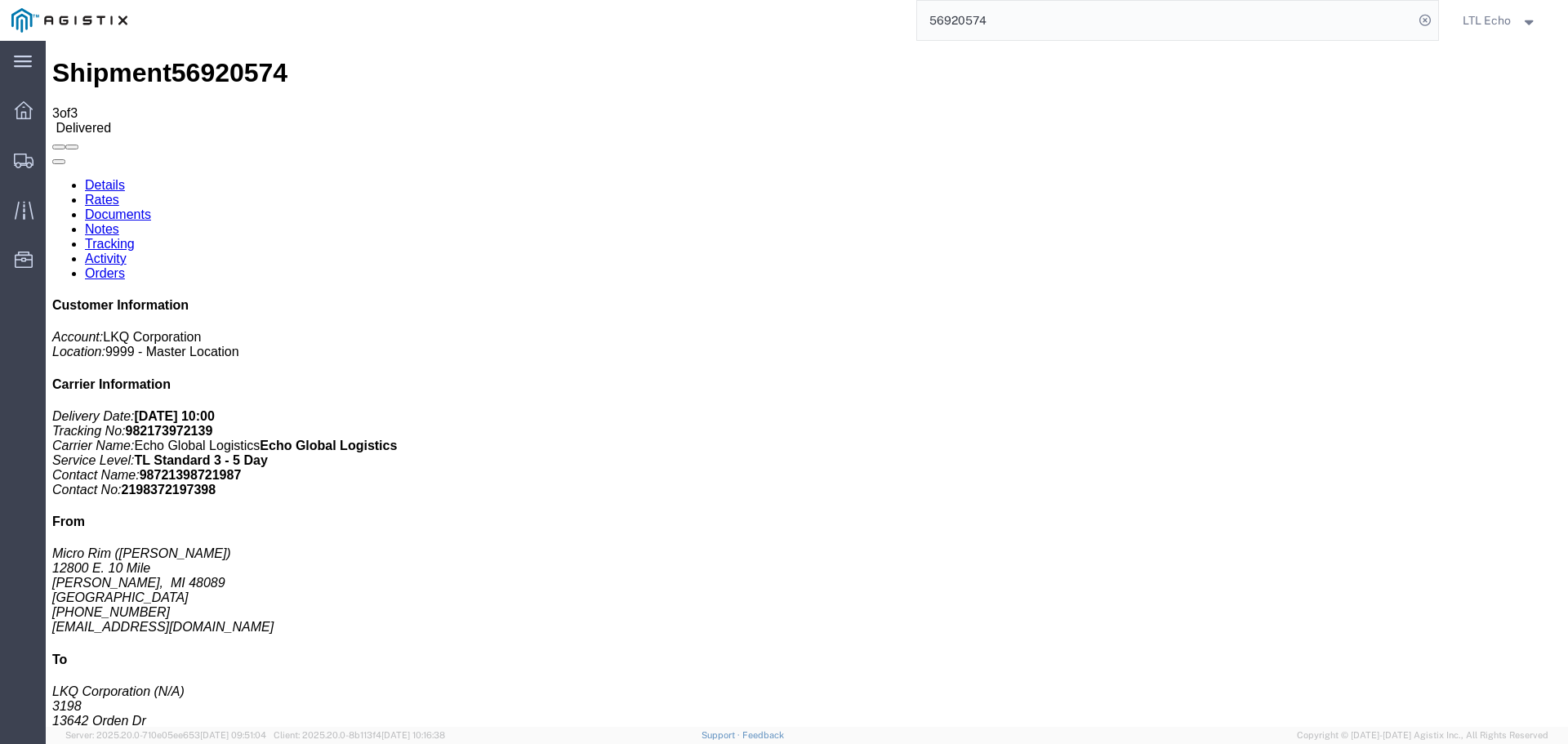
click at [967, 26] on input "56920574" at bounding box center [1166, 21] width 497 height 39
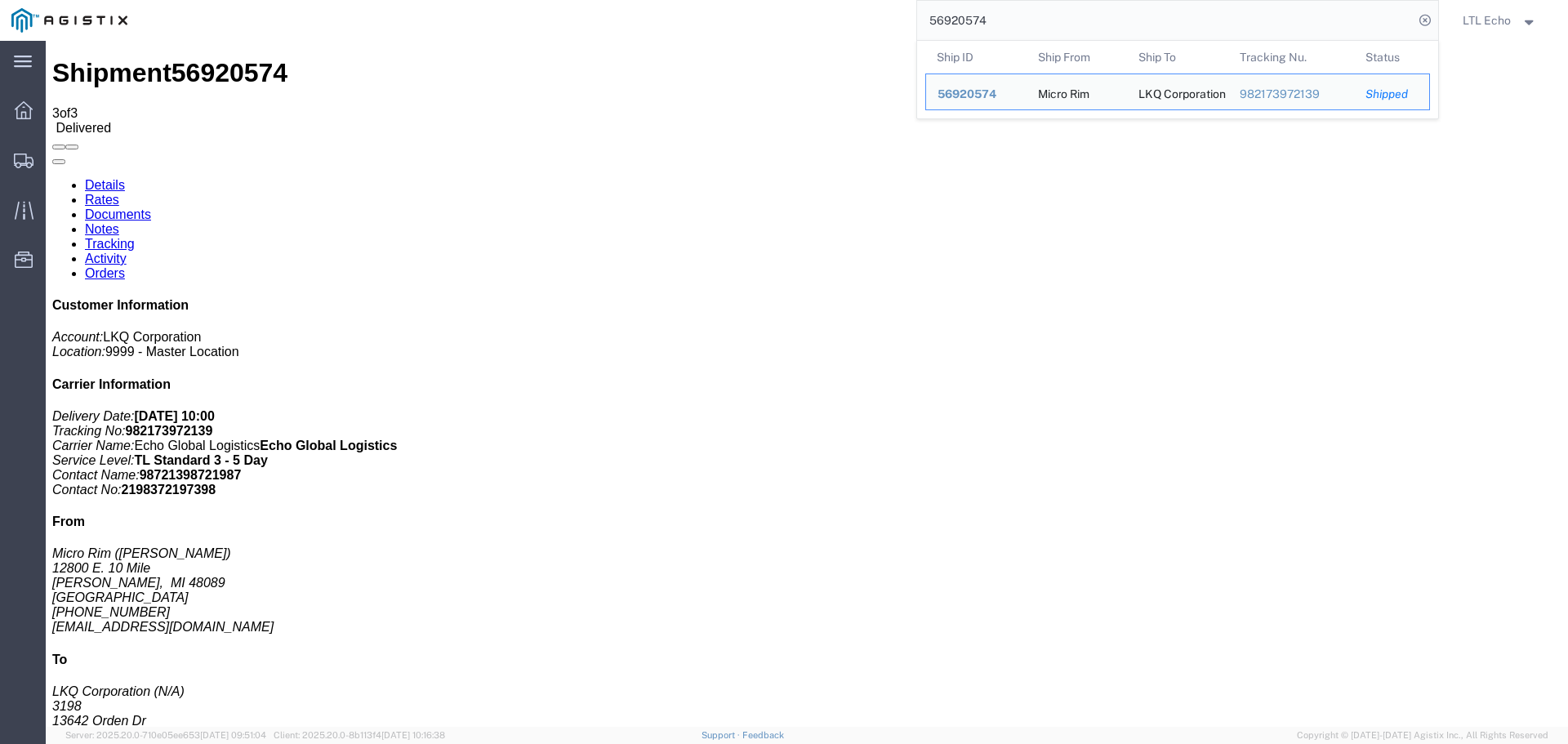
click at [967, 26] on input "56920574" at bounding box center [1166, 21] width 497 height 39
paste input "3634"
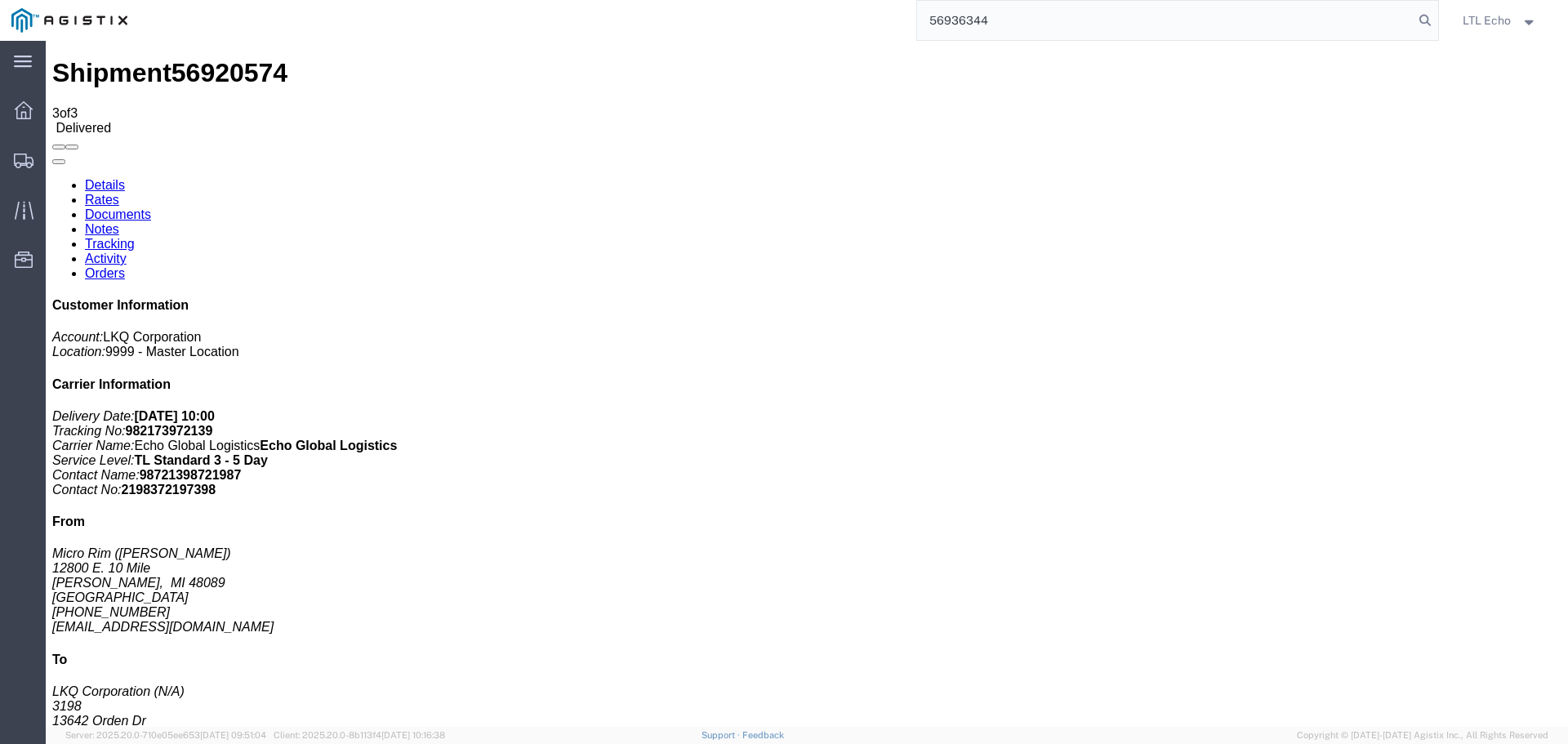
type input "56936344"
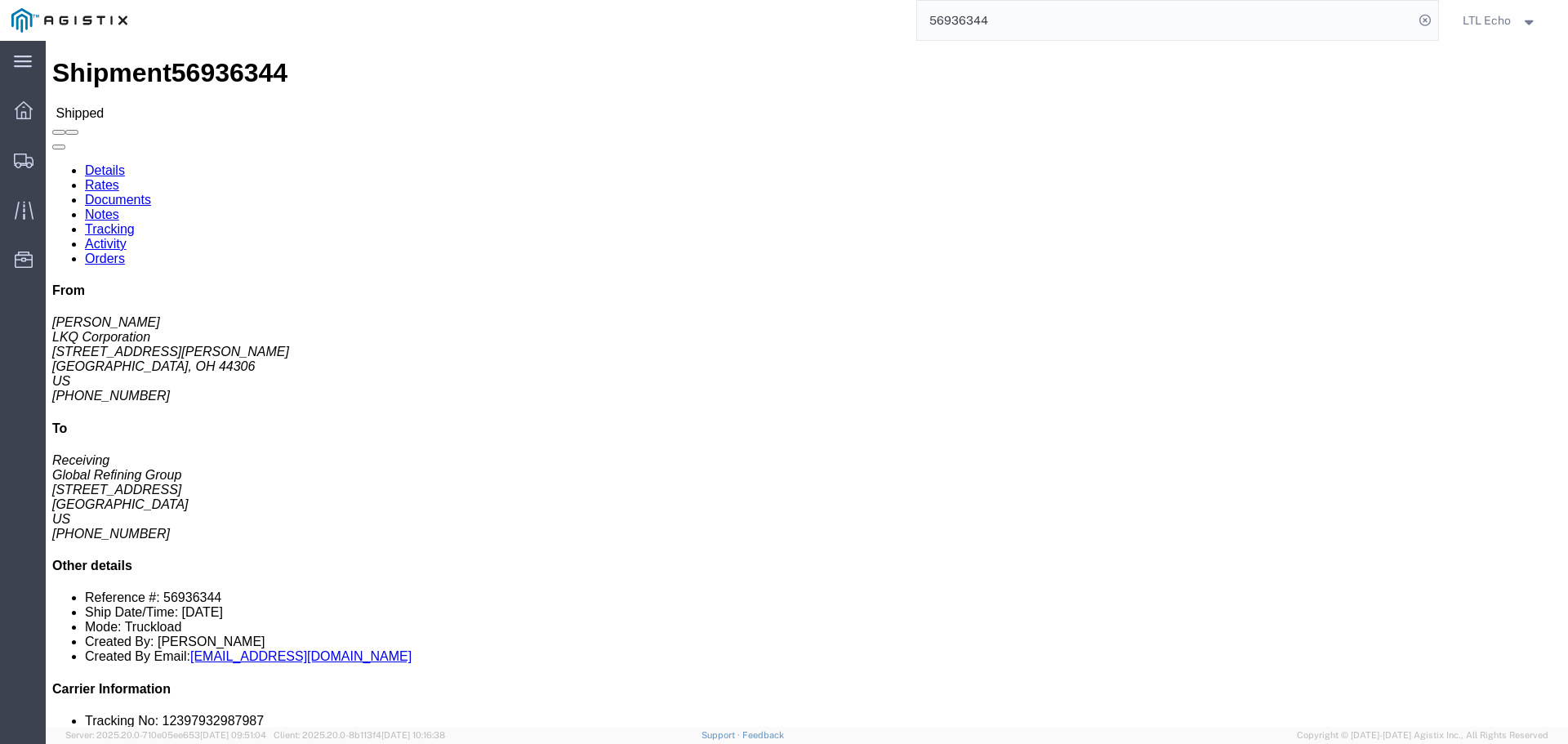
click link "Tracking"
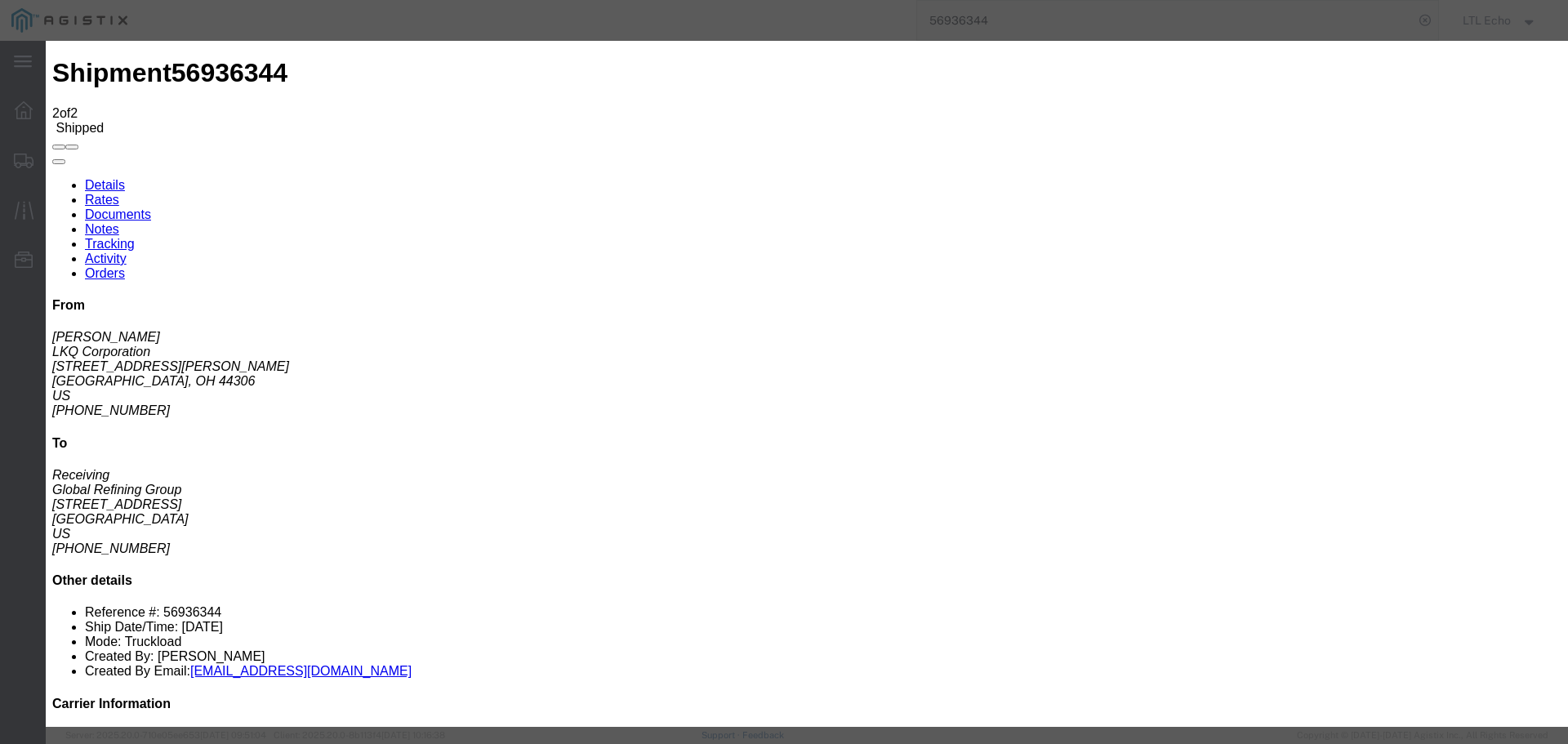
type input "[DATE]"
type input "10:00 AM"
select select "DELIVRED"
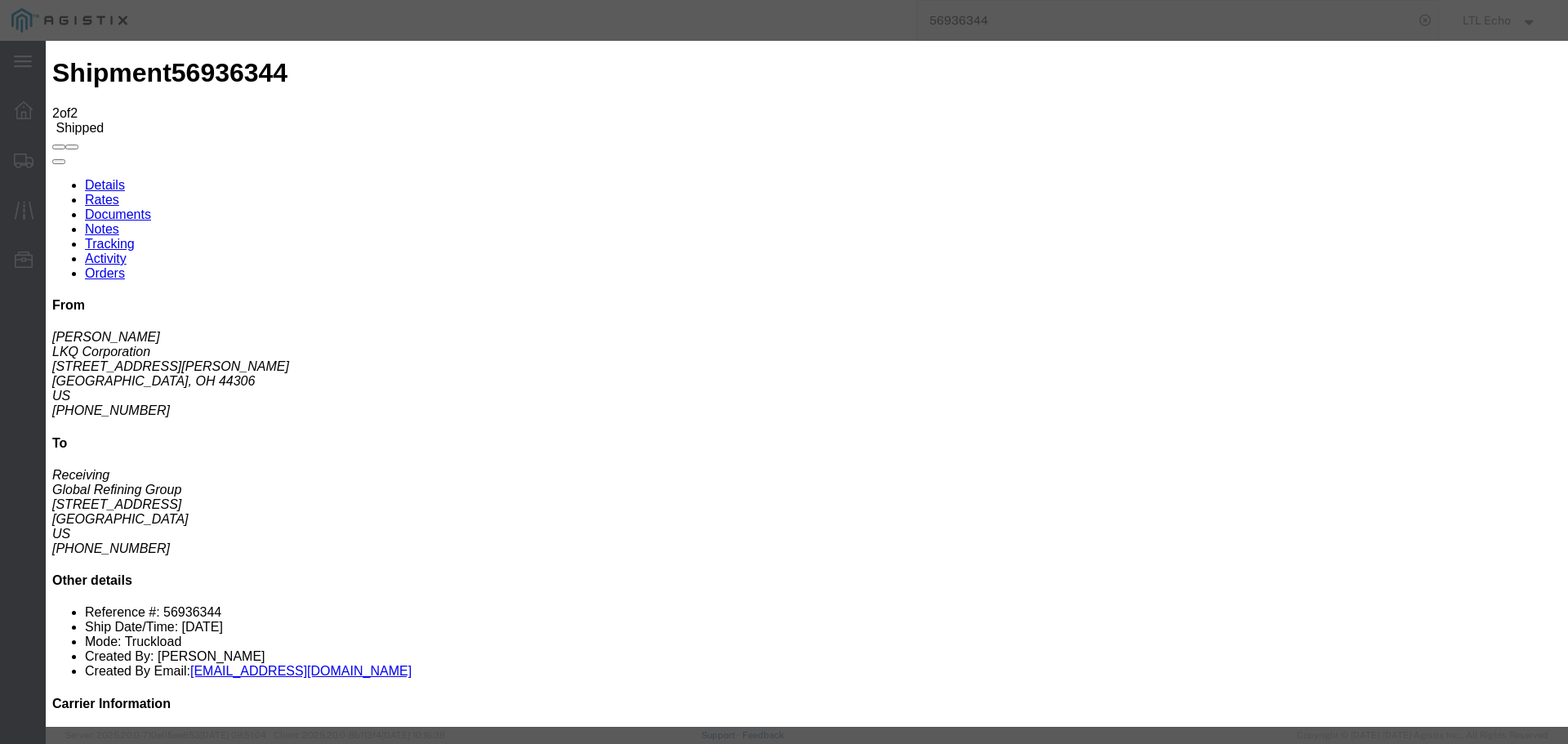
type input "[DATE]"
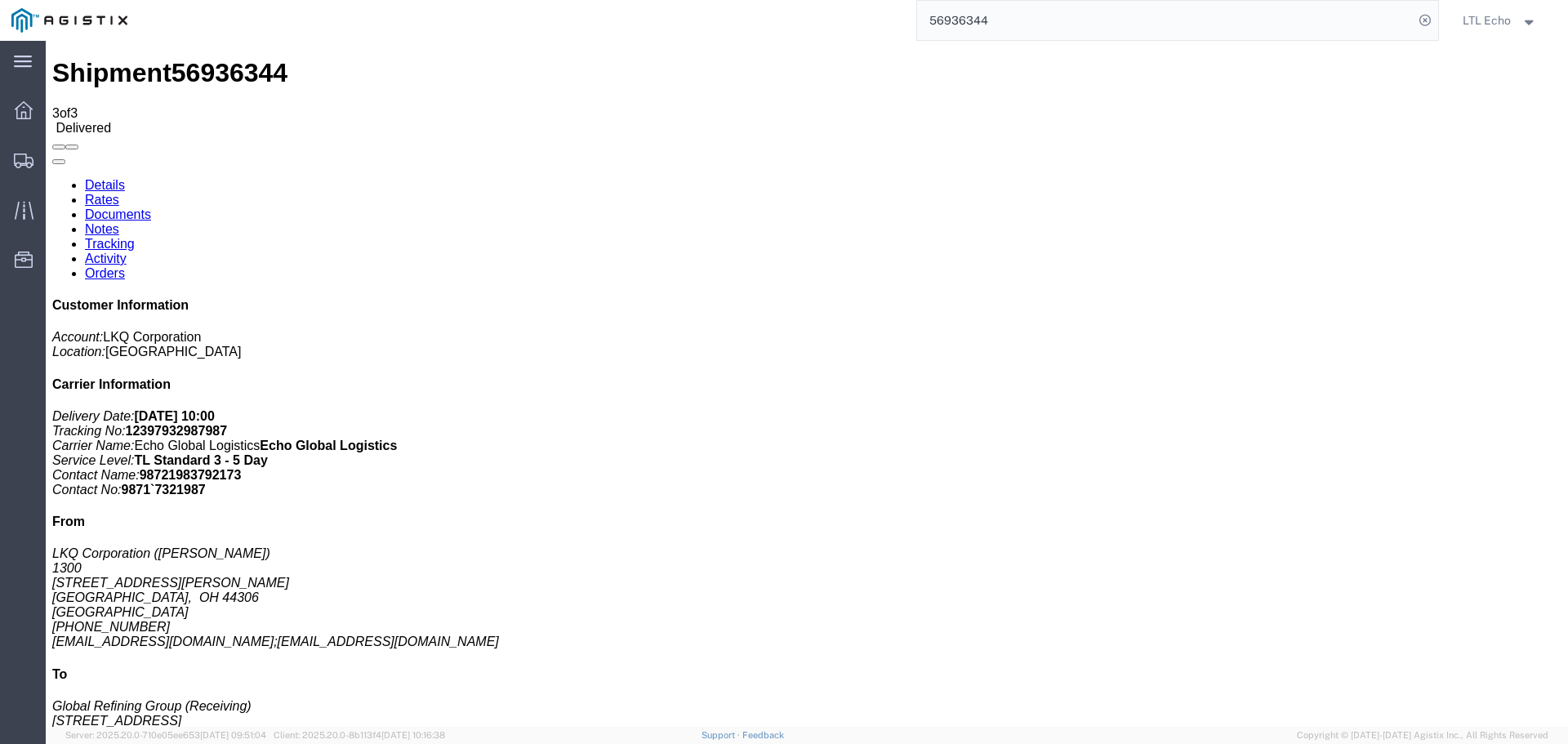
click at [956, 24] on input "56936344" at bounding box center [1166, 21] width 497 height 39
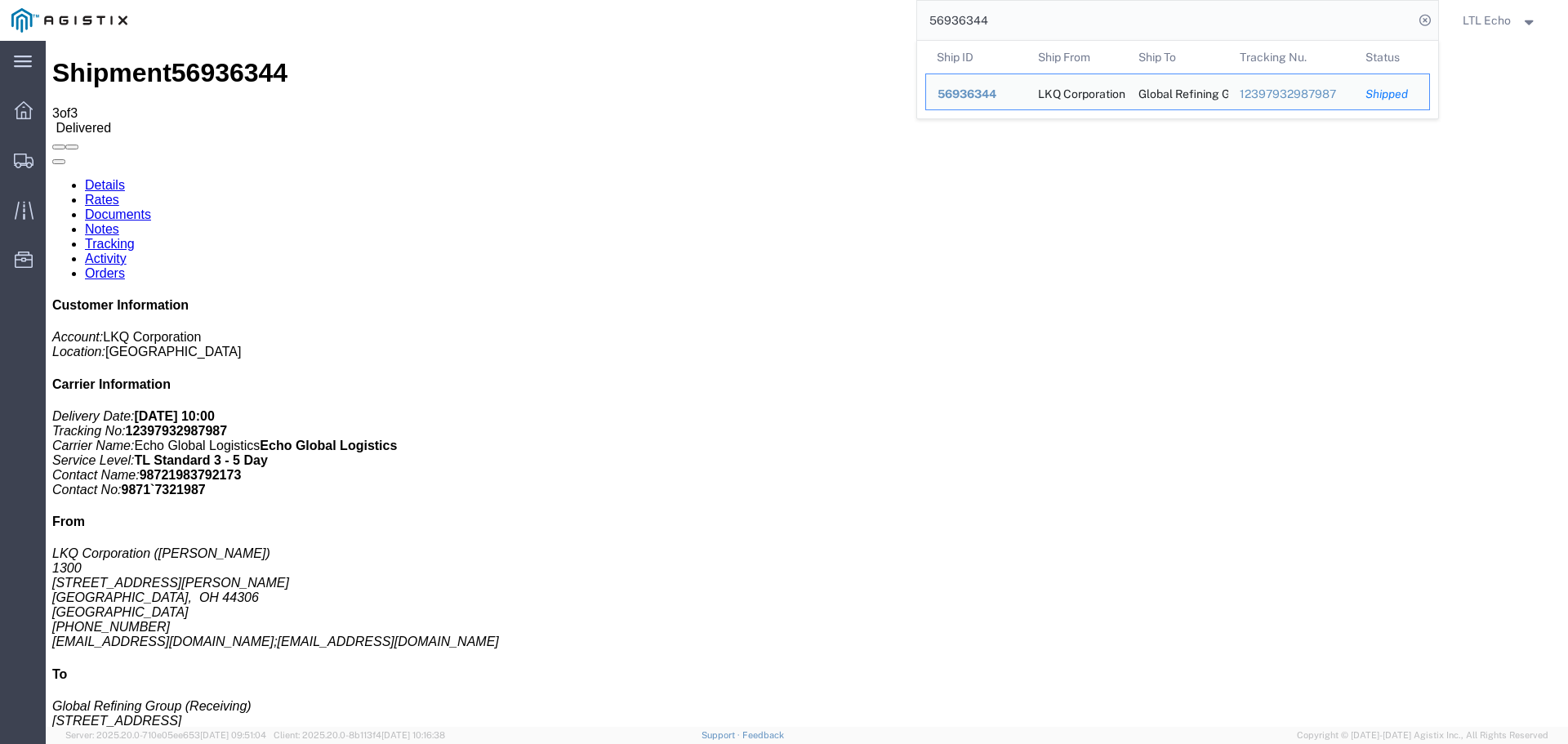
click at [956, 24] on input "56936344" at bounding box center [1166, 21] width 497 height 39
paste input "22199"
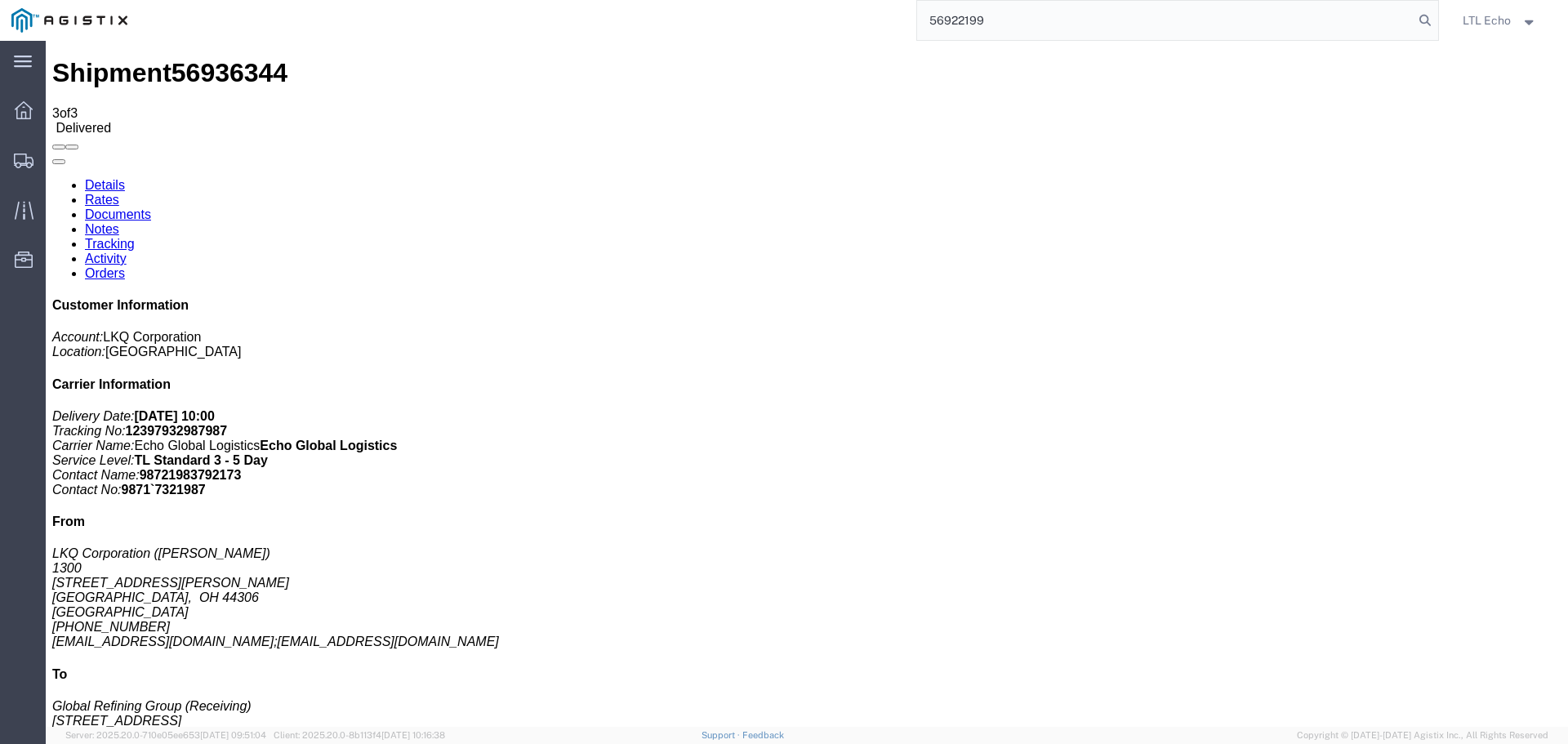
type input "56922199"
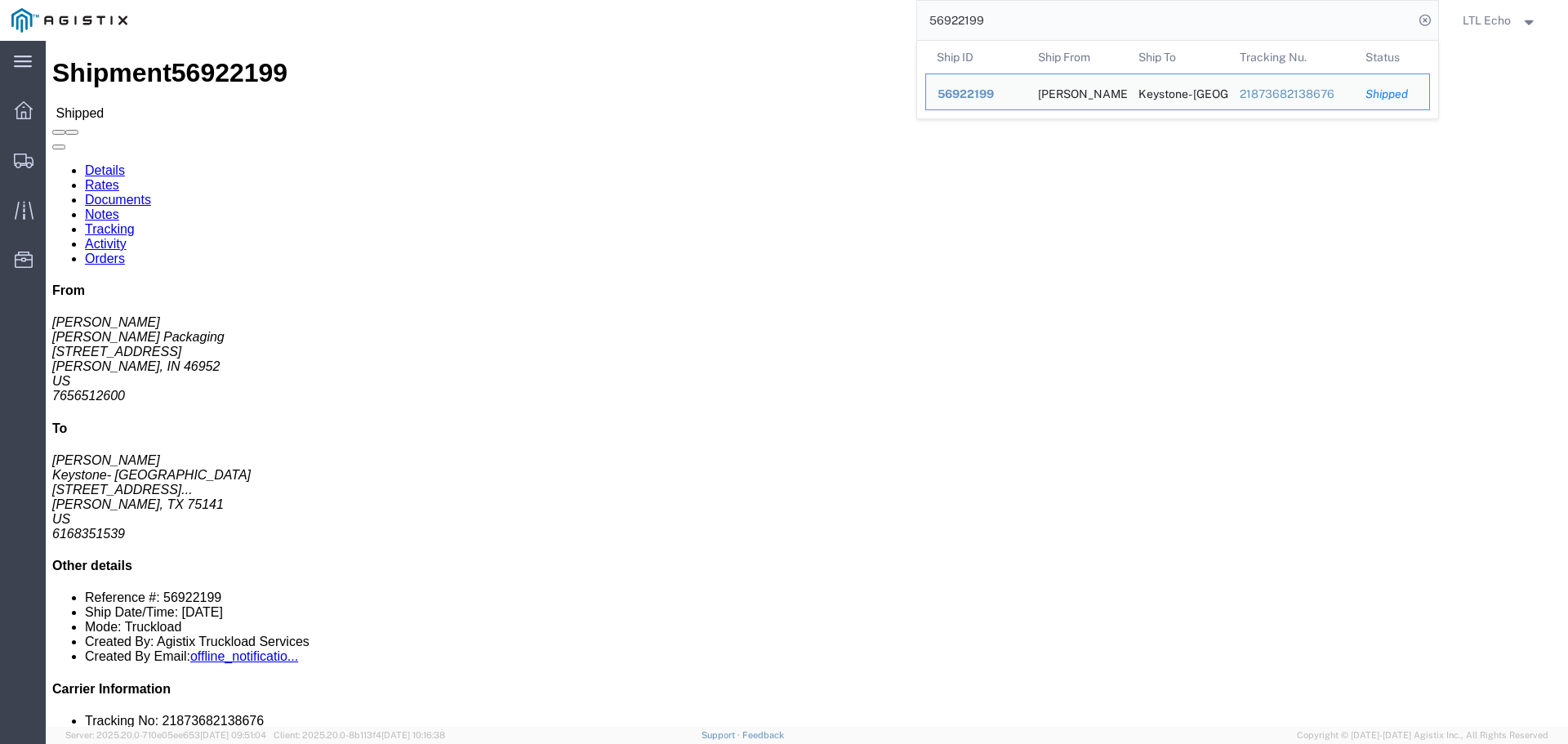
click link "Tracking"
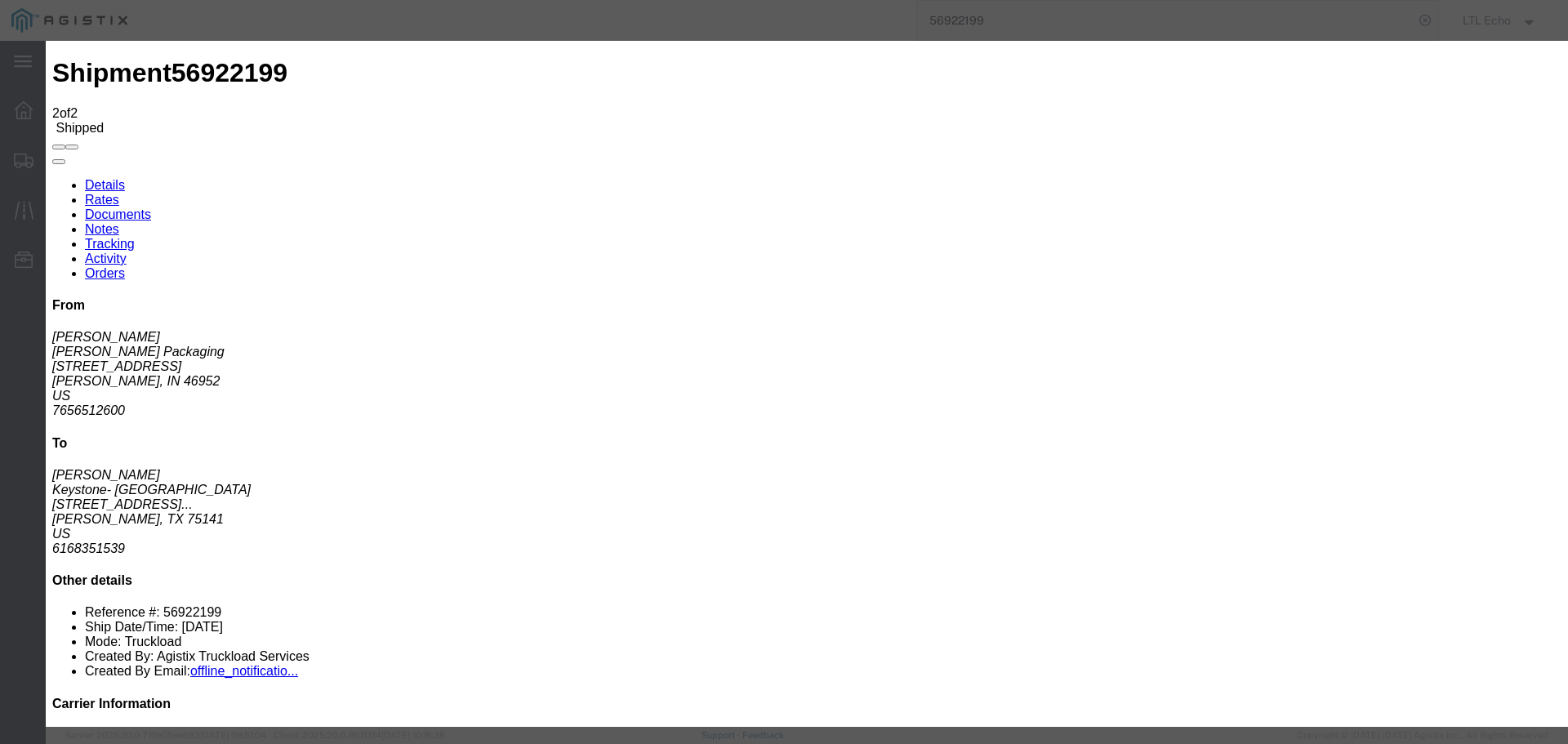
type input "[DATE]"
type input "10:00 AM"
select select "DELIVRED"
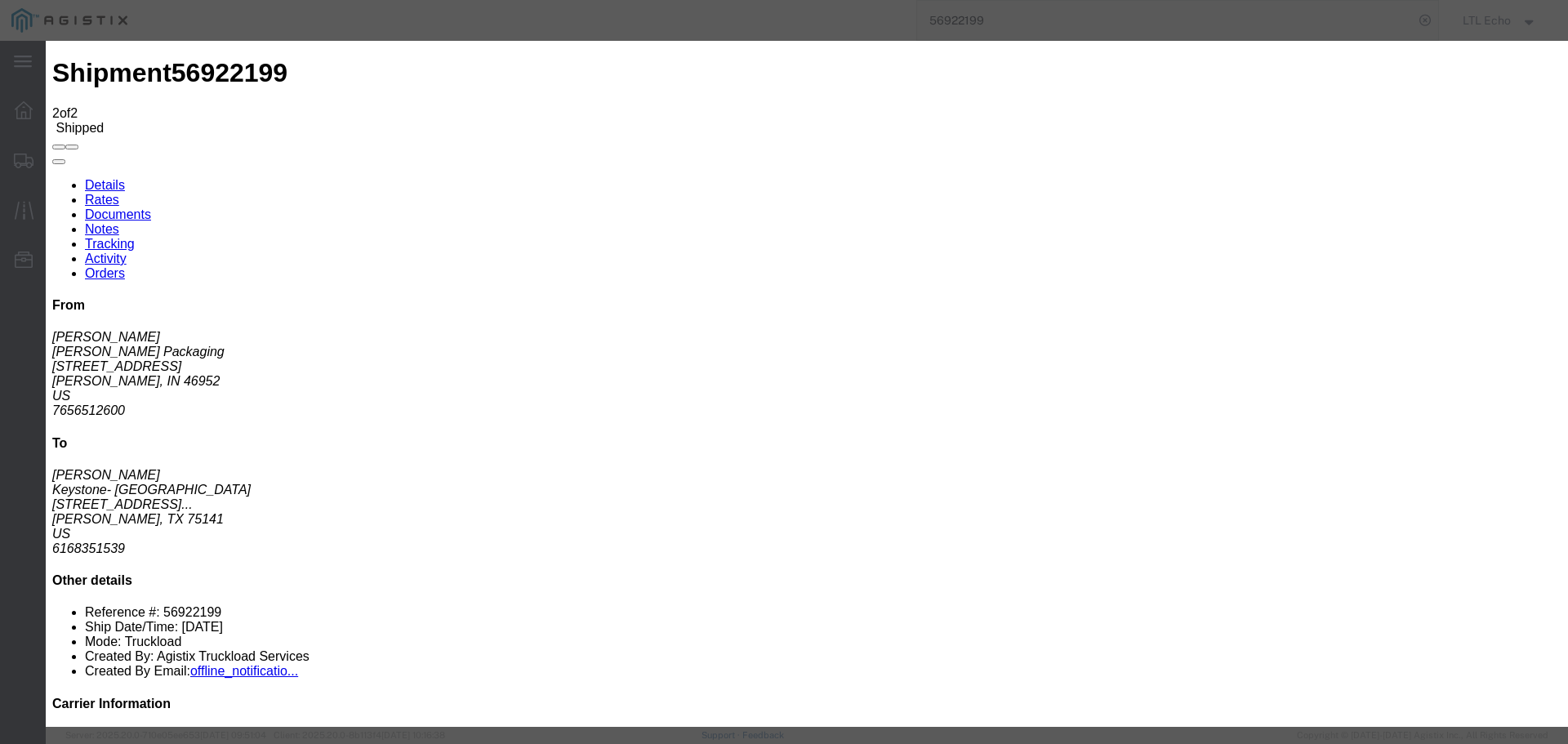
type input "[DATE]"
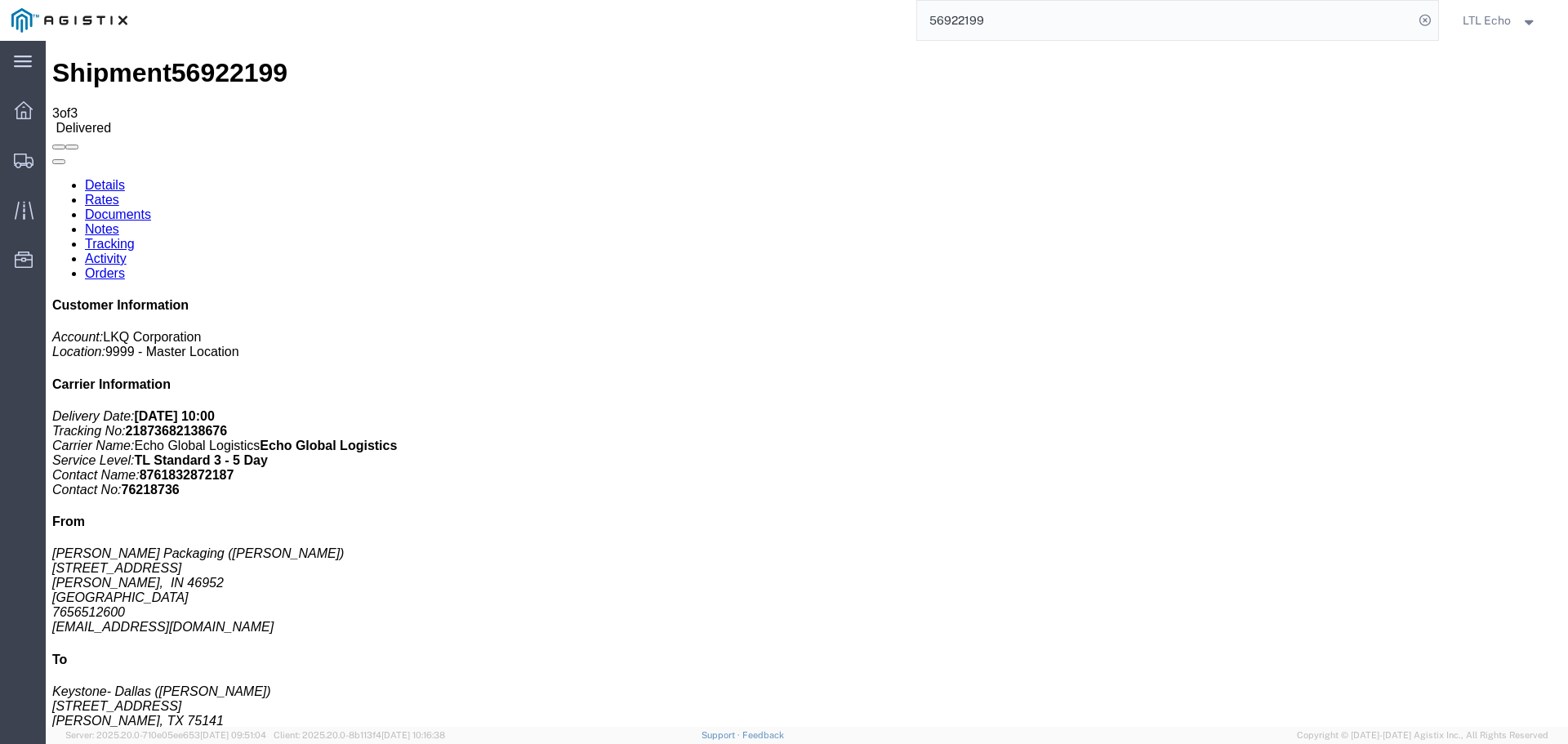
click at [954, 20] on input "56922199" at bounding box center [1166, 21] width 497 height 39
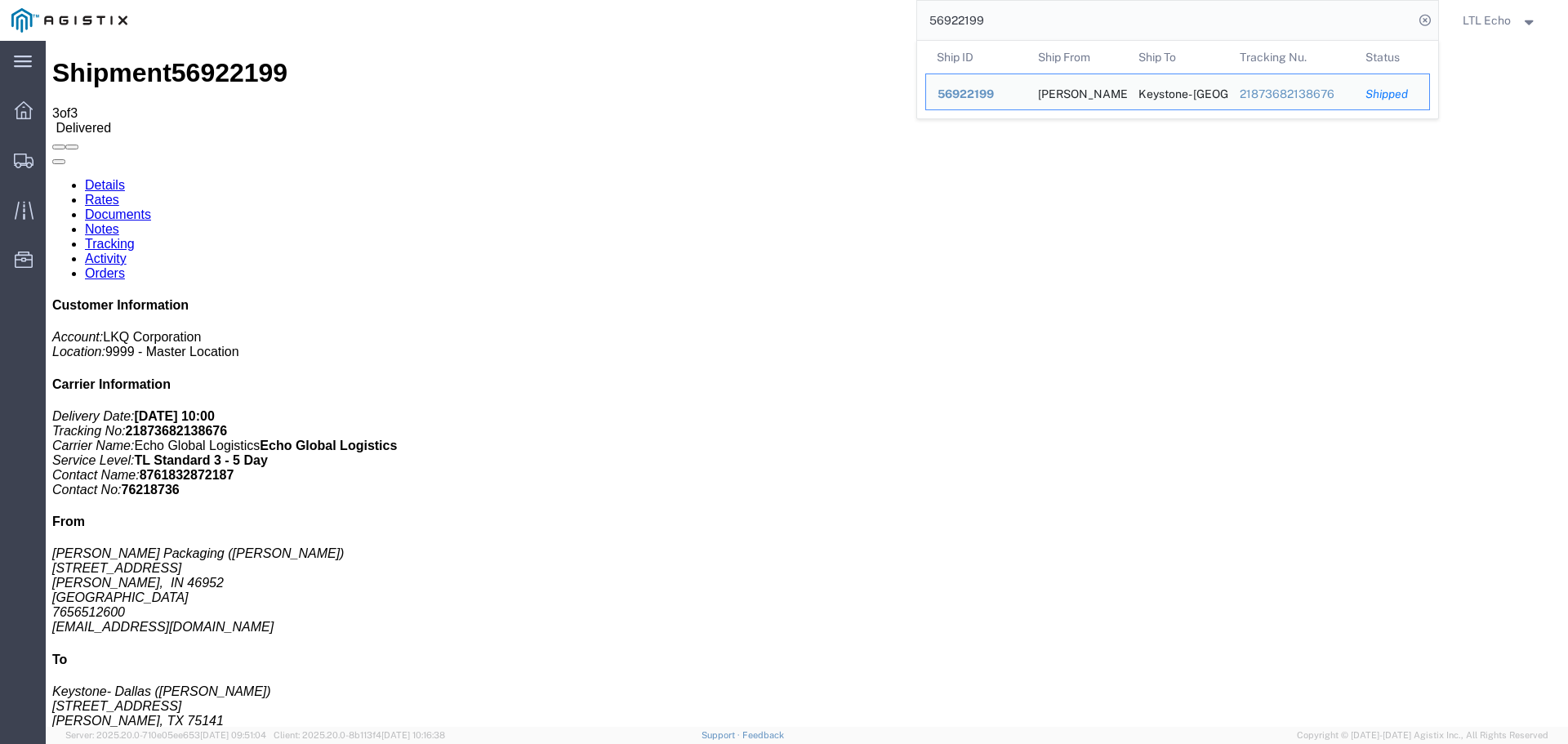
click at [954, 20] on input "56922199" at bounding box center [1166, 21] width 497 height 39
paste input "894814"
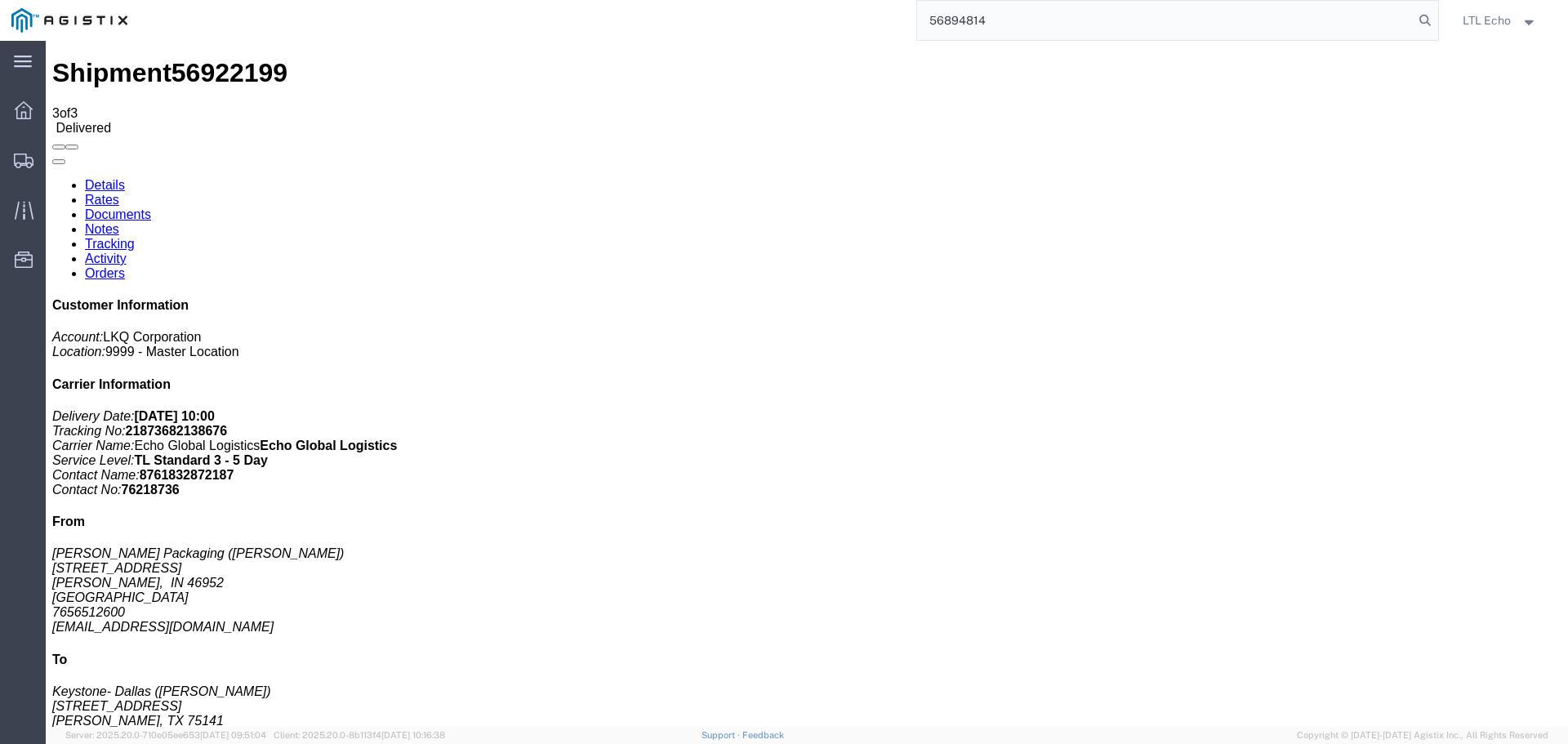
type input "56894814"
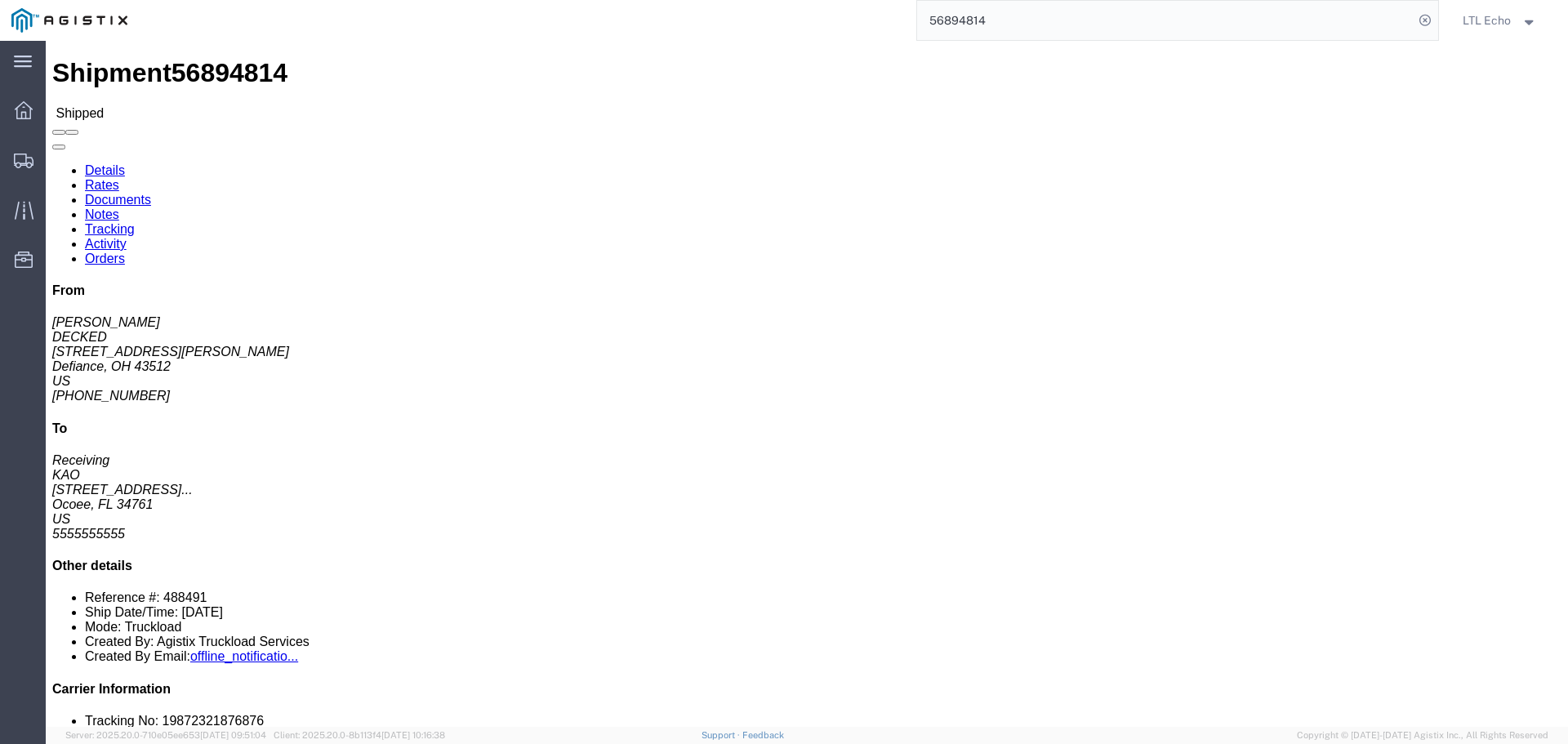
click link "Tracking"
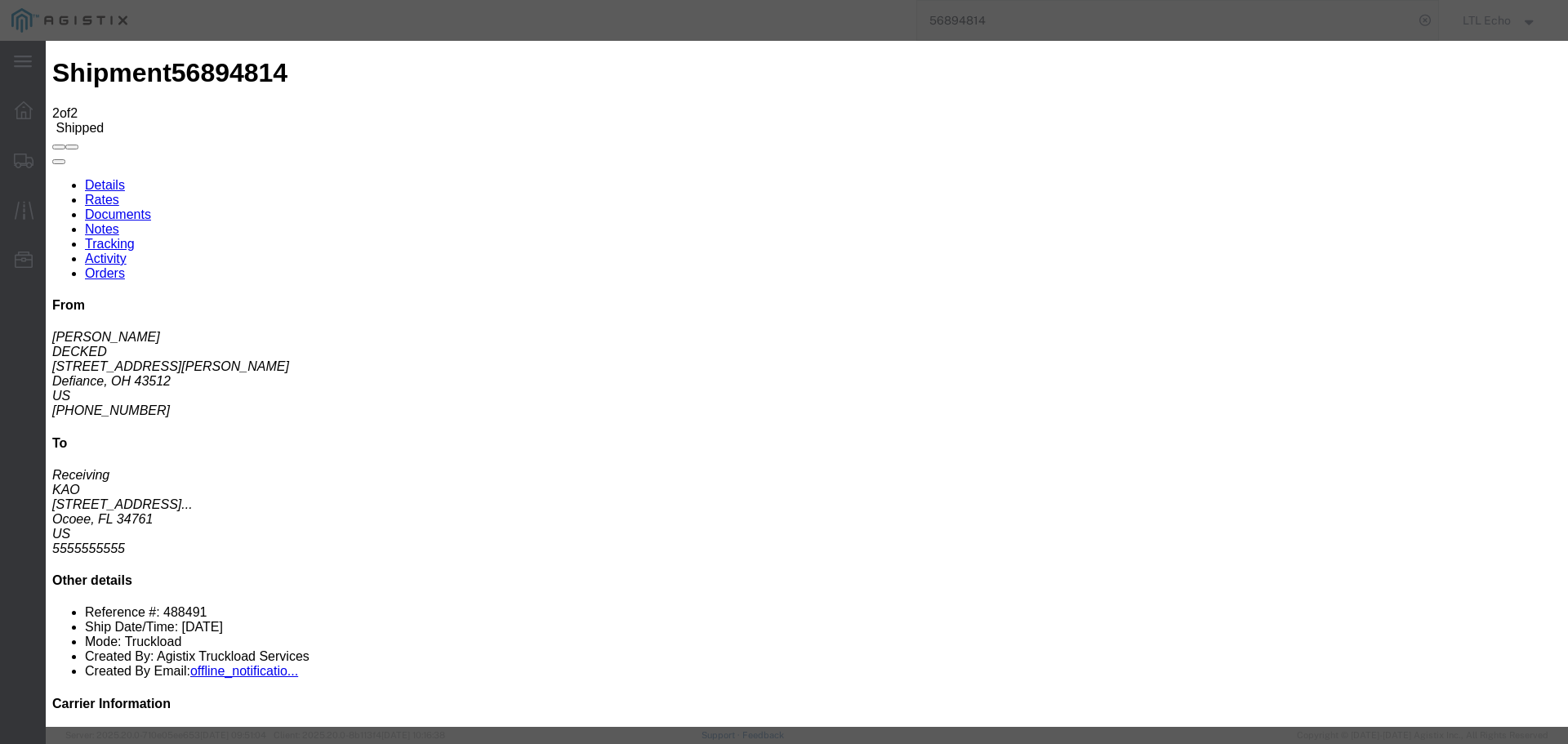
type input "[DATE]"
type input "10:00 AM"
select select "DELIVRED"
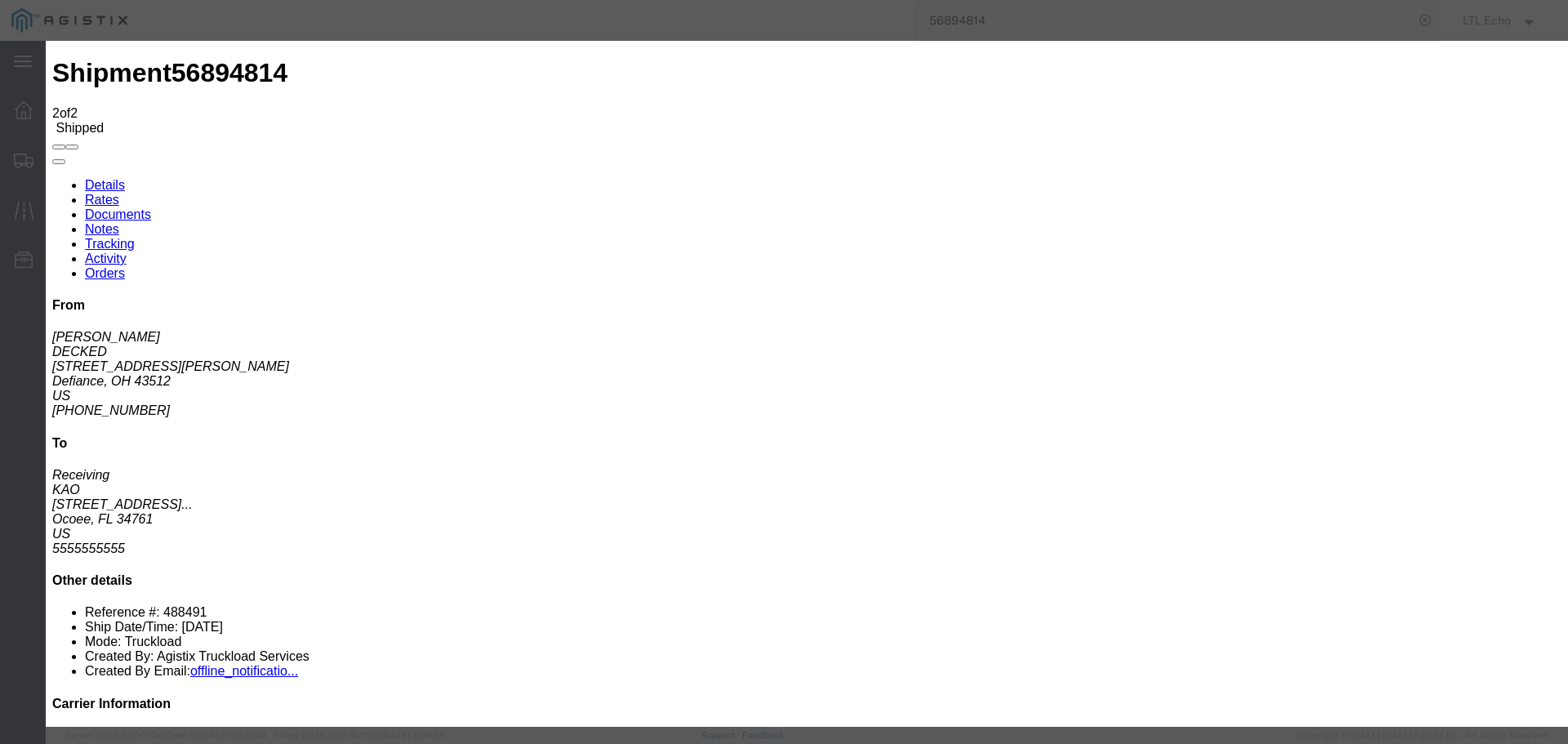
drag, startPoint x: 523, startPoint y: 481, endPoint x: 984, endPoint y: 623, distance: 482.4
type input "[DATE]"
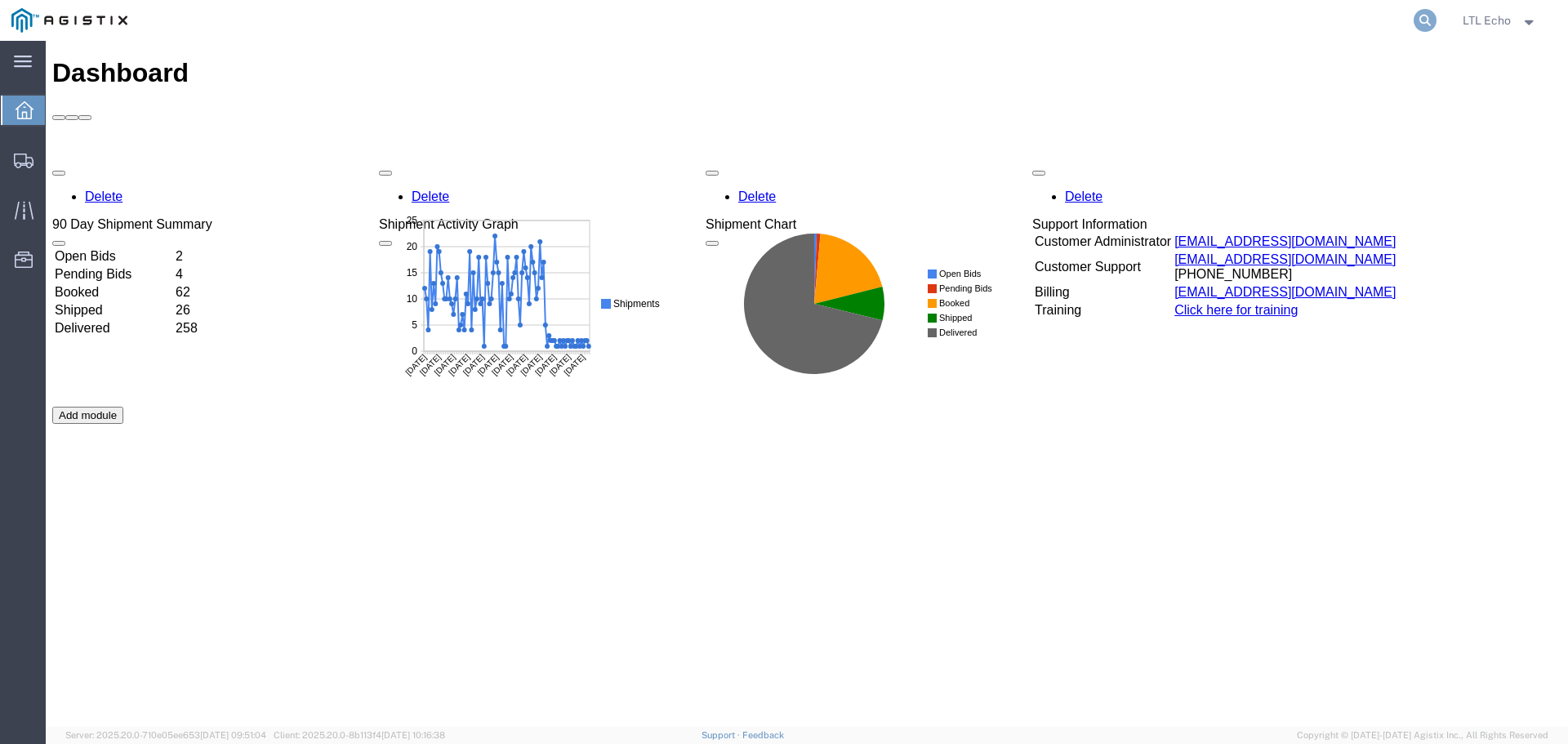
click at [1415, 21] on icon at bounding box center [1425, 21] width 23 height 23
paste input "56935251"
type input "56935251"
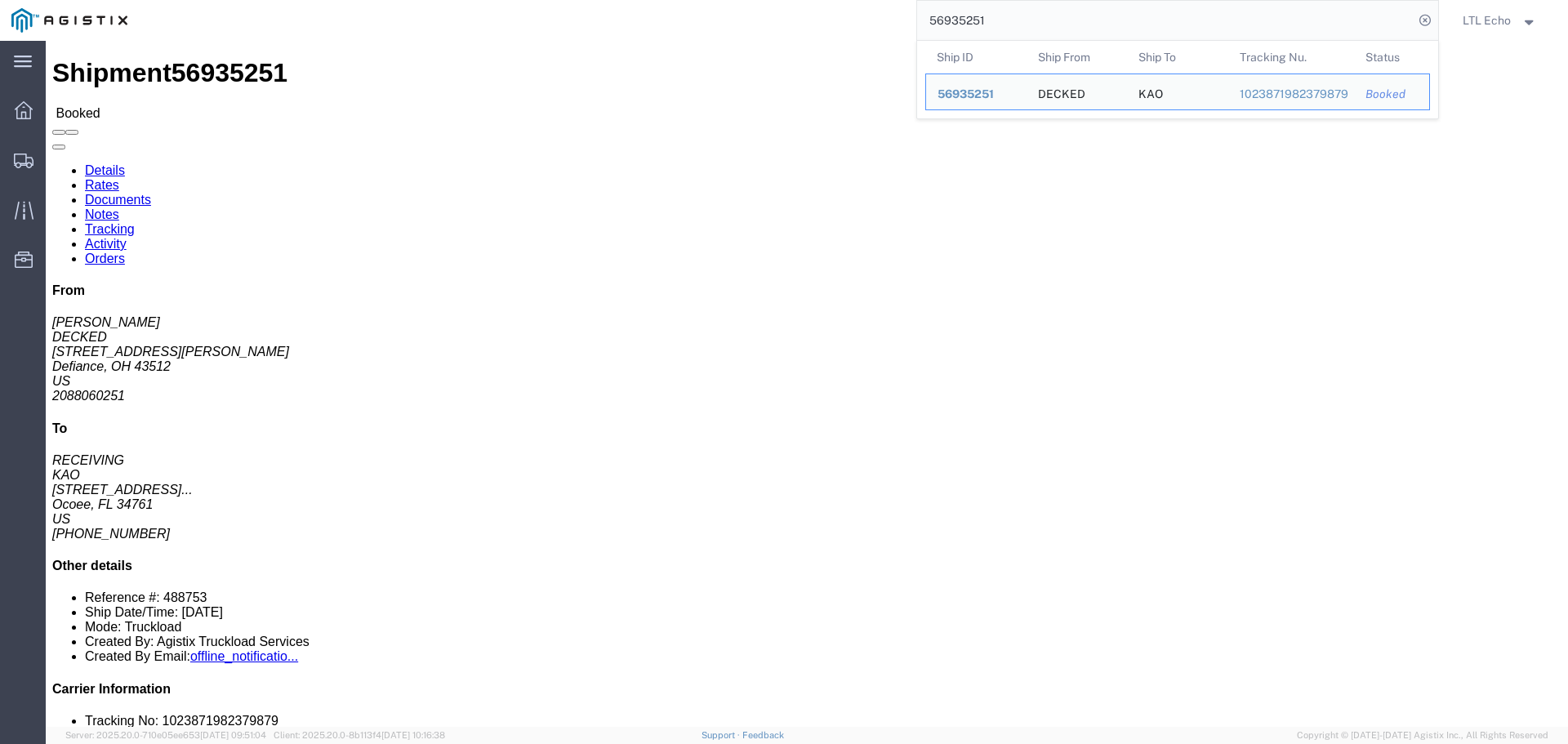
click link "Tracking"
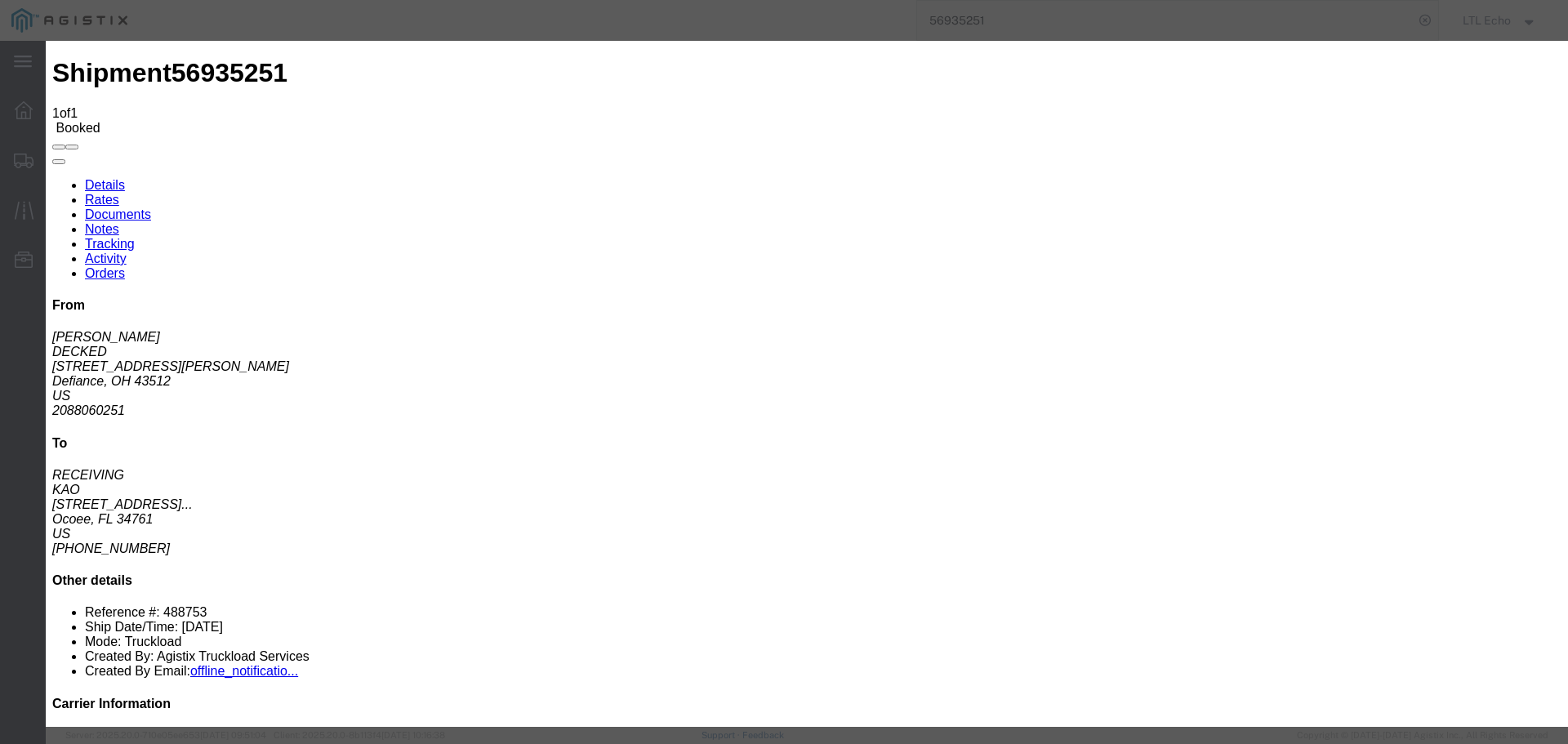
type input "[DATE]"
type input "10:00 AM"
select select "PICKEDUP"
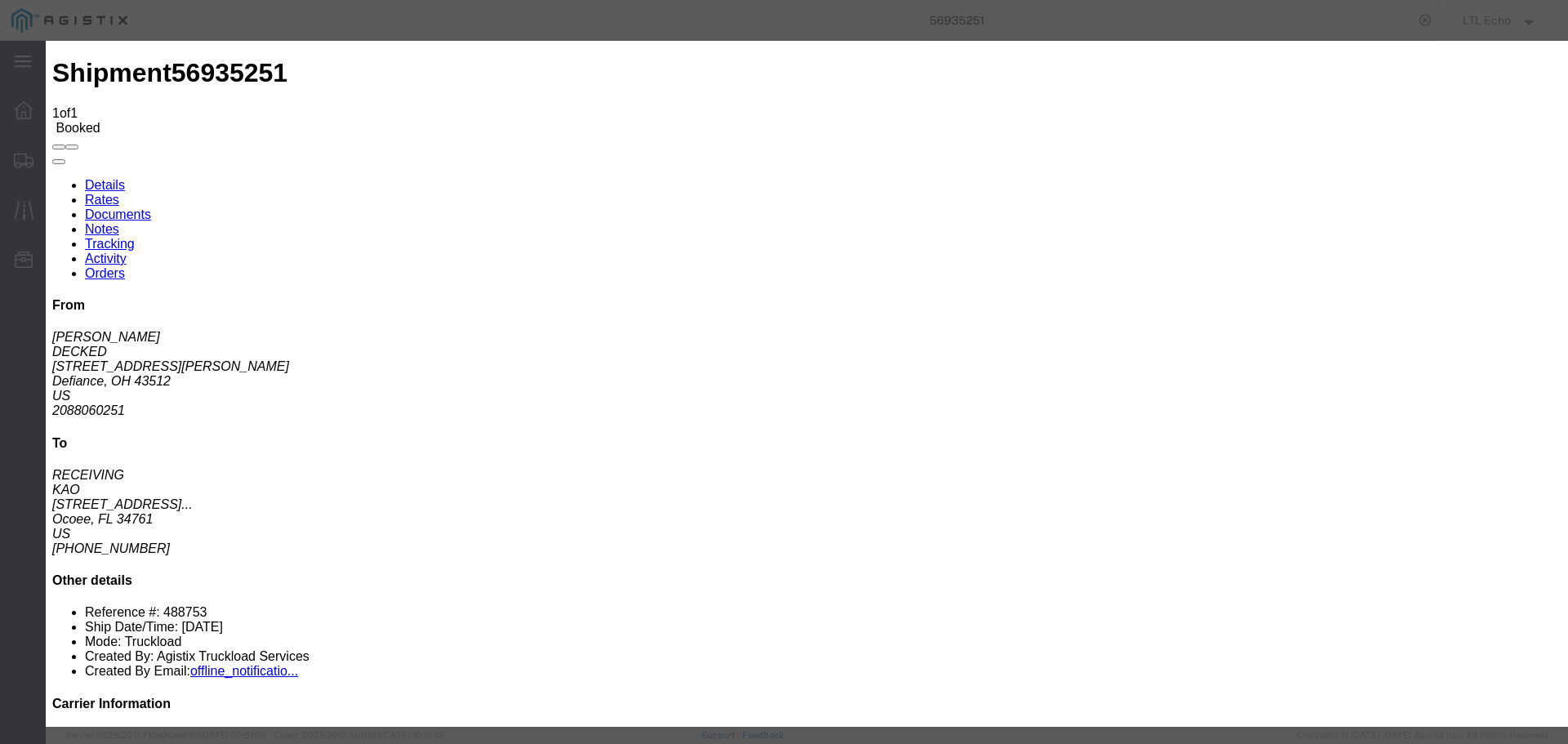
type input "[DATE]"
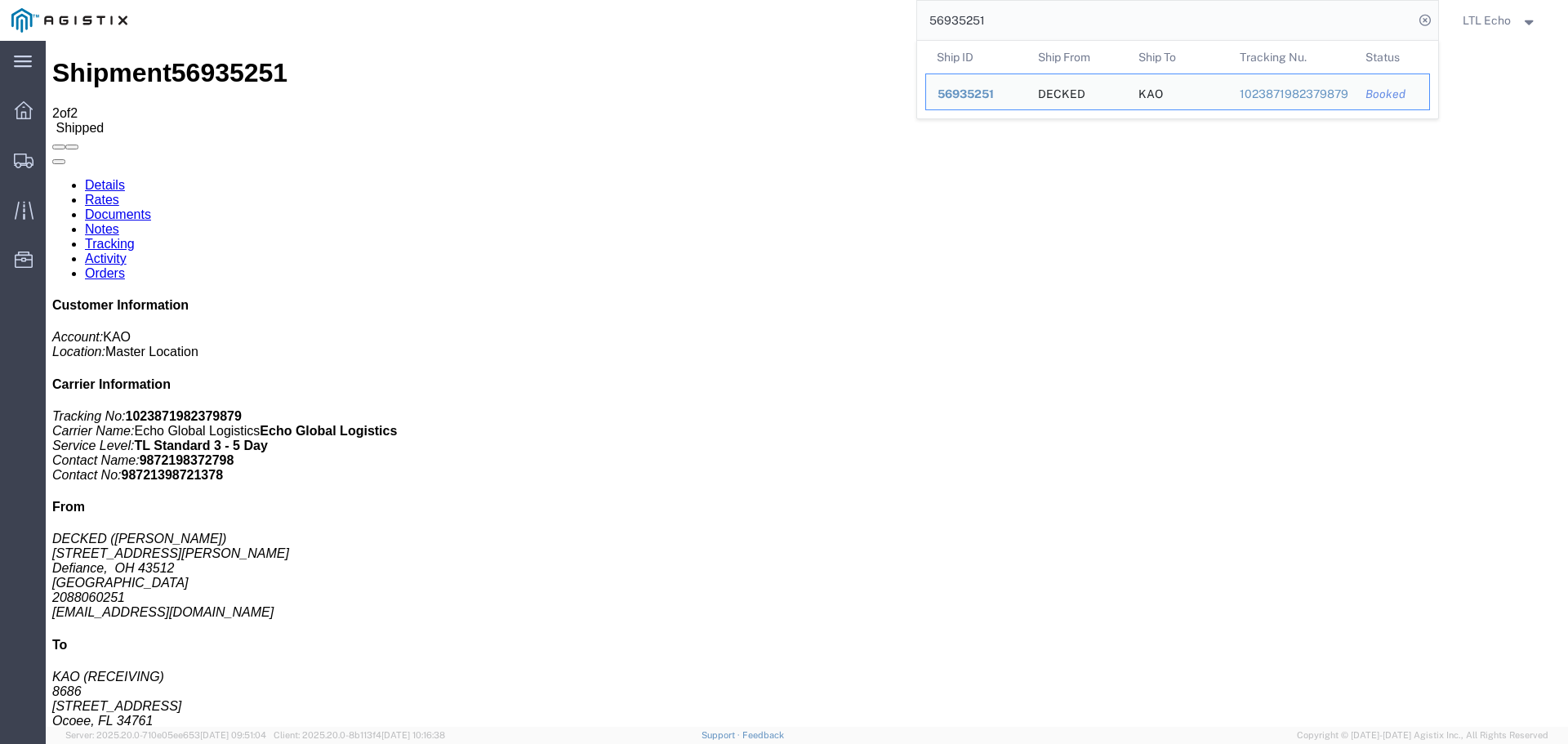
click at [958, 21] on input "56935251" at bounding box center [1166, 21] width 497 height 39
paste input "11885"
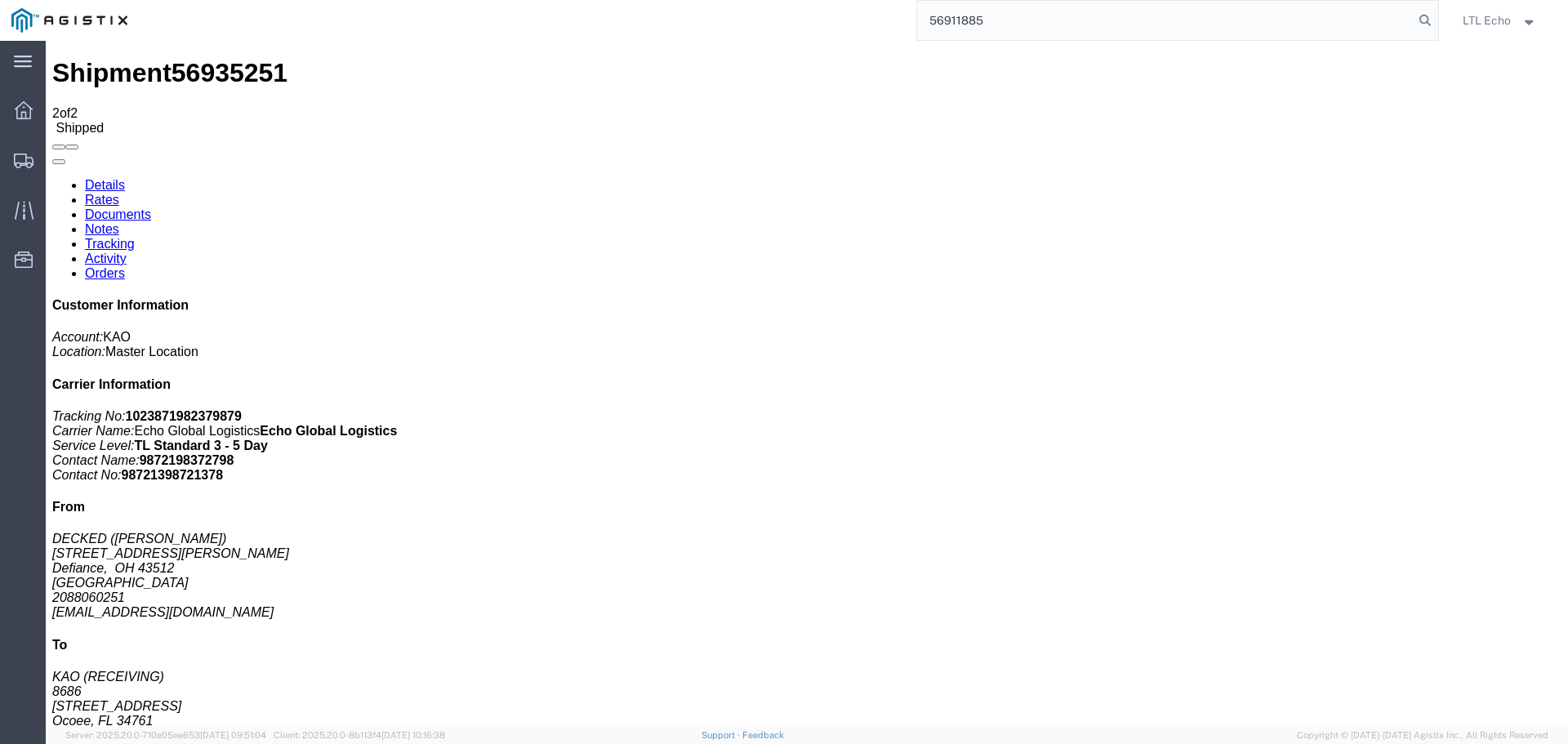
type input "56911885"
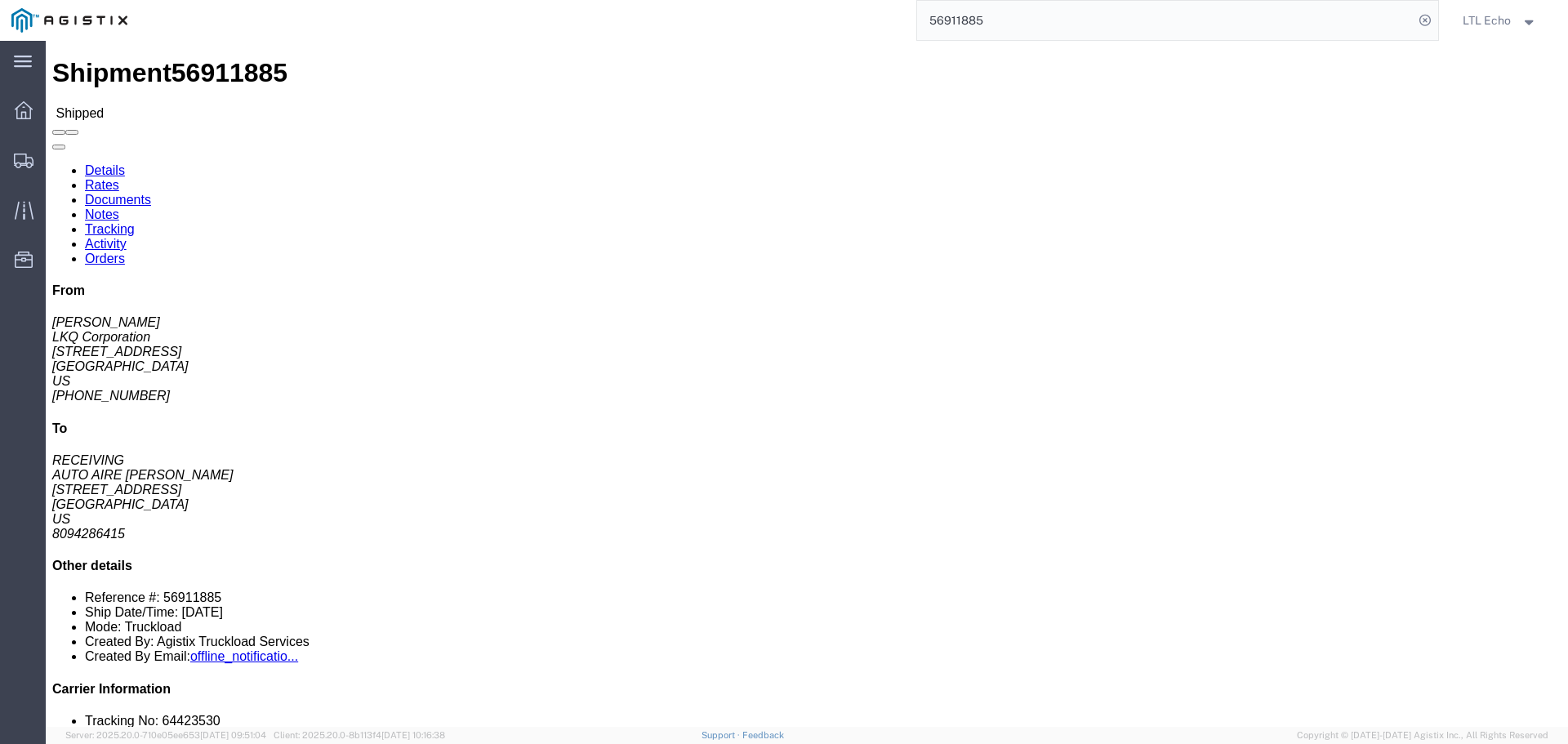
click link "Tracking"
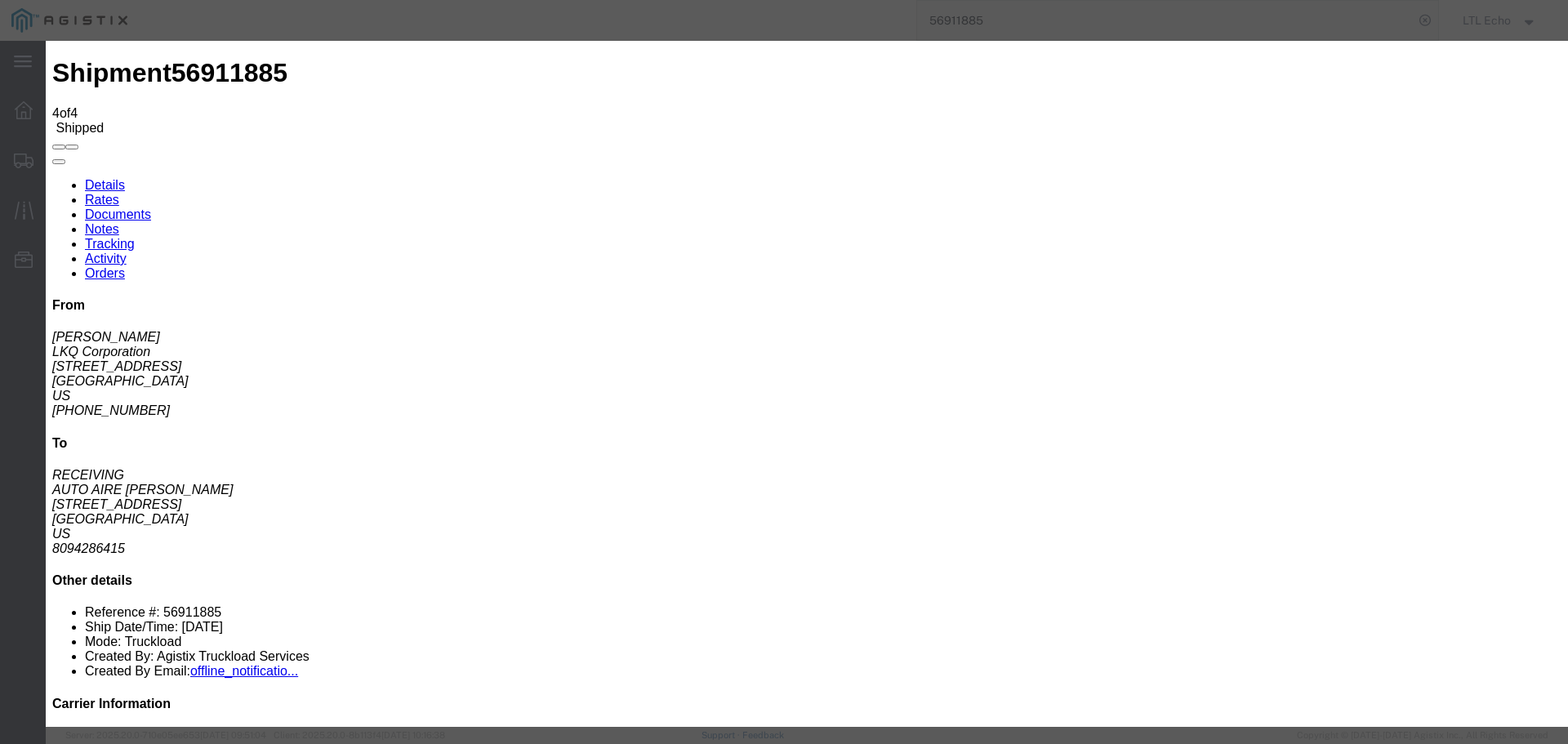
type input "[DATE]"
type input "10:00 AM"
select select "DELIVRED"
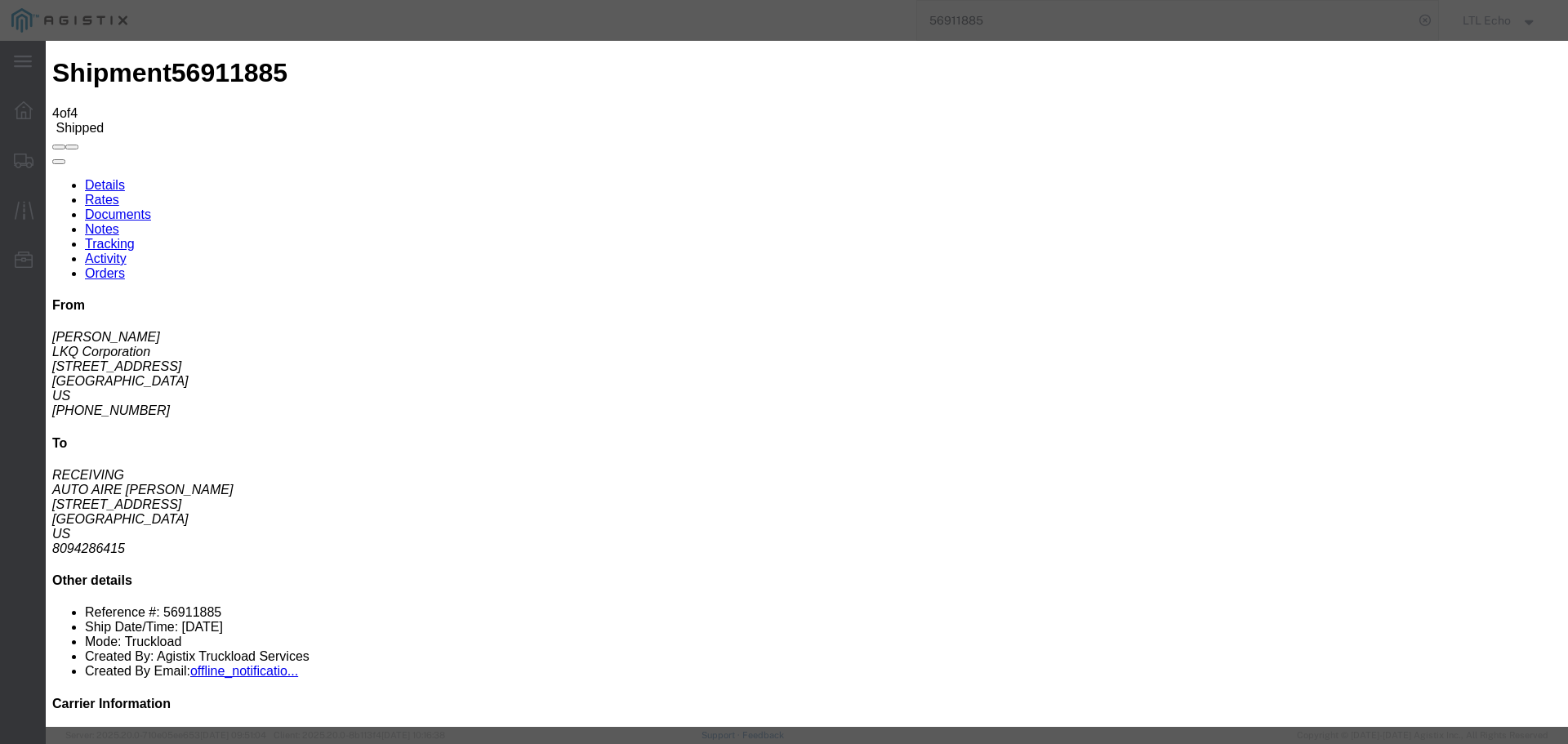
type input "[DATE]"
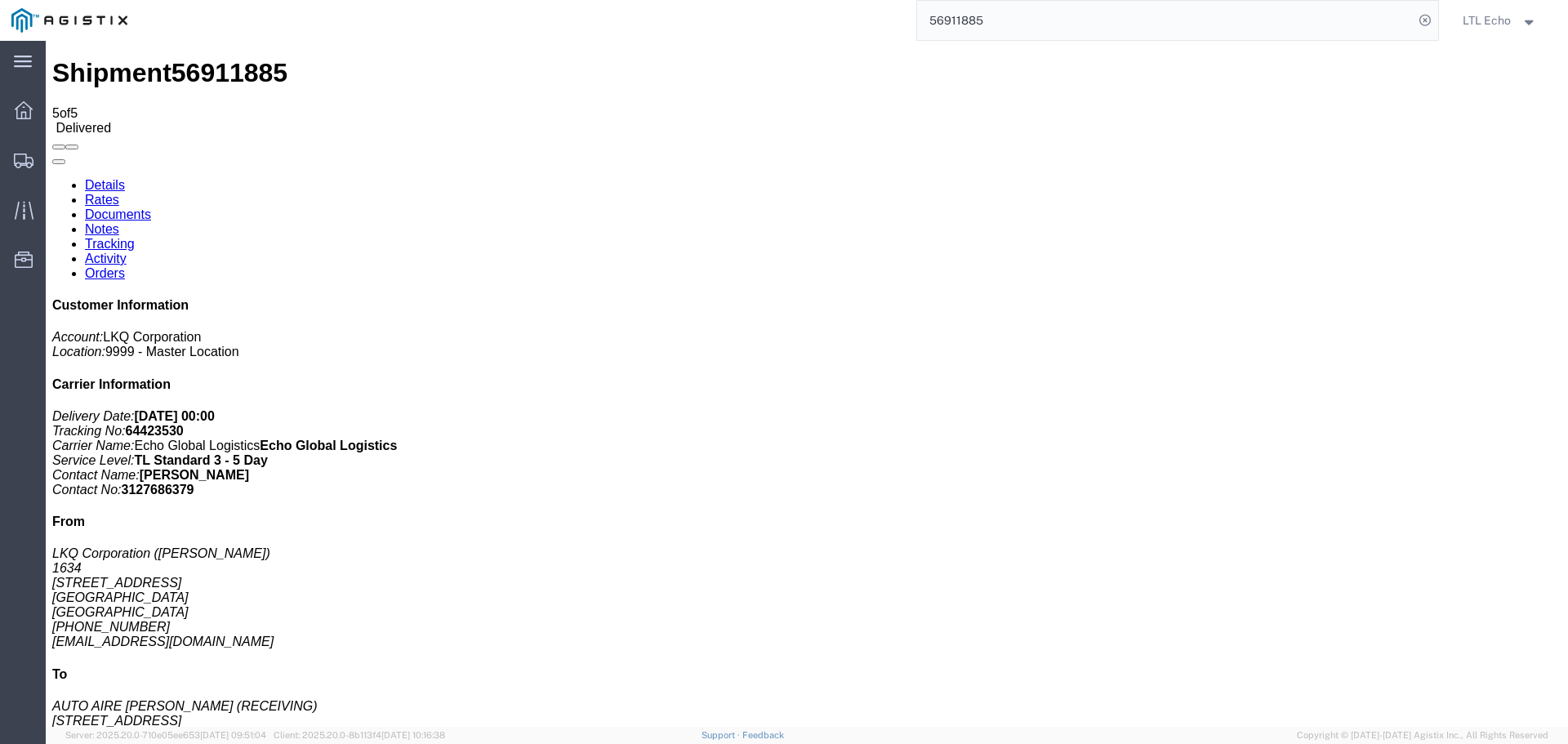
click at [957, 19] on input "56911885" at bounding box center [1166, 21] width 497 height 39
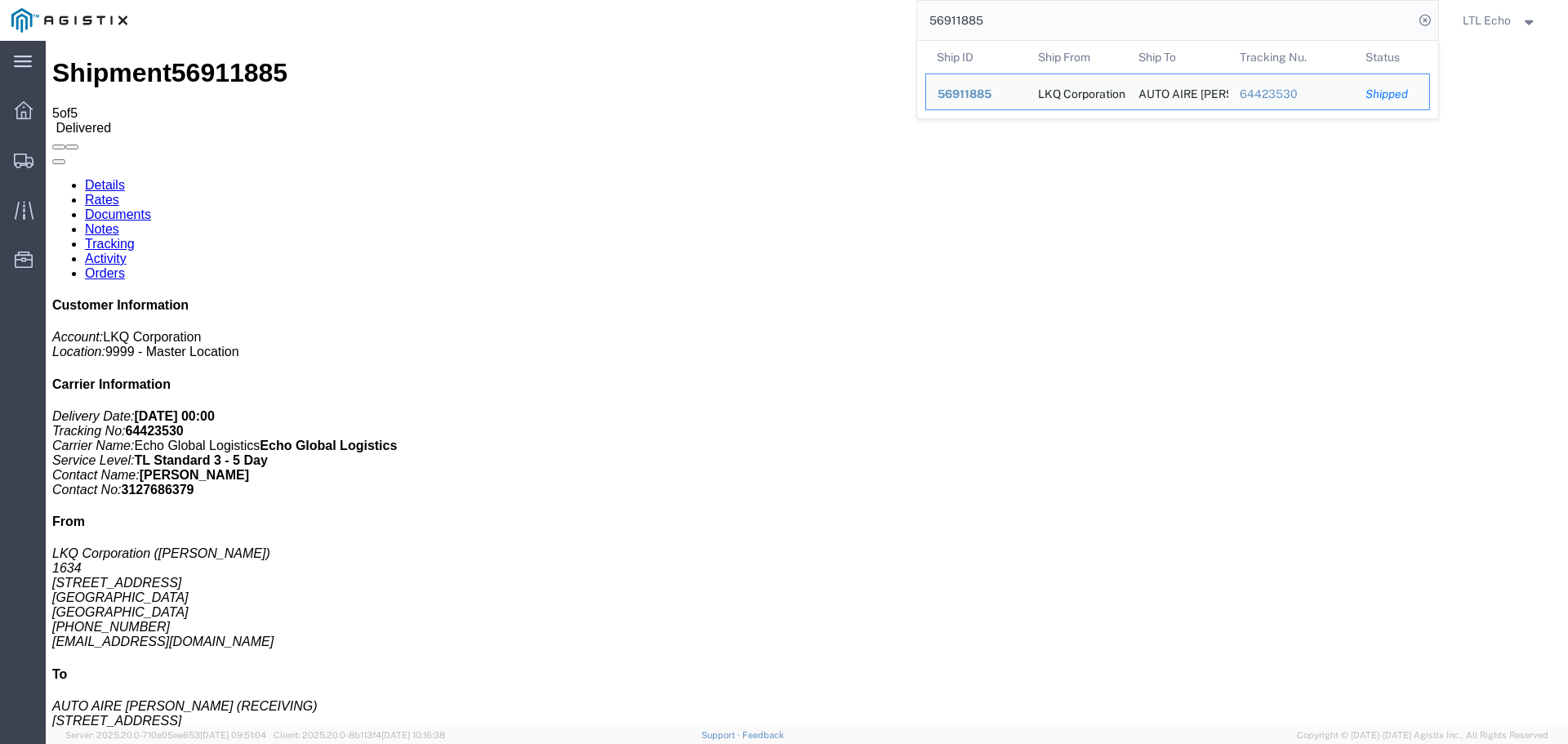
click at [957, 19] on input "56911885" at bounding box center [1166, 21] width 497 height 39
paste input "563044"
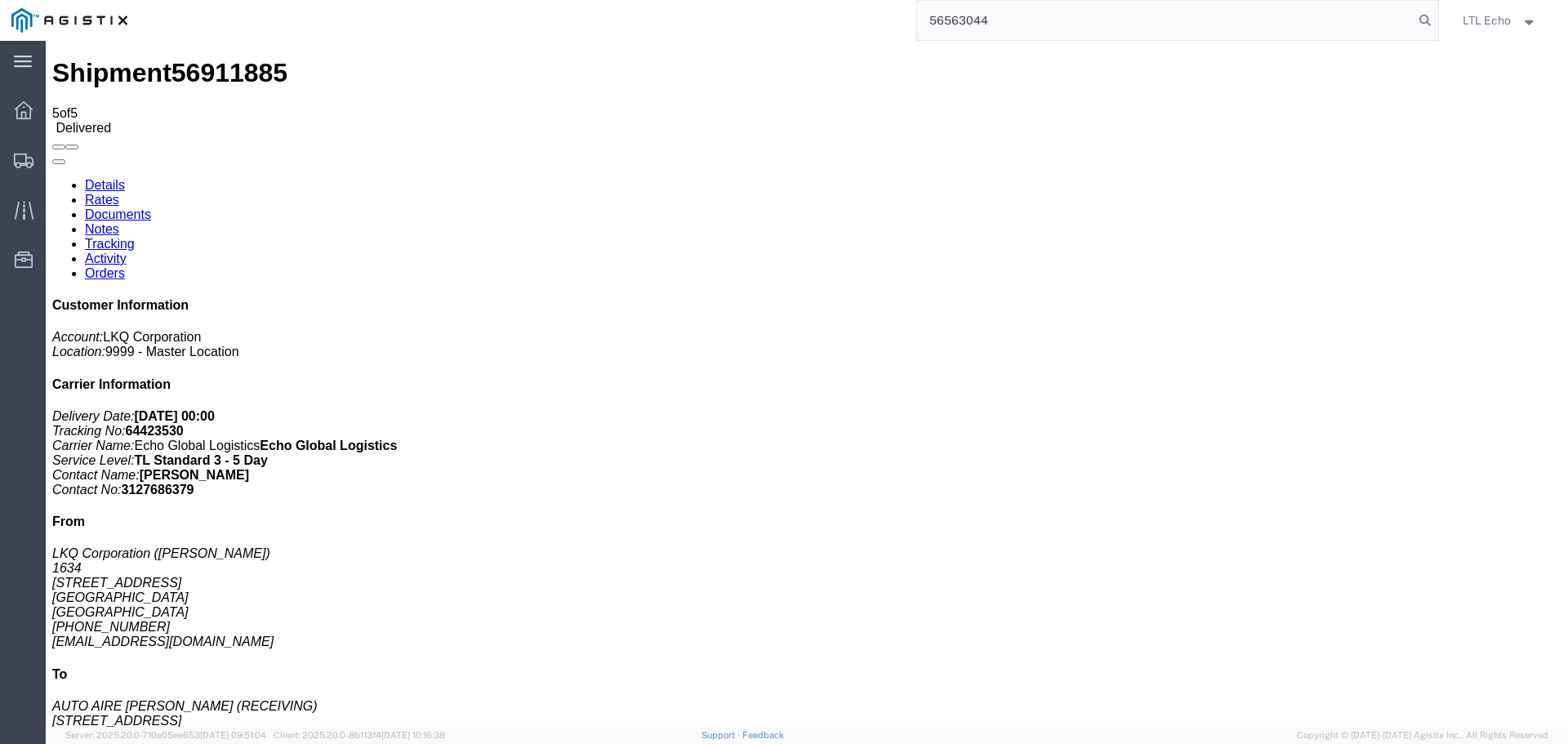
type input "56563044"
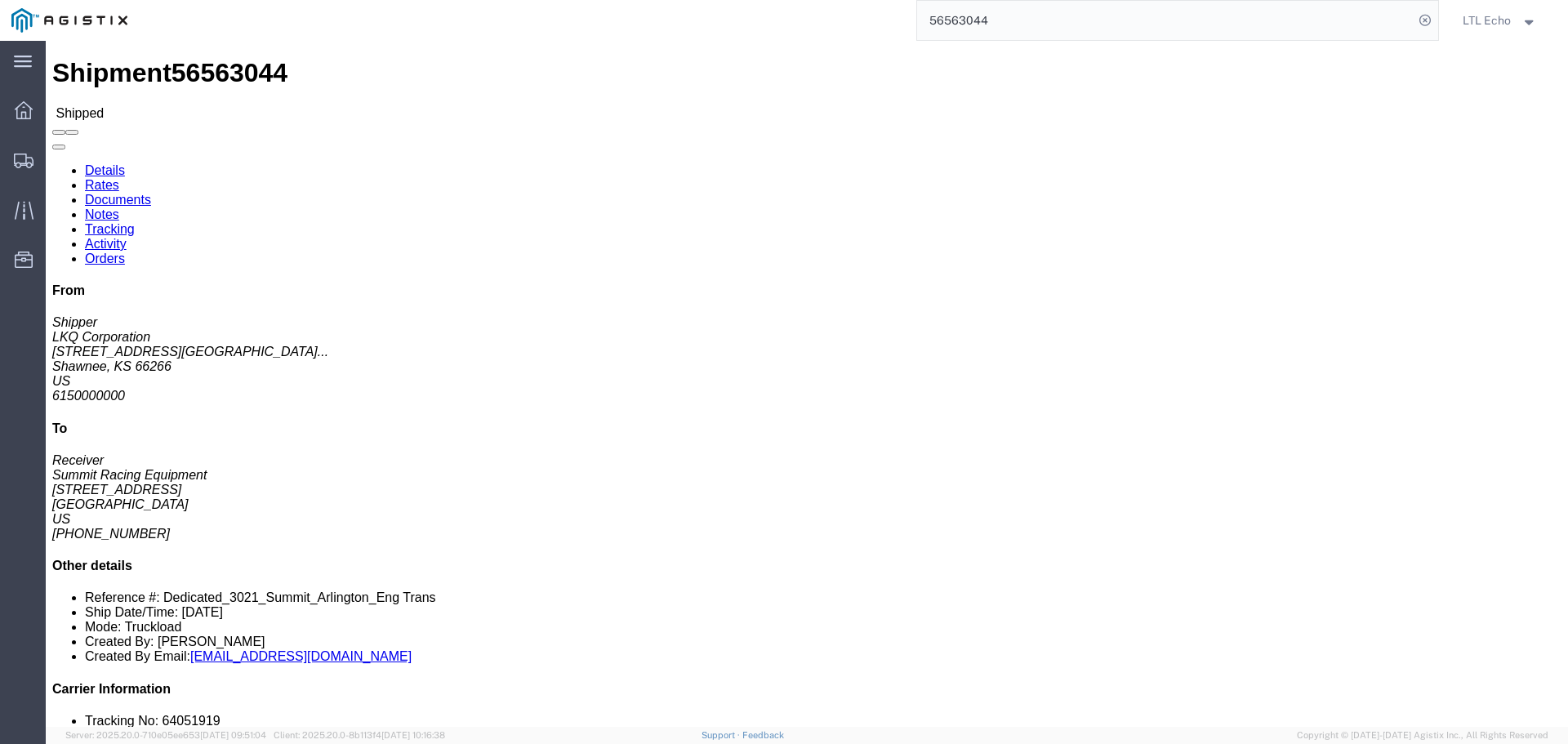
click link "Tracking"
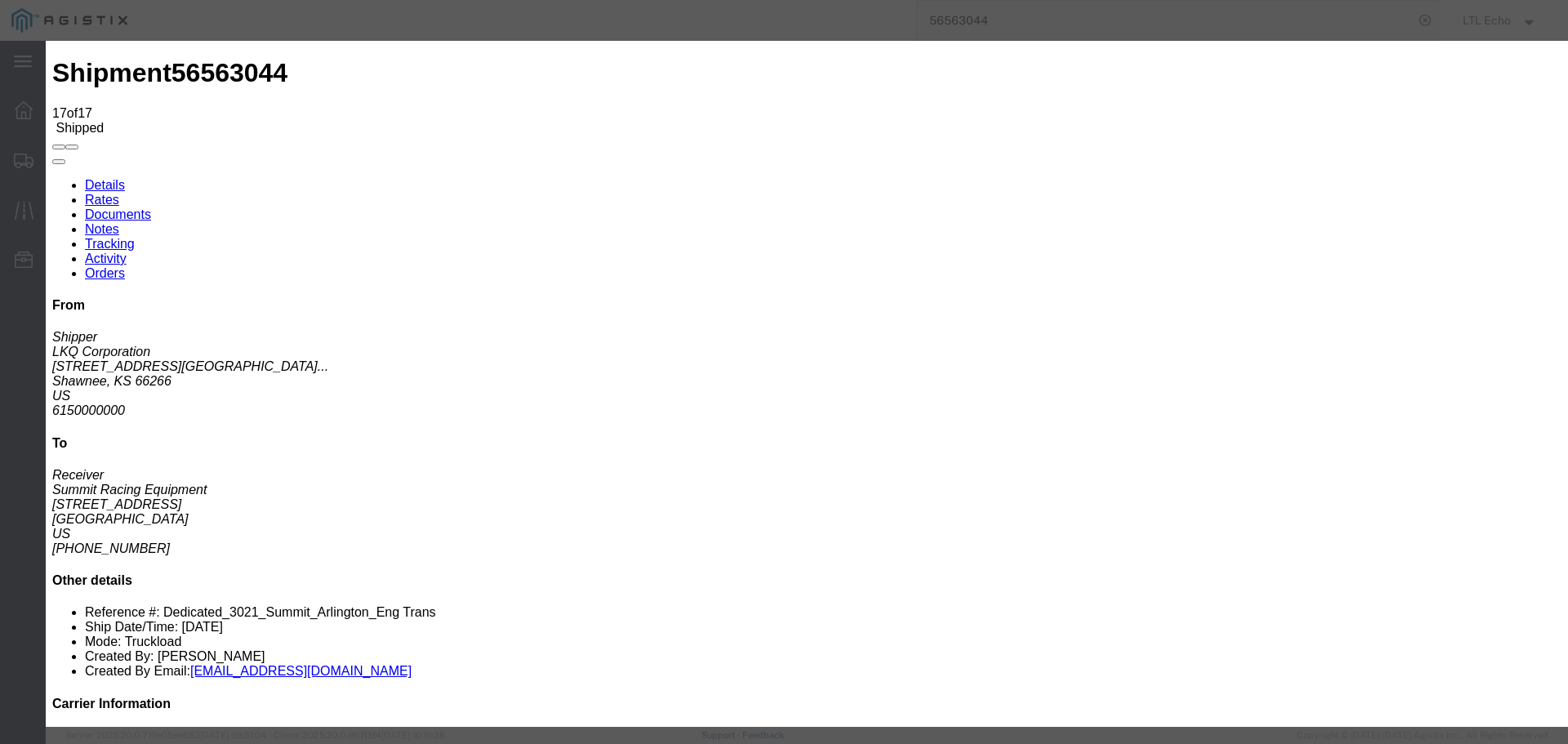
type input "[DATE]"
type input "11:00 AM"
select select "DELIVRED"
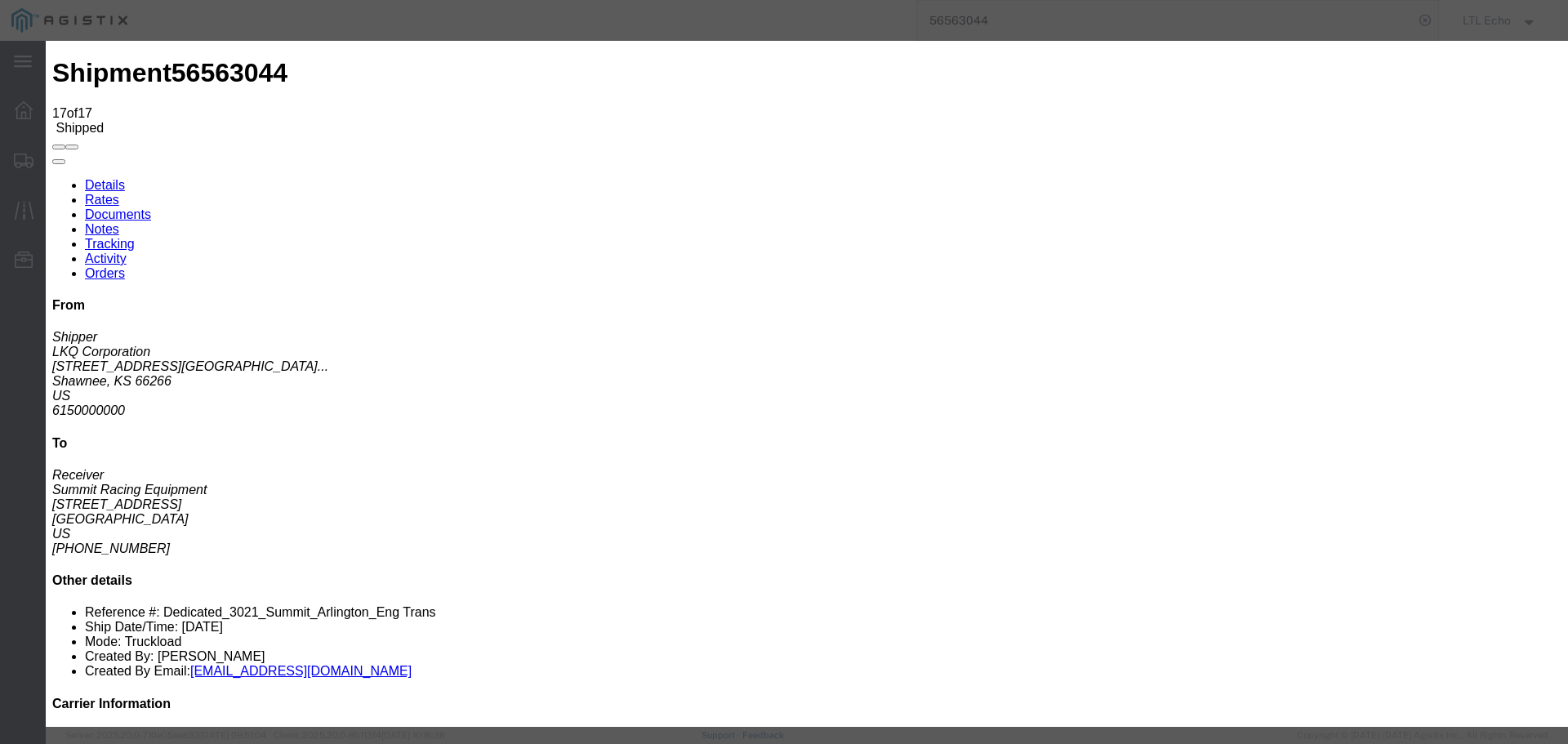
type input "[DATE]"
